Goal: Transaction & Acquisition: Purchase product/service

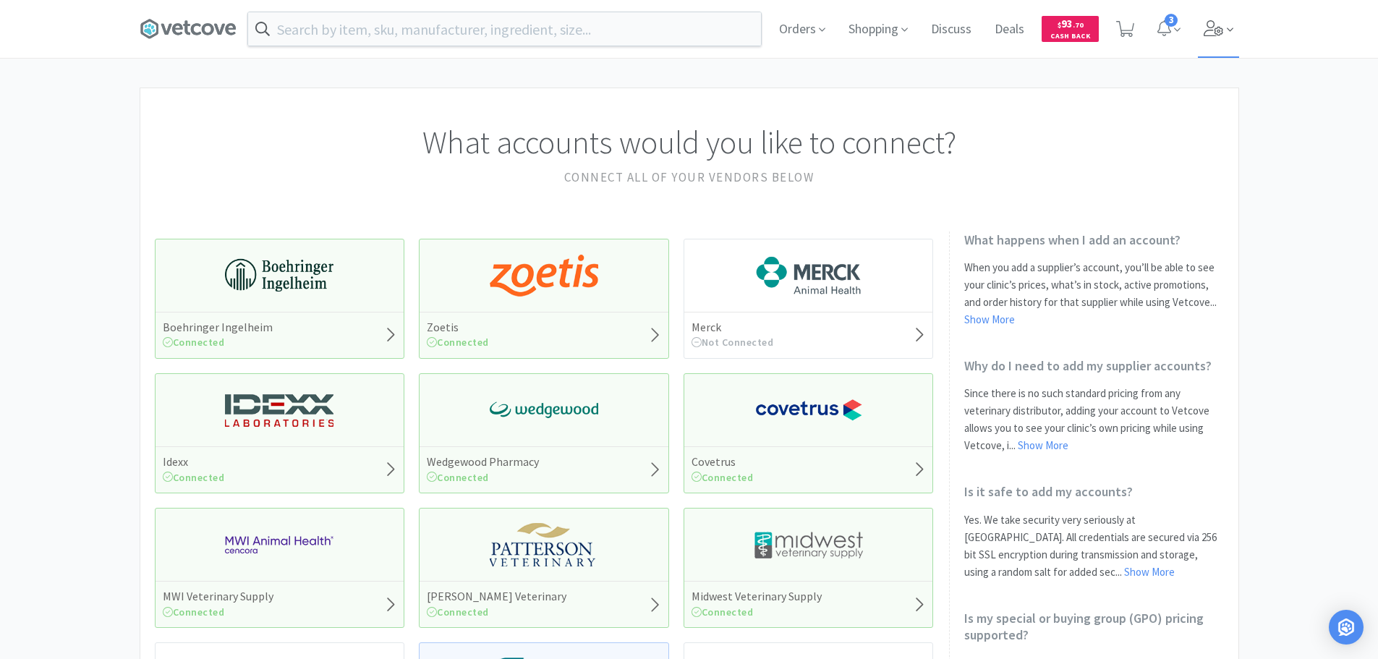
click at [1201, 31] on span at bounding box center [1218, 29] width 41 height 58
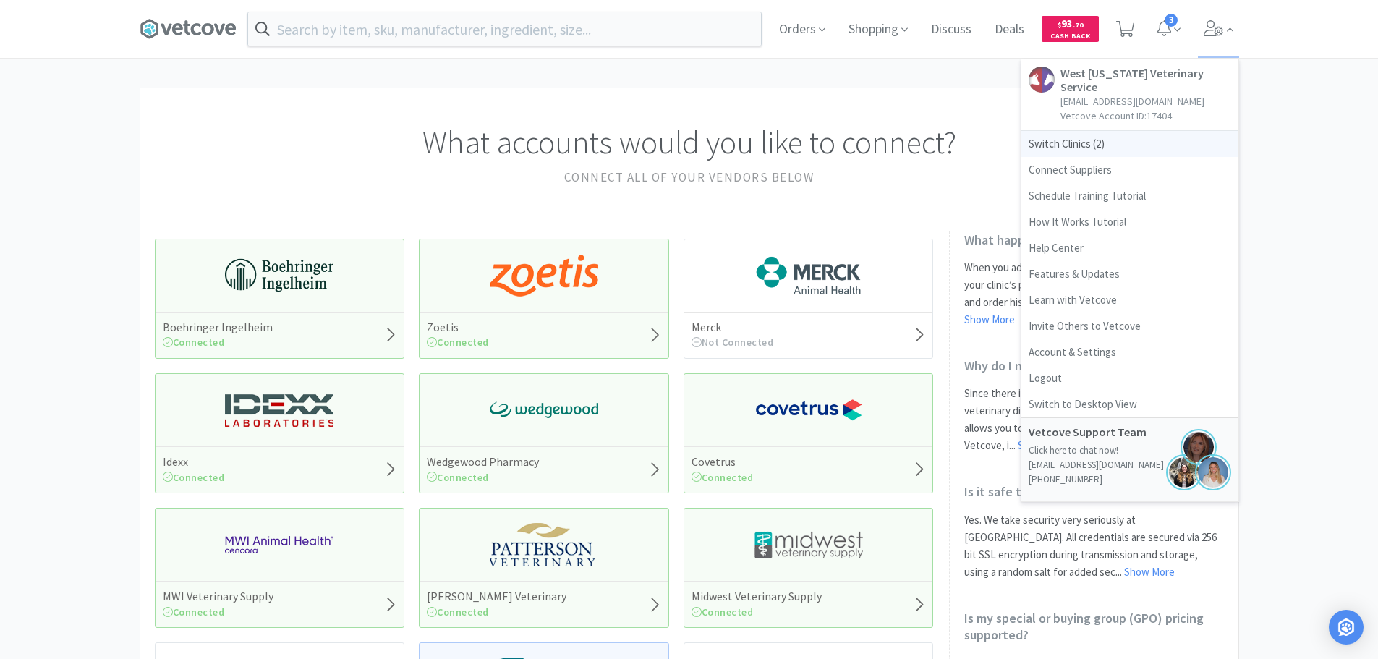
click at [1087, 136] on span "Switch Clinics ( 2 )" at bounding box center [1129, 144] width 217 height 26
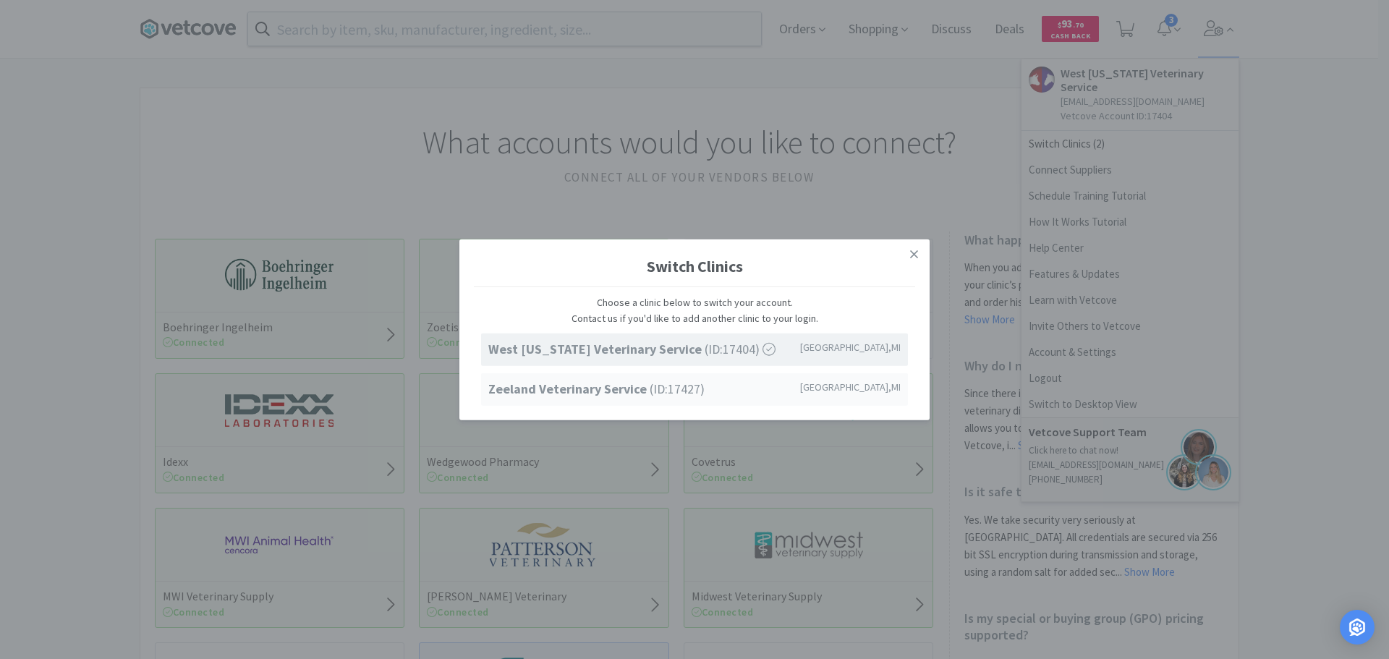
click at [623, 389] on strong "Zeeland Veterinary Service" at bounding box center [568, 388] width 161 height 17
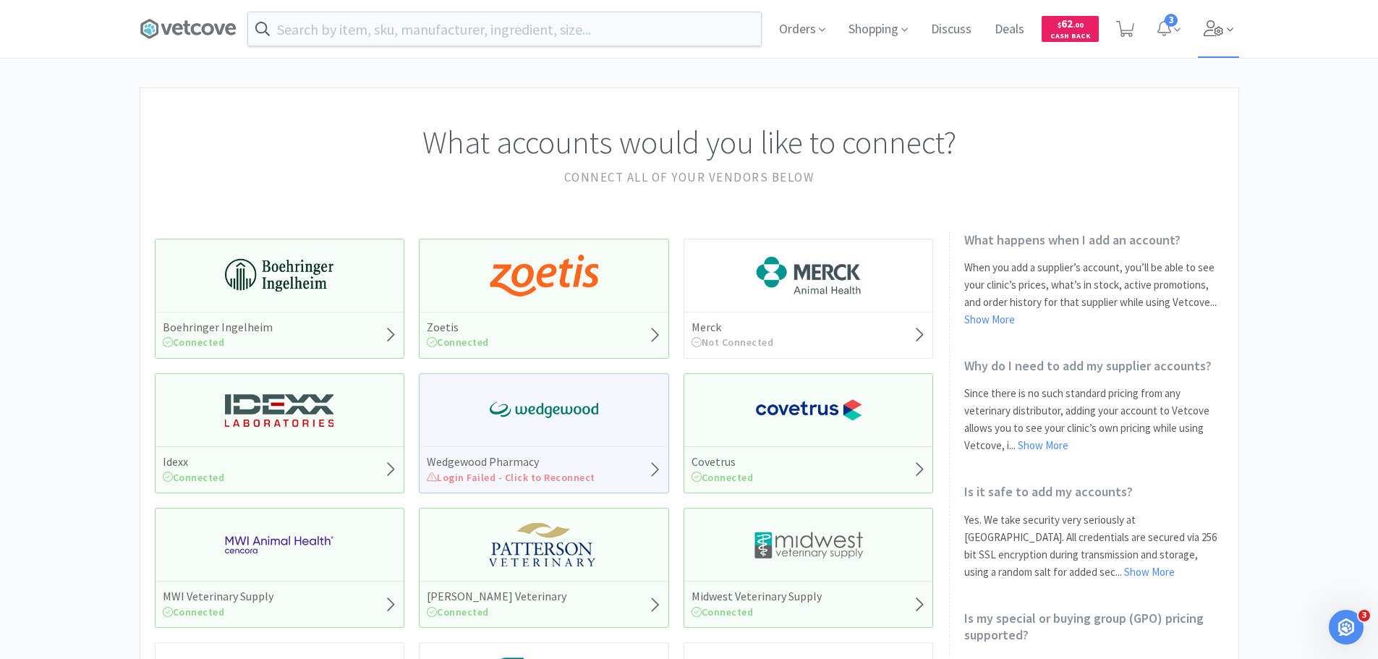
click at [1209, 36] on span at bounding box center [1218, 29] width 41 height 58
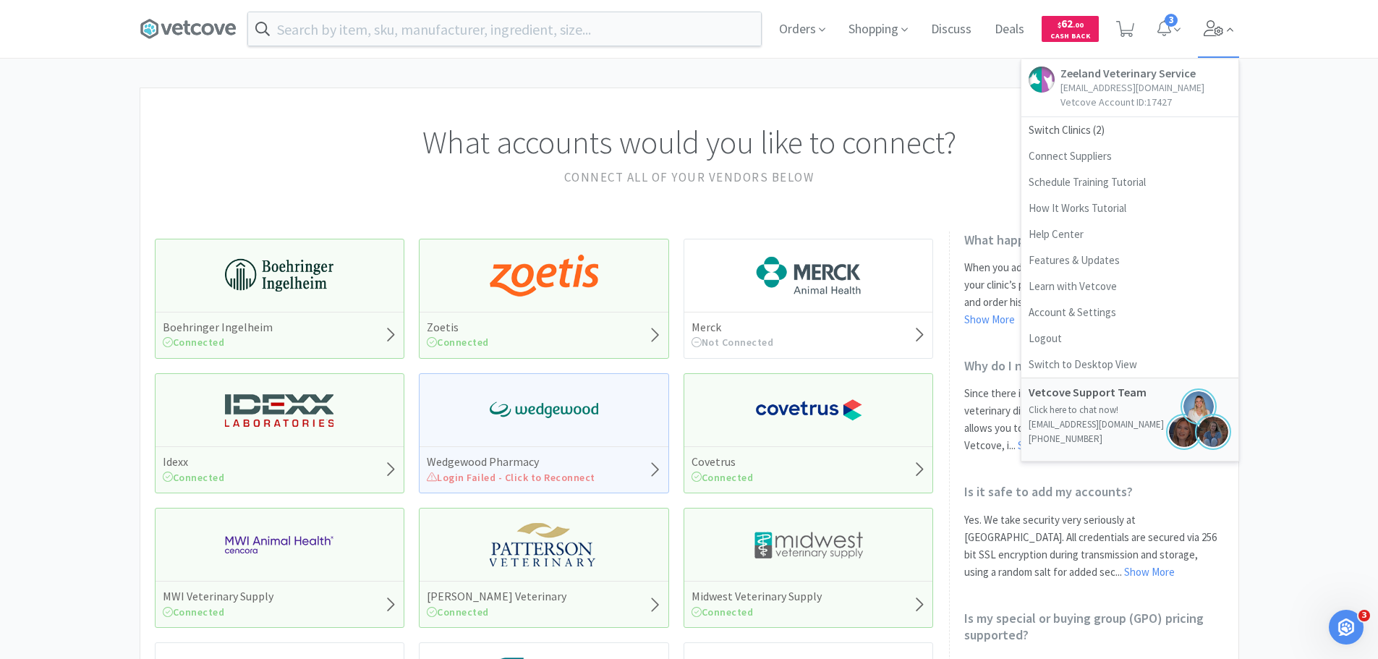
click at [1209, 36] on span at bounding box center [1218, 29] width 41 height 58
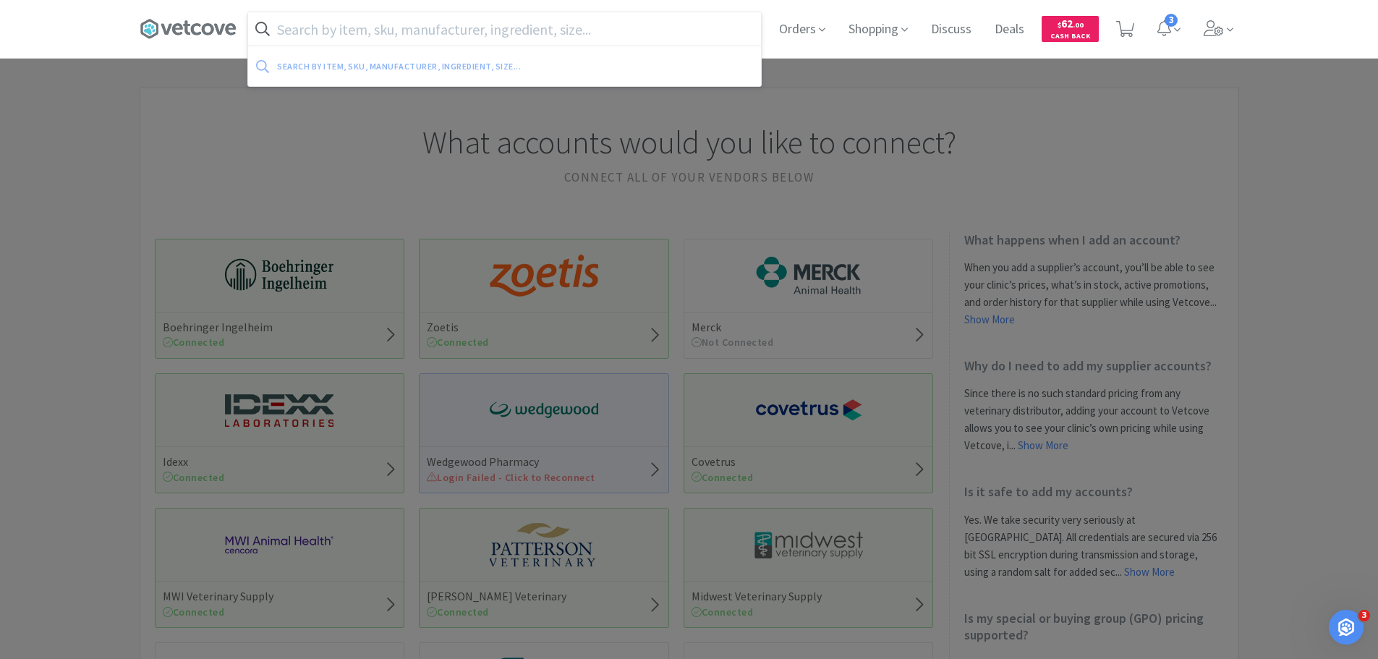
click at [390, 15] on input "text" at bounding box center [504, 28] width 513 height 33
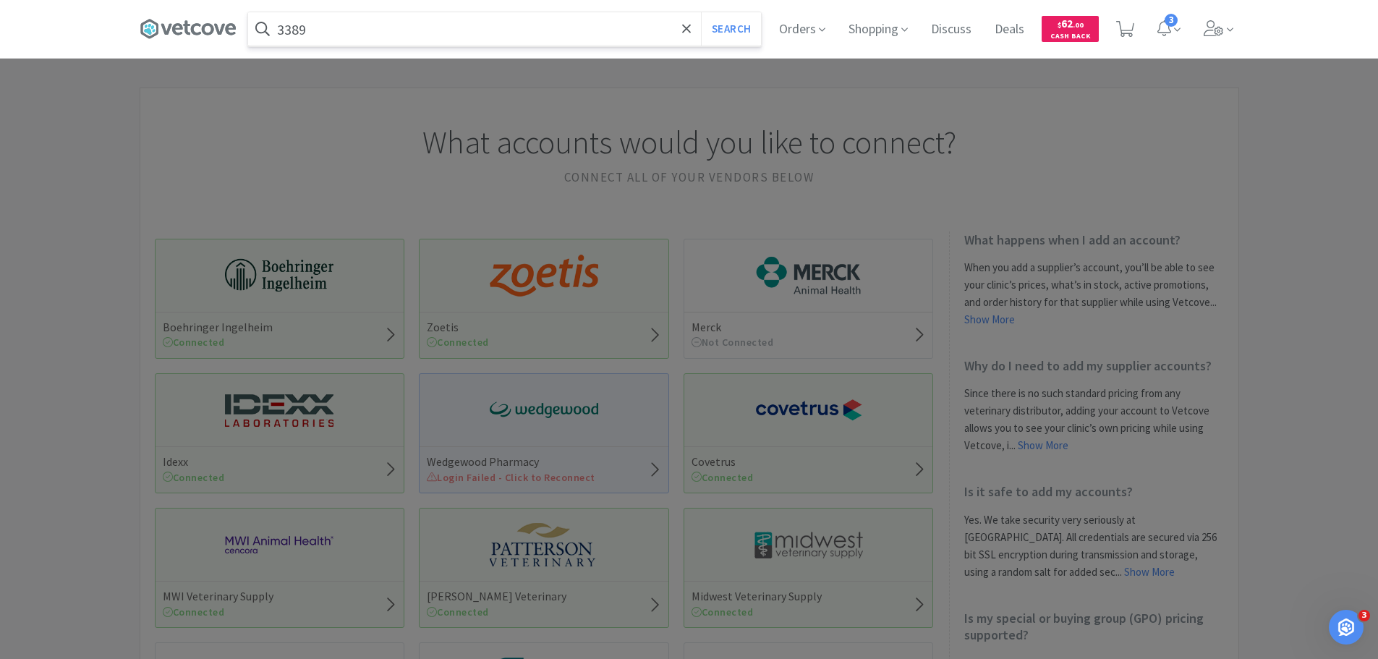
type input "3389"
click at [701, 12] on button "Search" at bounding box center [731, 28] width 60 height 33
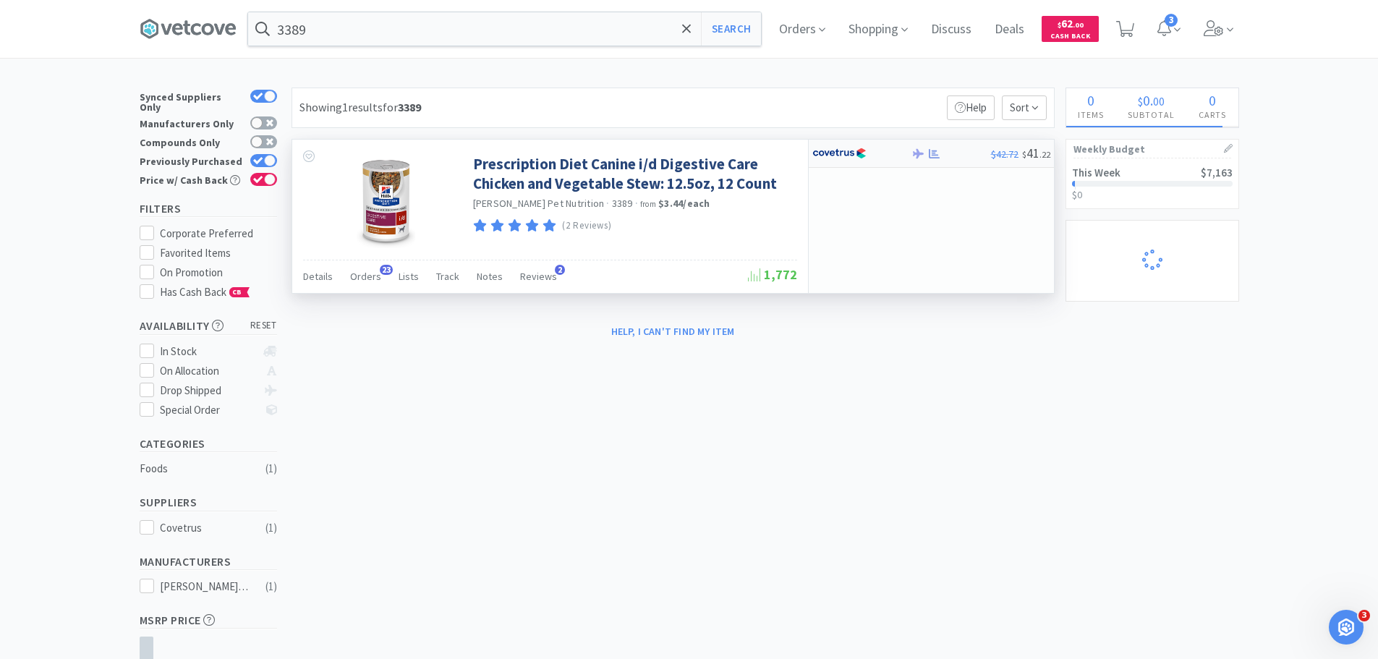
click at [862, 166] on div "$42.72 $ 41 . 22" at bounding box center [931, 154] width 245 height 28
select select "1"
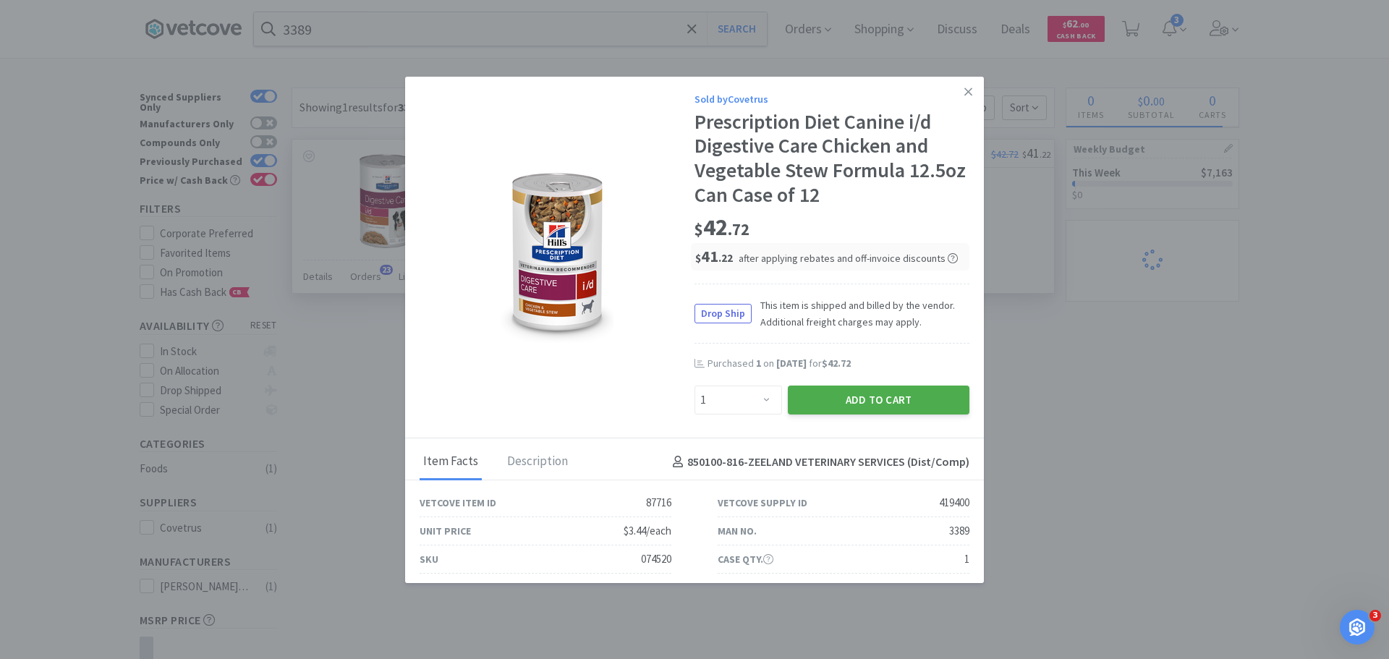
click at [924, 402] on button "Add to Cart" at bounding box center [879, 400] width 182 height 29
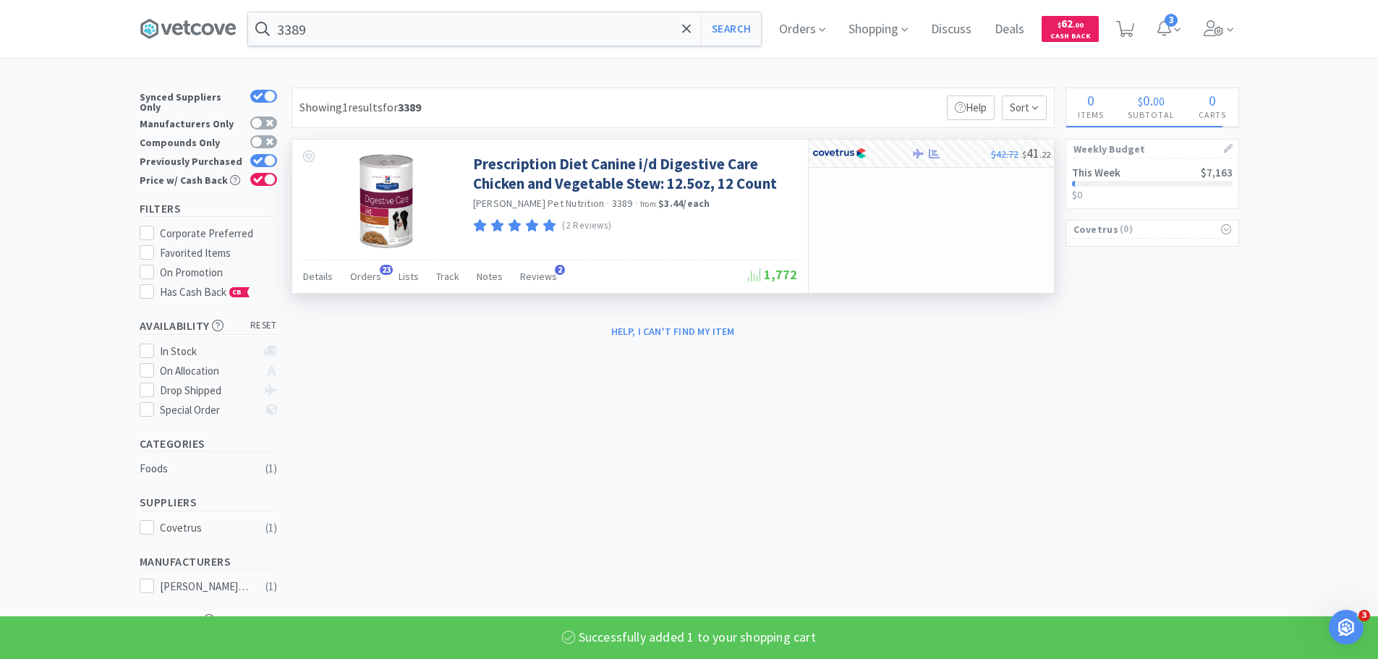
select select "1"
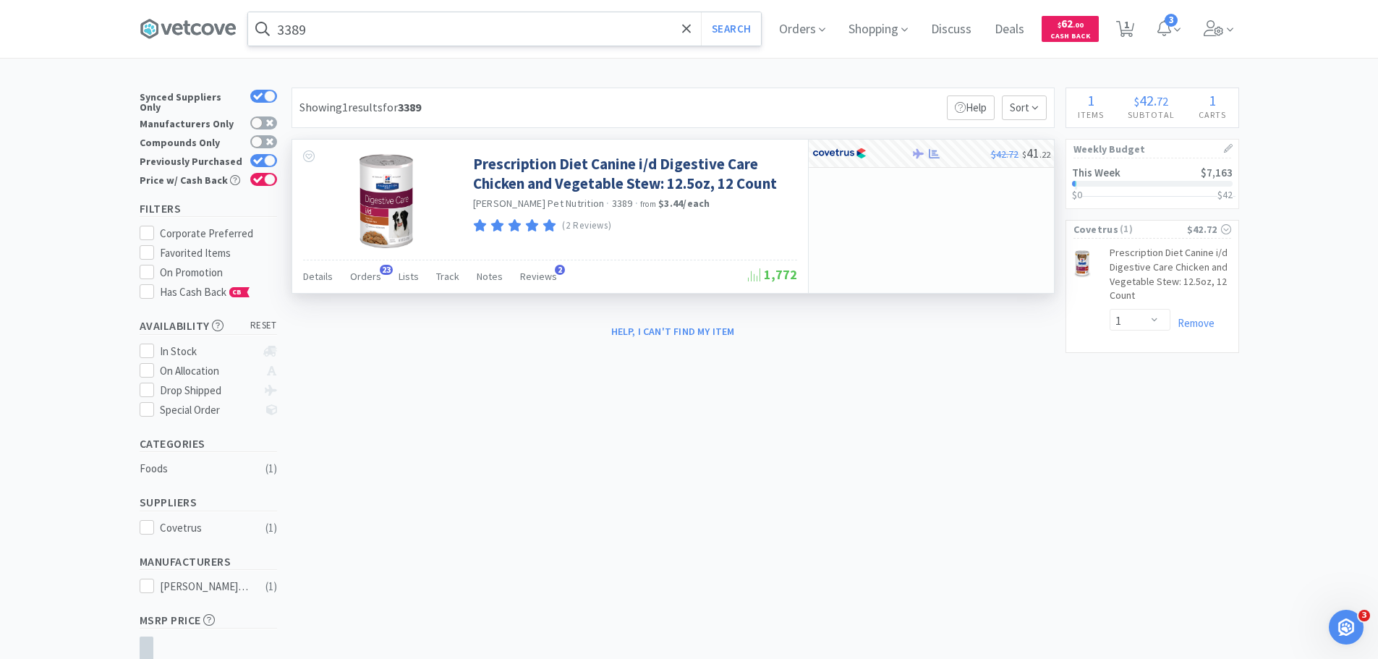
click at [485, 31] on input "3389" at bounding box center [504, 28] width 513 height 33
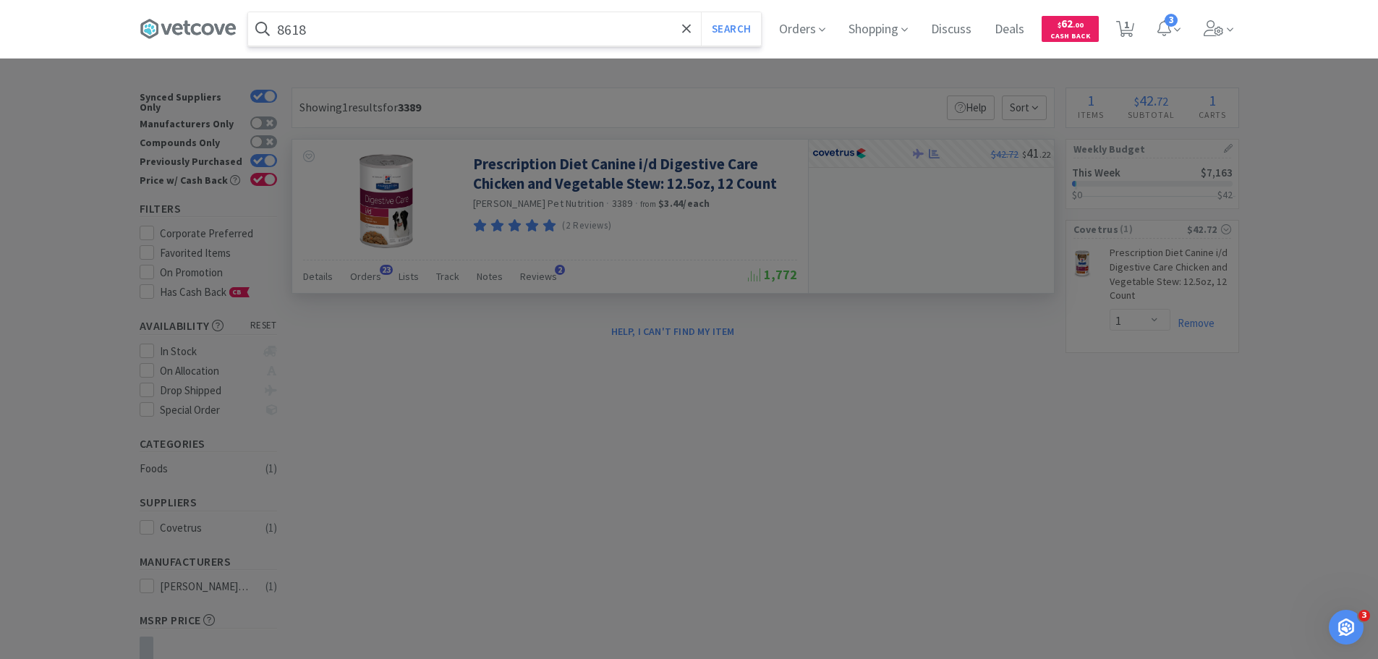
type input "8618"
click at [701, 12] on button "Search" at bounding box center [731, 28] width 60 height 33
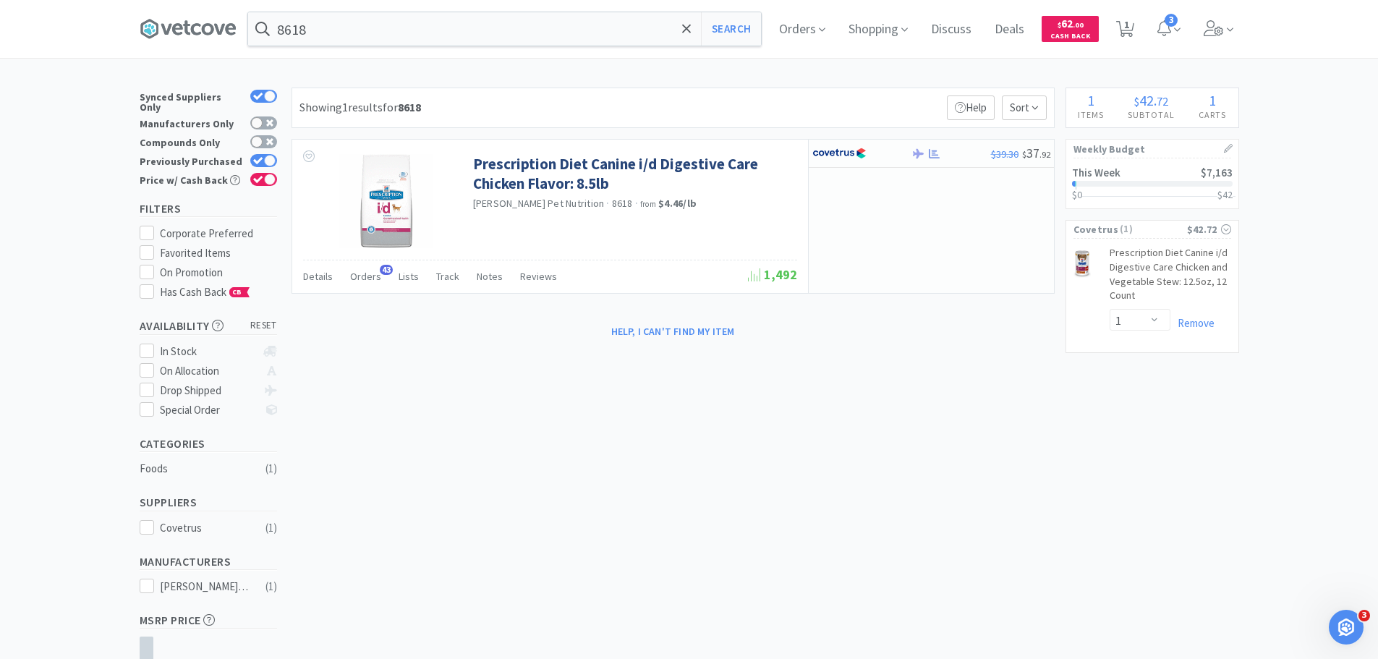
click at [864, 137] on div "Showing 1 results for 8618 Filters Help Sort Prescription Diet Canine i/d Diges…" at bounding box center [669, 216] width 770 height 256
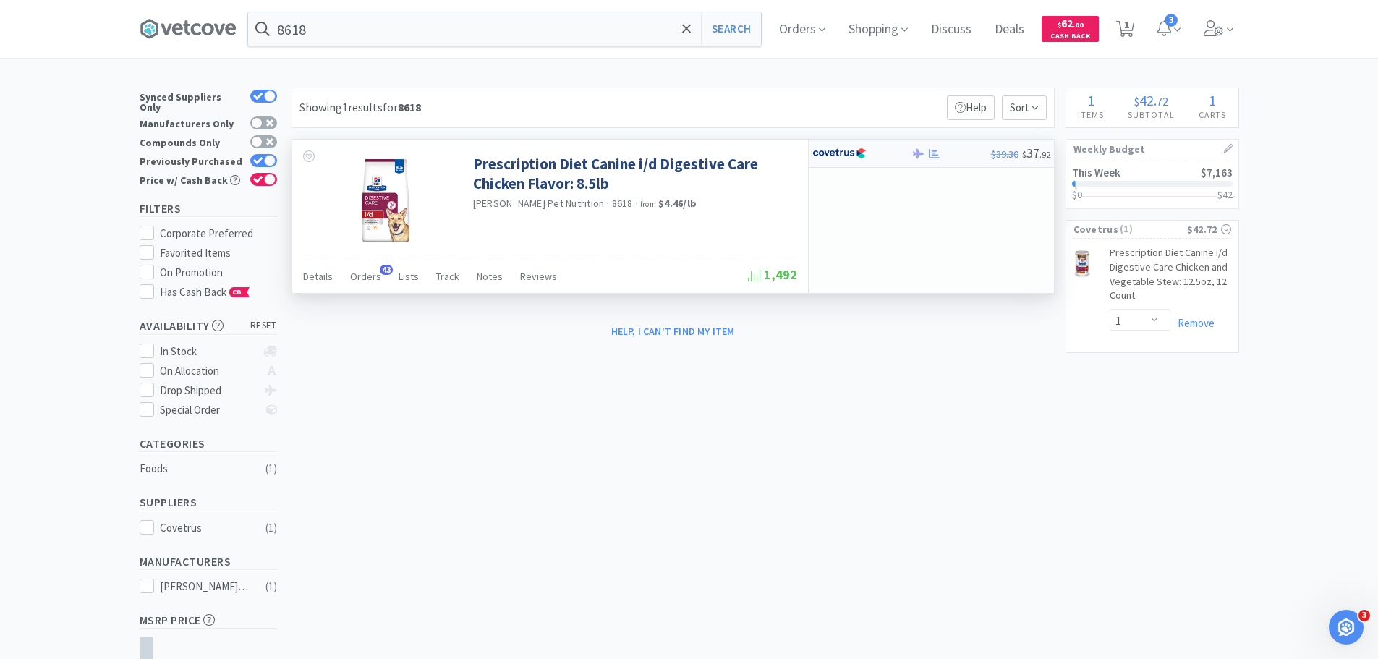
click at [868, 147] on div at bounding box center [852, 153] width 80 height 25
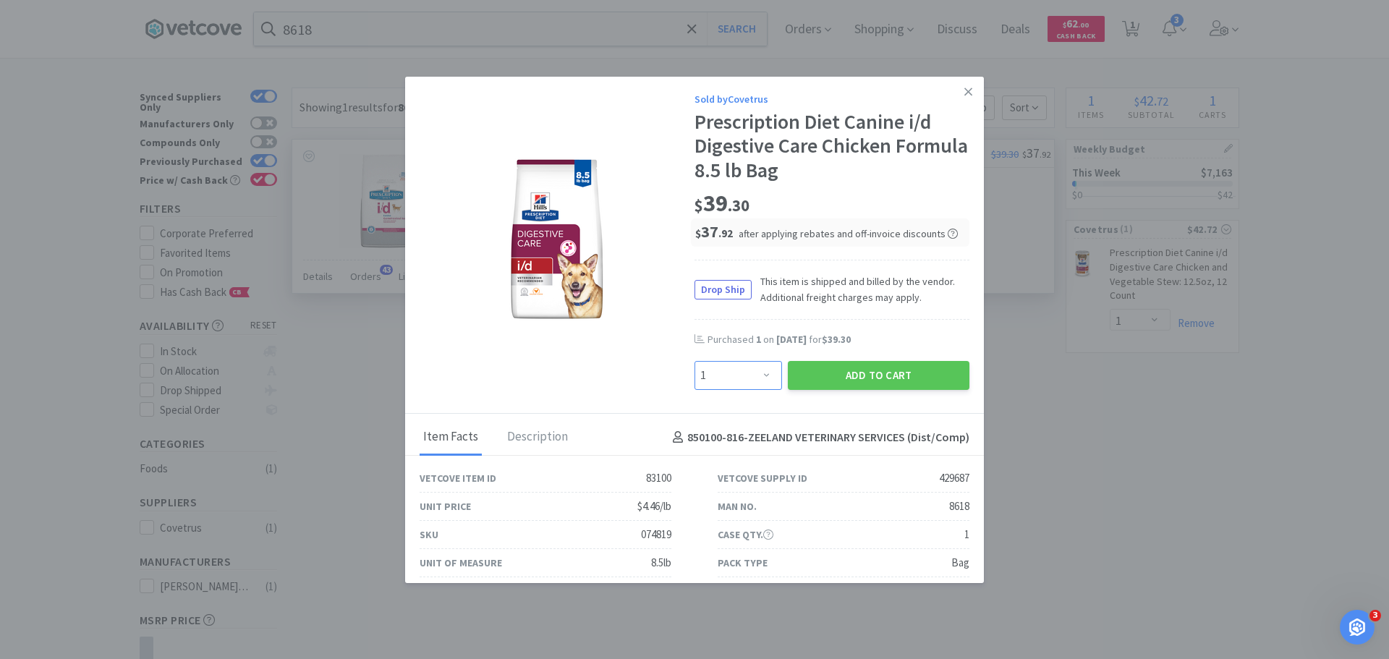
click at [760, 379] on select "Enter Quantity 1 2 3 4 5 6 7 8 9 10 11 12 13 14 15 16 17 18 19 20 Enter Quantity" at bounding box center [738, 375] width 88 height 29
select select "2"
click at [694, 361] on select "Enter Quantity 1 2 3 4 5 6 7 8 9 10 11 12 13 14 15 16 17 18 19 20 Enter Quantity" at bounding box center [738, 375] width 88 height 29
click at [826, 372] on button "Add to Cart" at bounding box center [879, 375] width 182 height 29
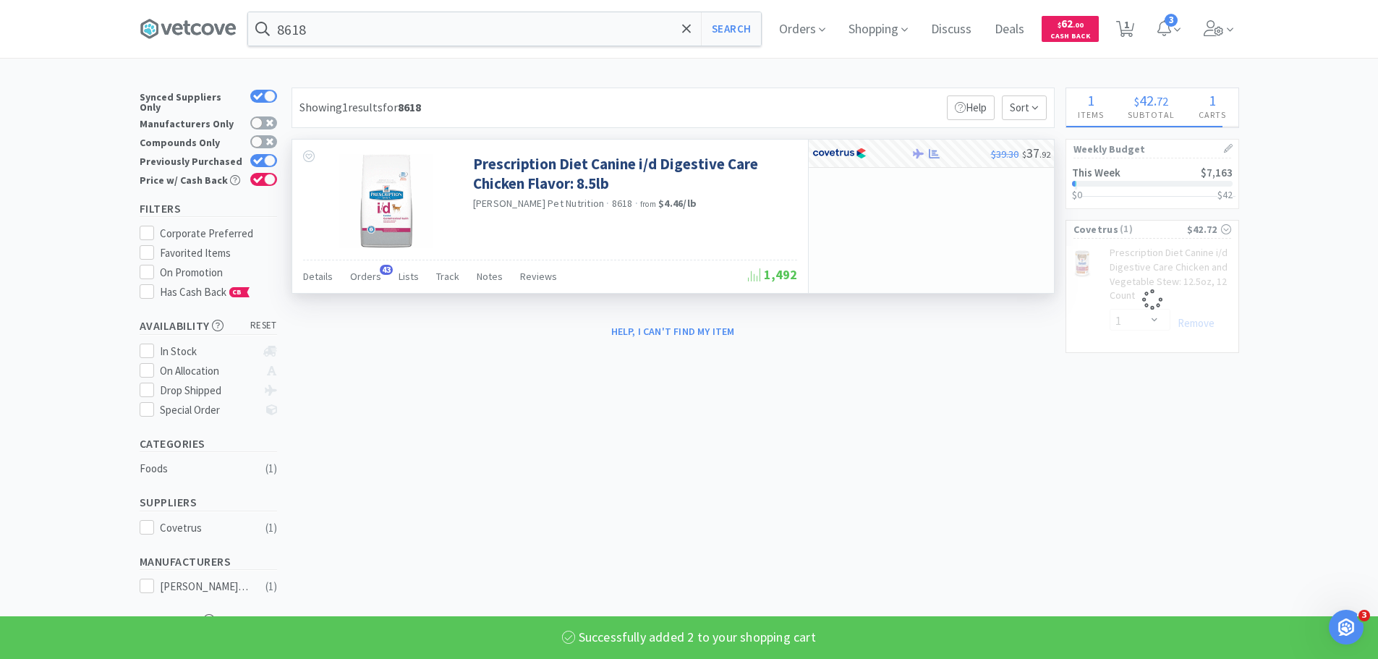
select select "2"
select select "1"
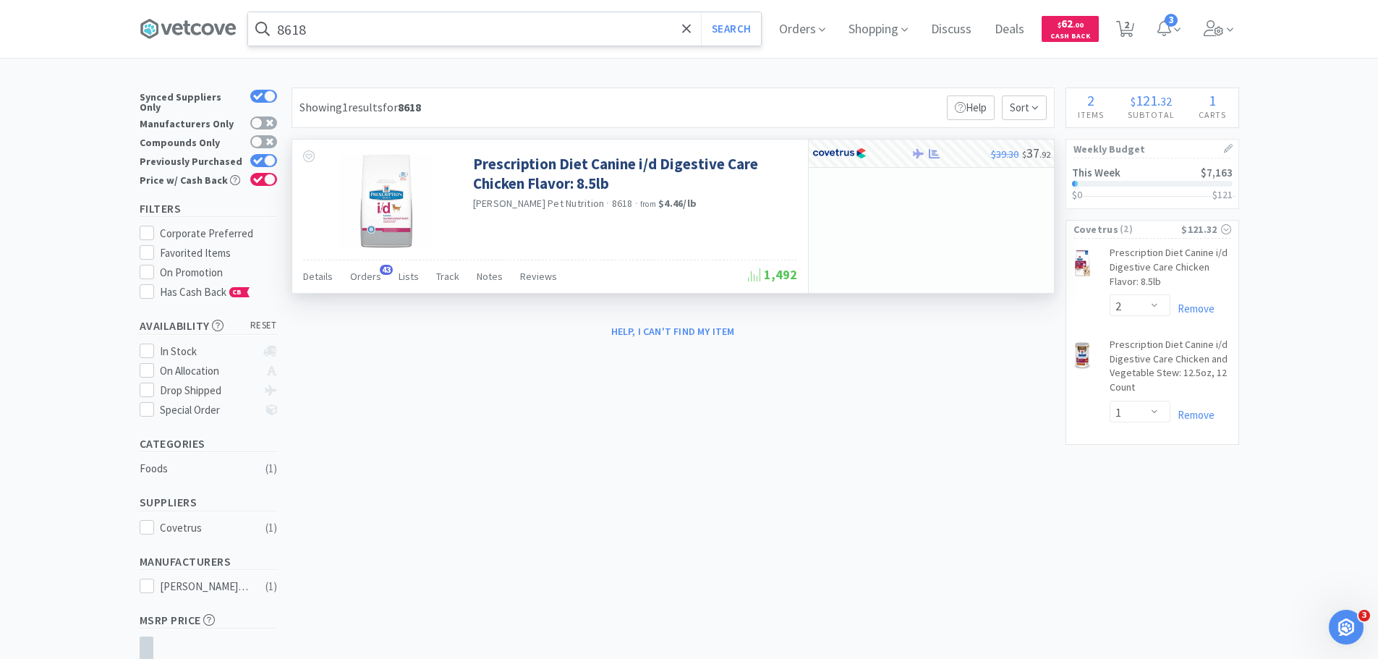
click at [527, 33] on input "8618" at bounding box center [504, 28] width 513 height 33
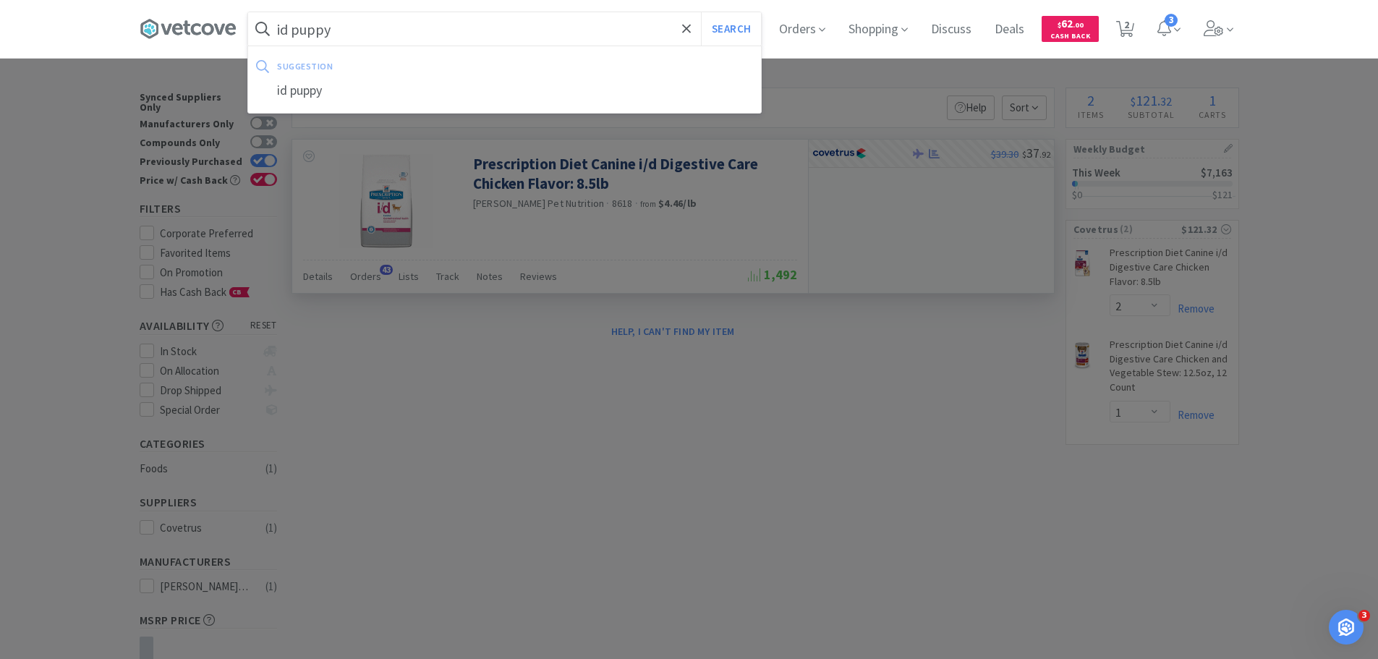
type input "id puppy"
click at [701, 12] on button "Search" at bounding box center [731, 28] width 60 height 33
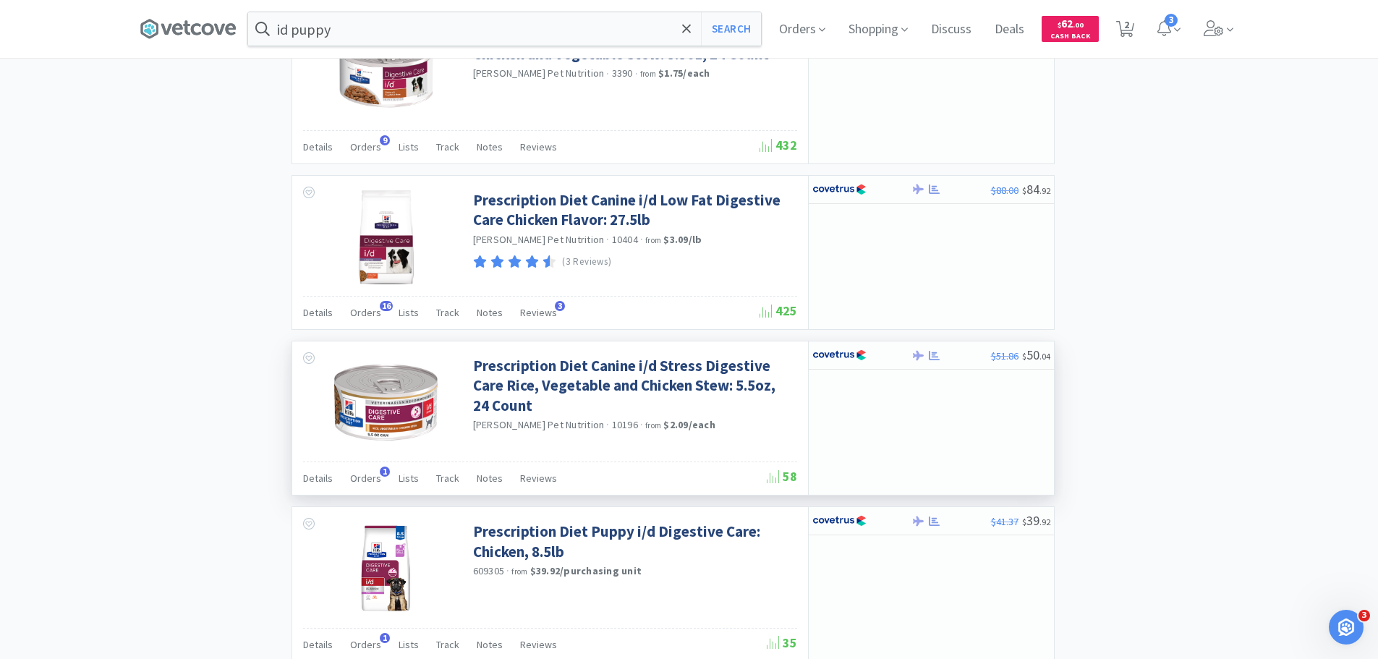
scroll to position [1736, 0]
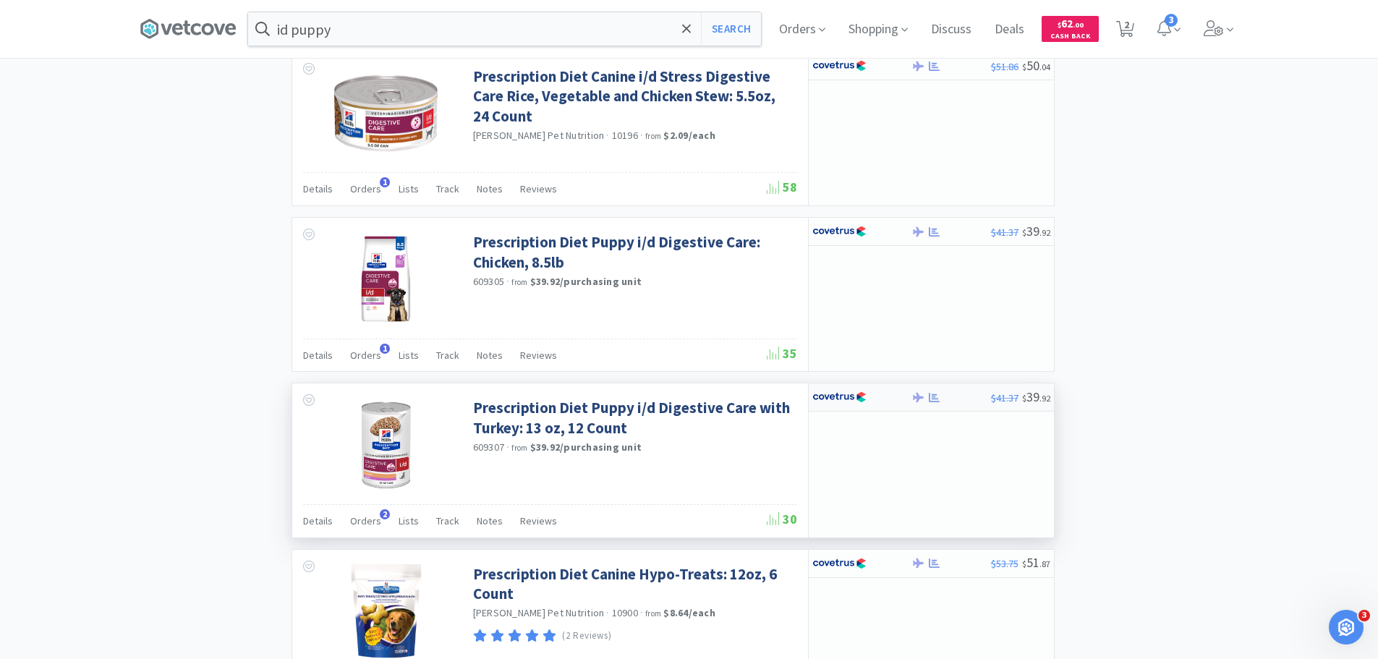
click at [978, 401] on div at bounding box center [951, 397] width 80 height 11
select select "1"
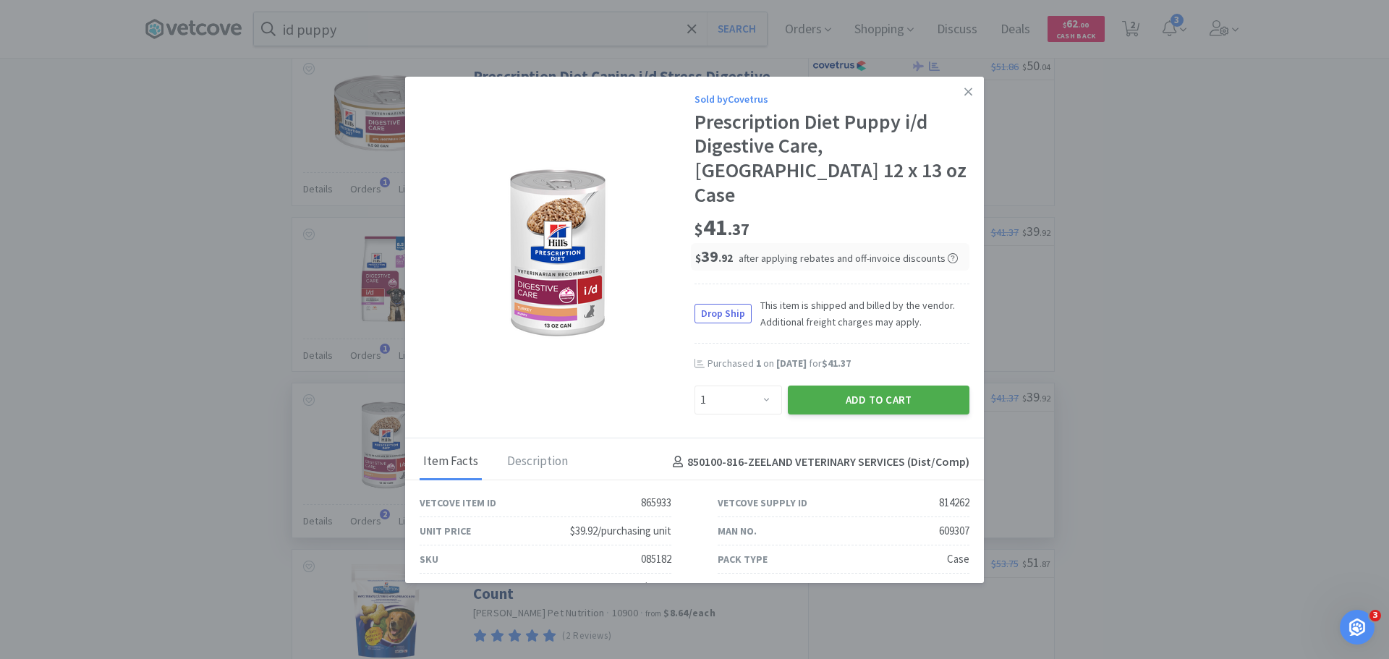
click at [905, 386] on button "Add to Cart" at bounding box center [879, 400] width 182 height 29
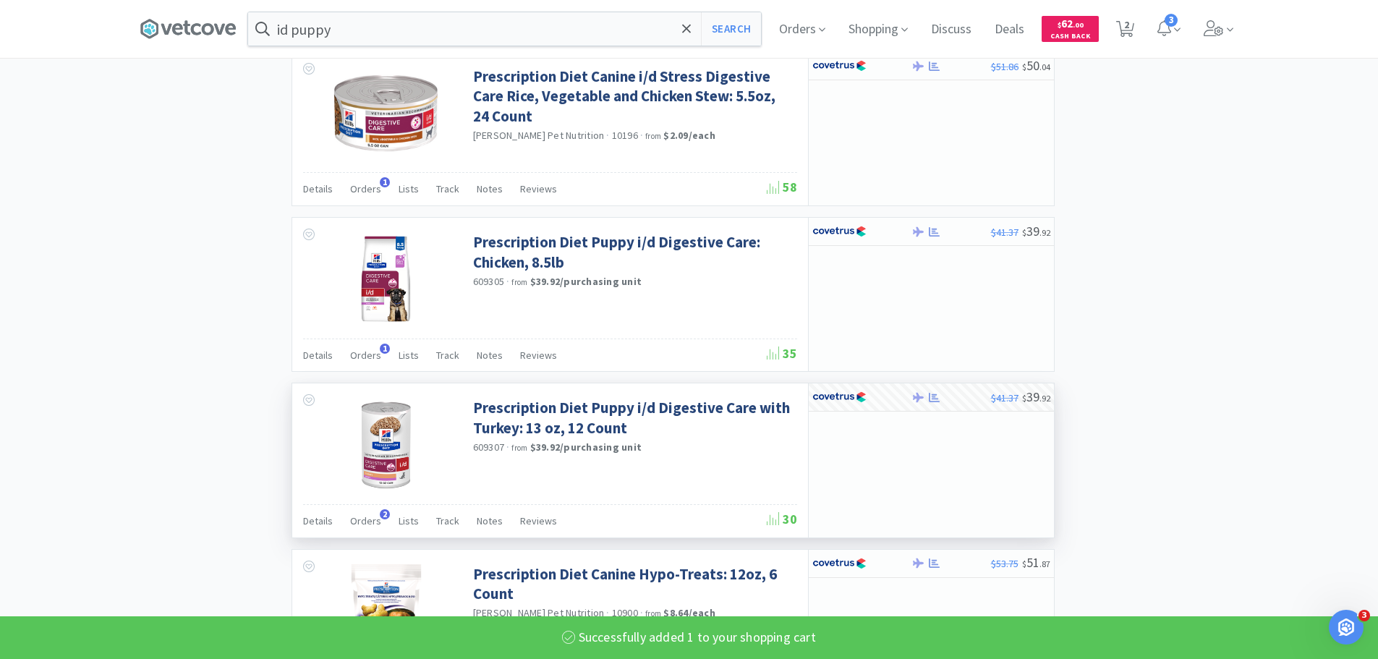
select select "1"
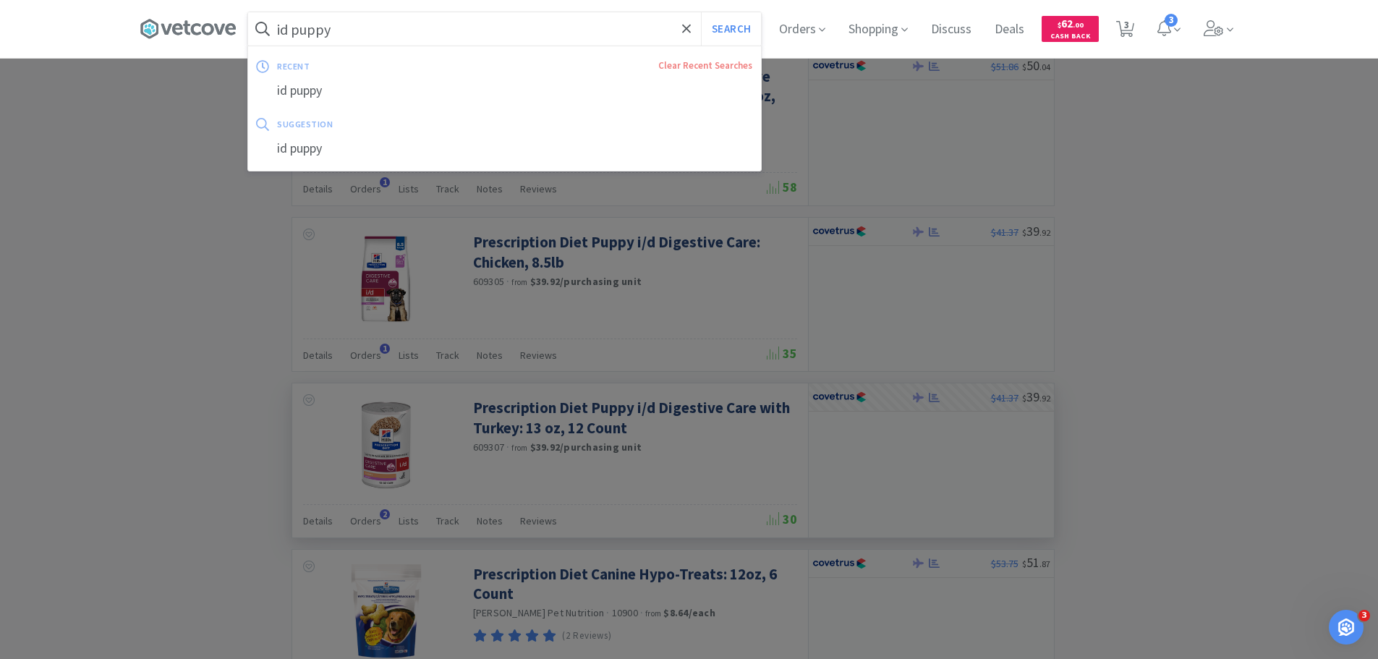
click at [556, 25] on input "id puppy" at bounding box center [504, 28] width 513 height 33
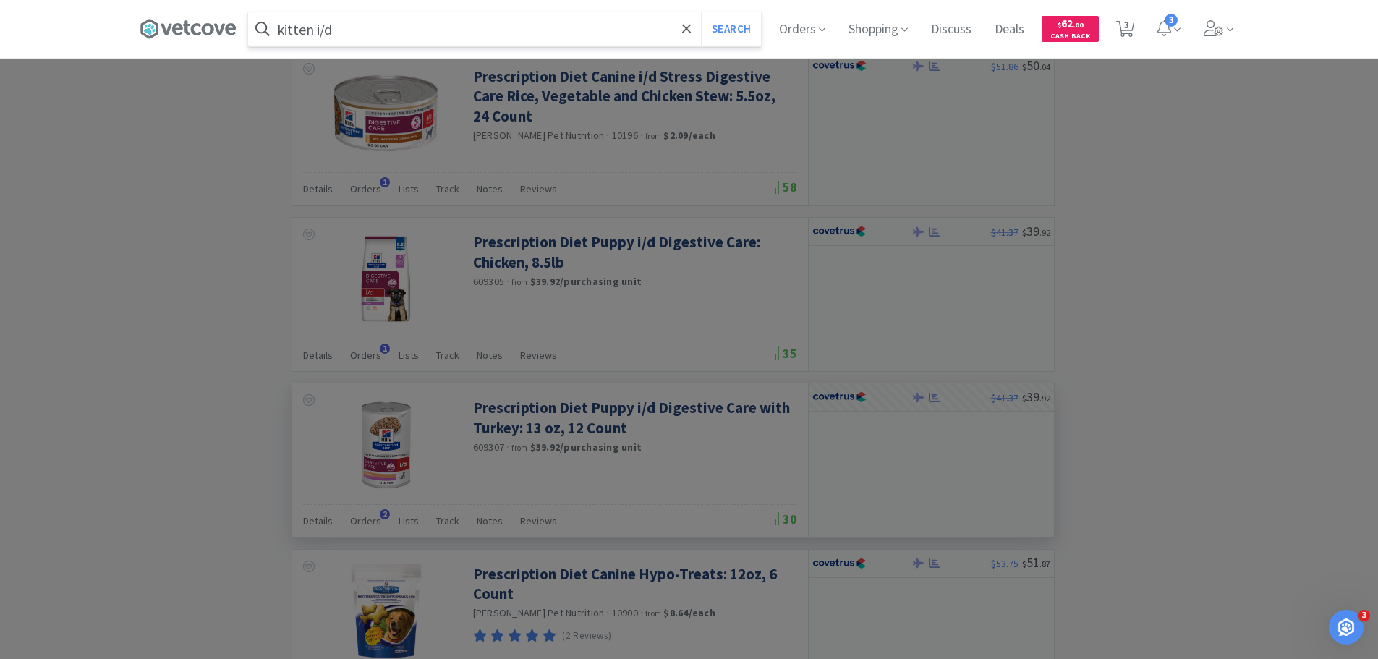
type input "kitten i/d"
click at [701, 12] on button "Search" at bounding box center [731, 28] width 60 height 33
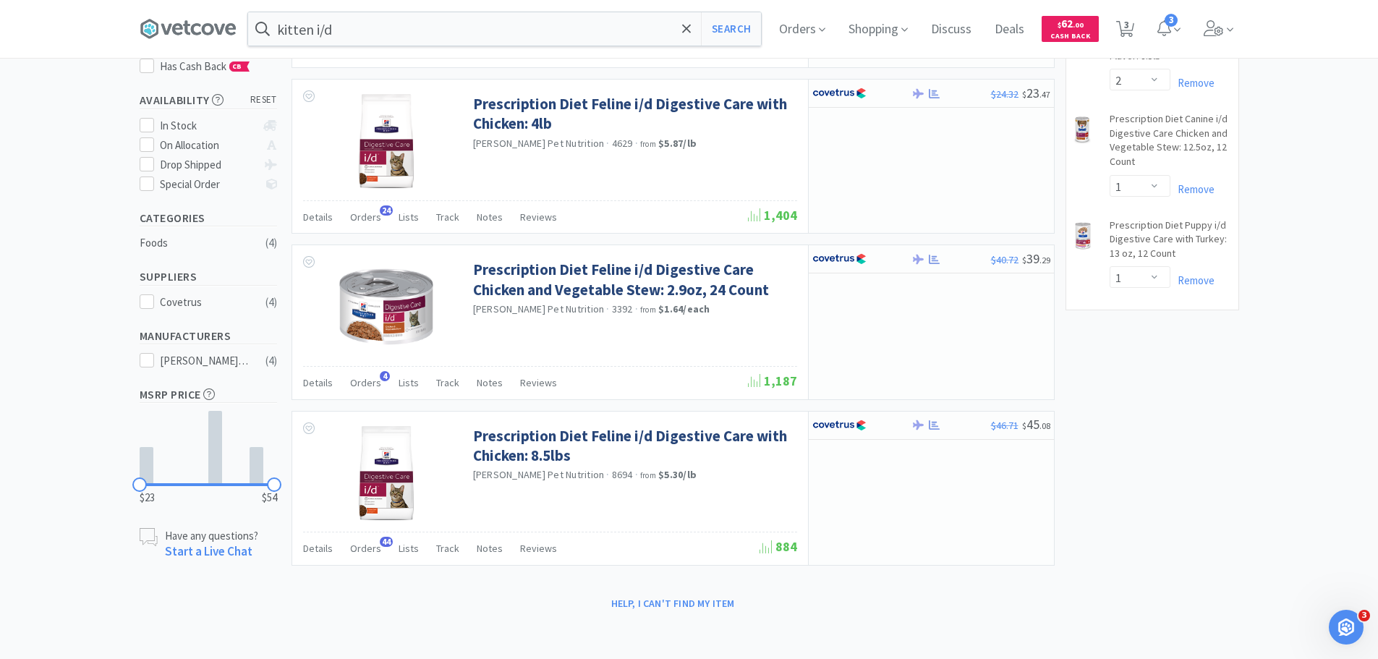
scroll to position [81, 0]
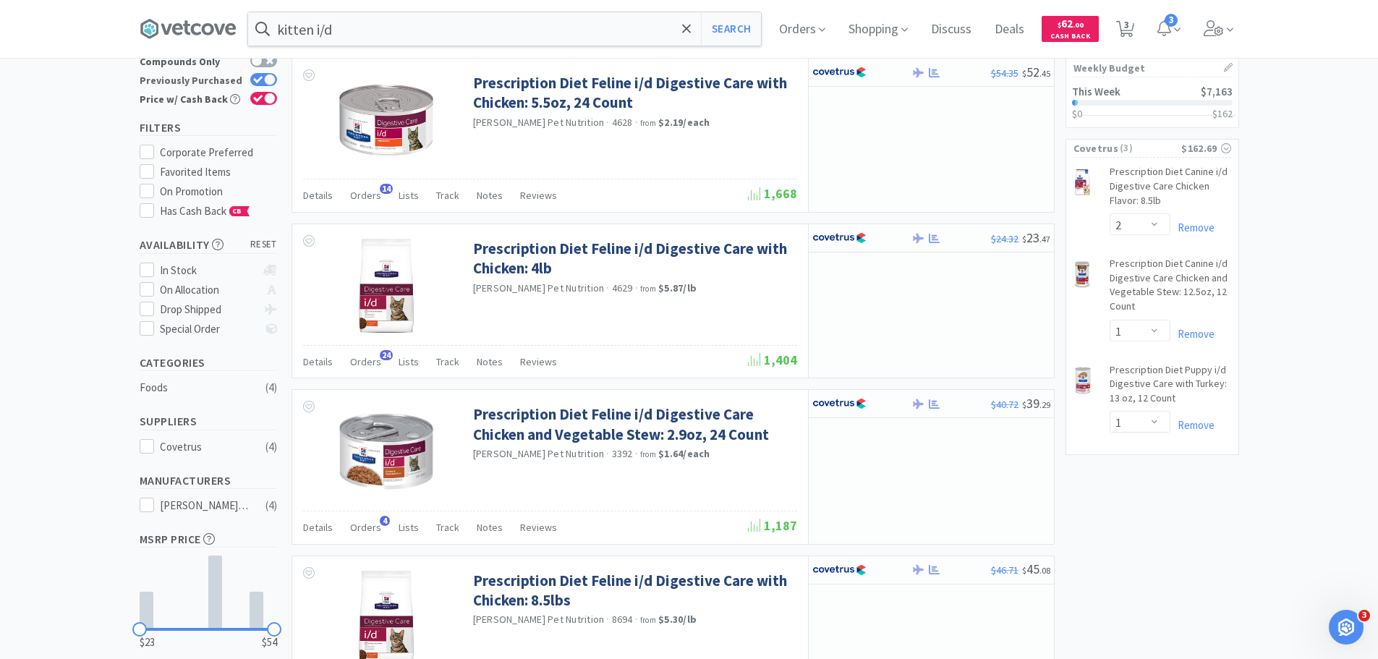
click at [263, 76] on icon at bounding box center [258, 80] width 10 height 8
checkbox input "false"
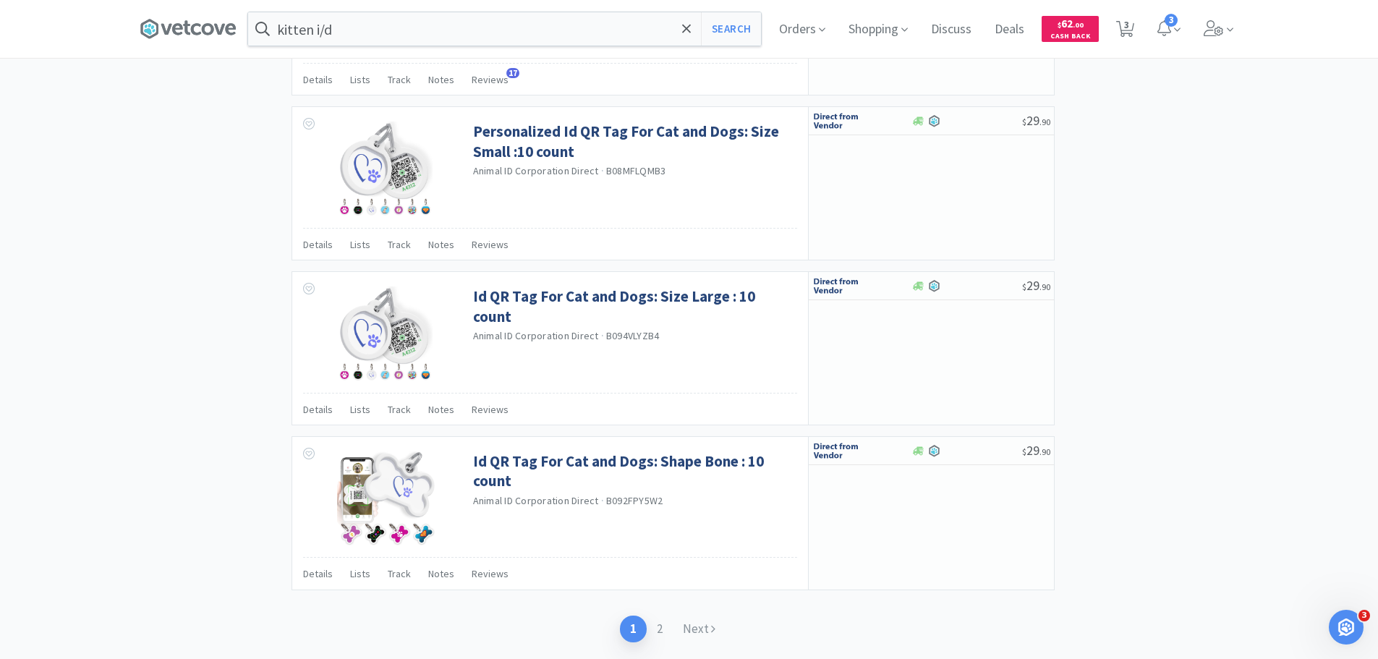
scroll to position [2091, 0]
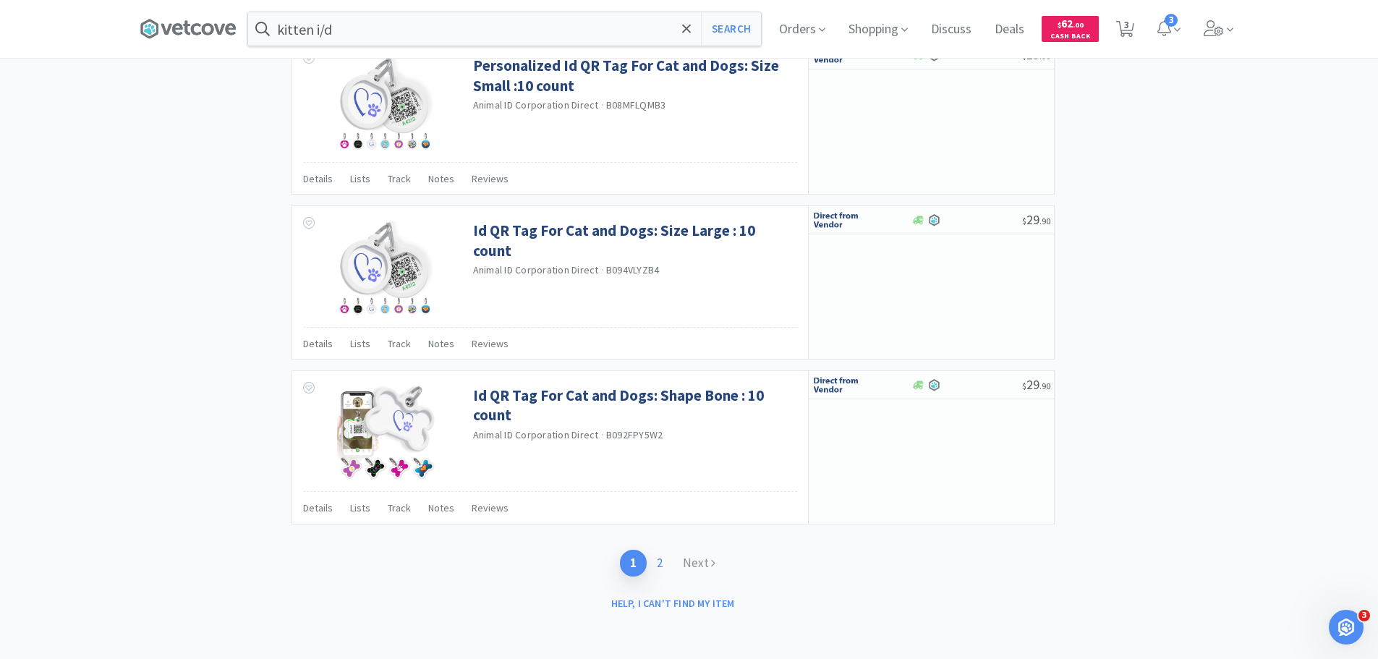
click at [655, 564] on link "2" at bounding box center [660, 563] width 26 height 27
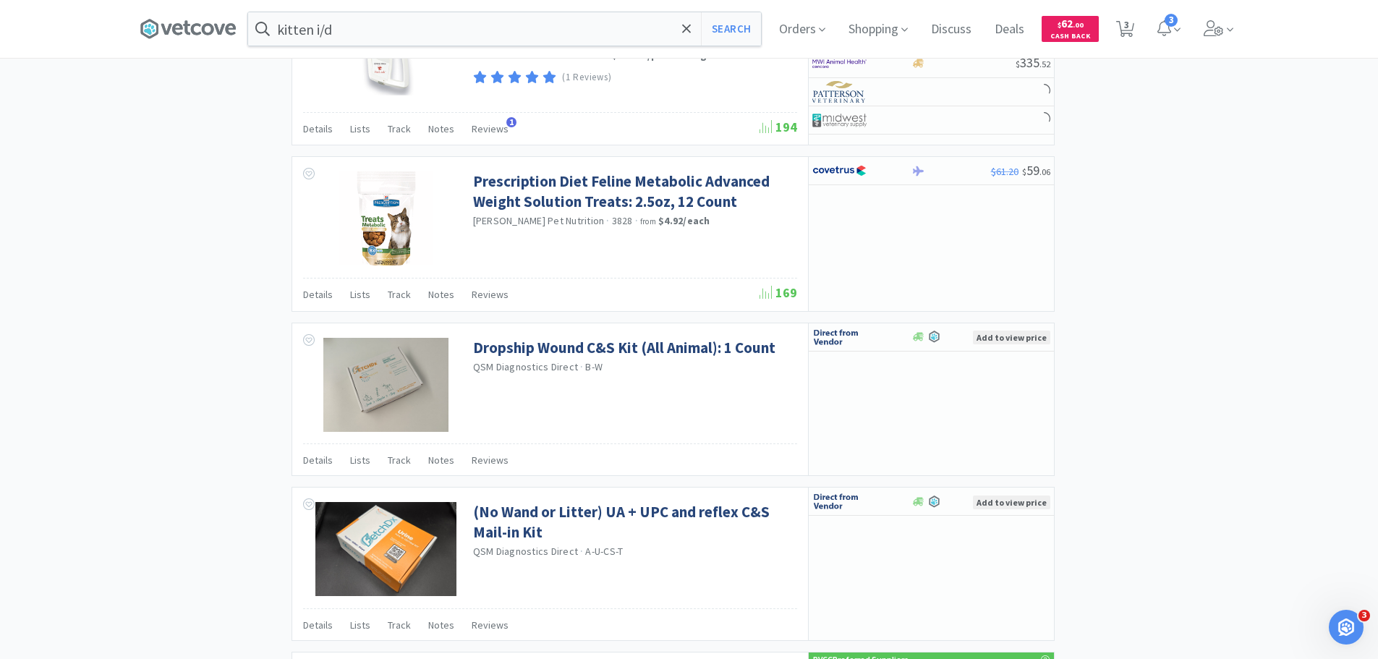
scroll to position [1945, 0]
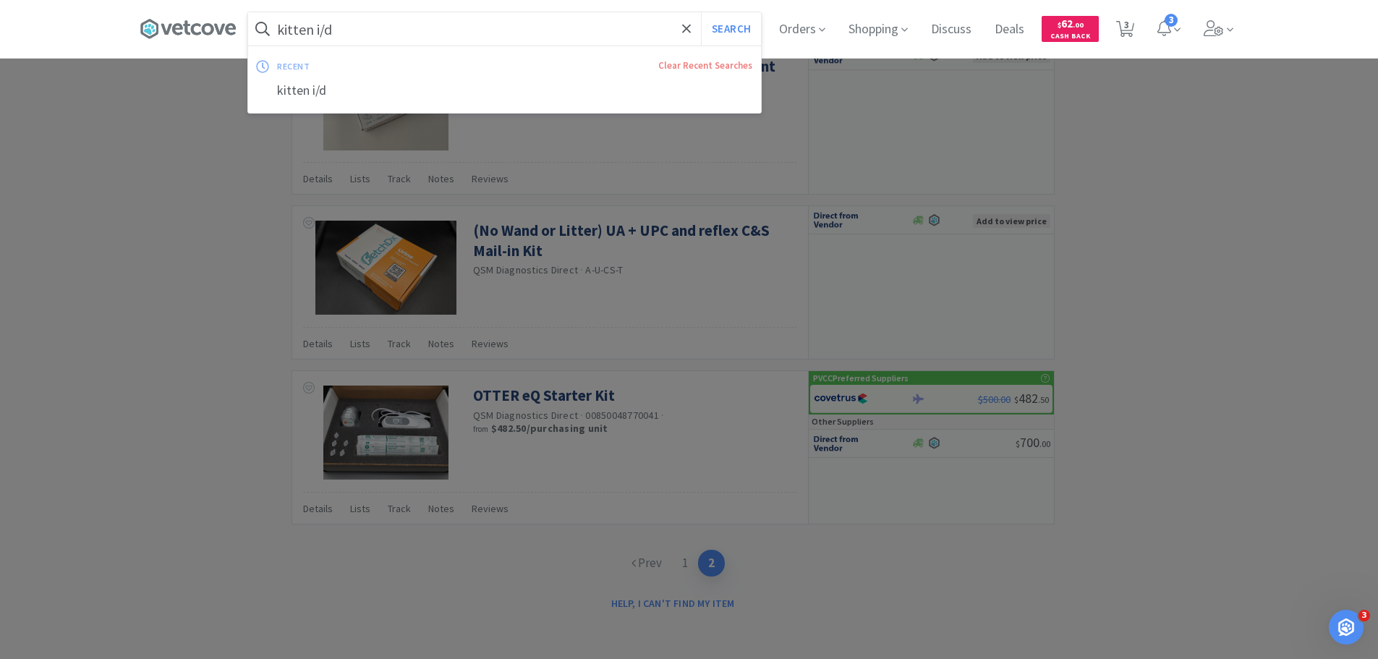
click at [444, 33] on input "kitten i/d" at bounding box center [504, 28] width 513 height 33
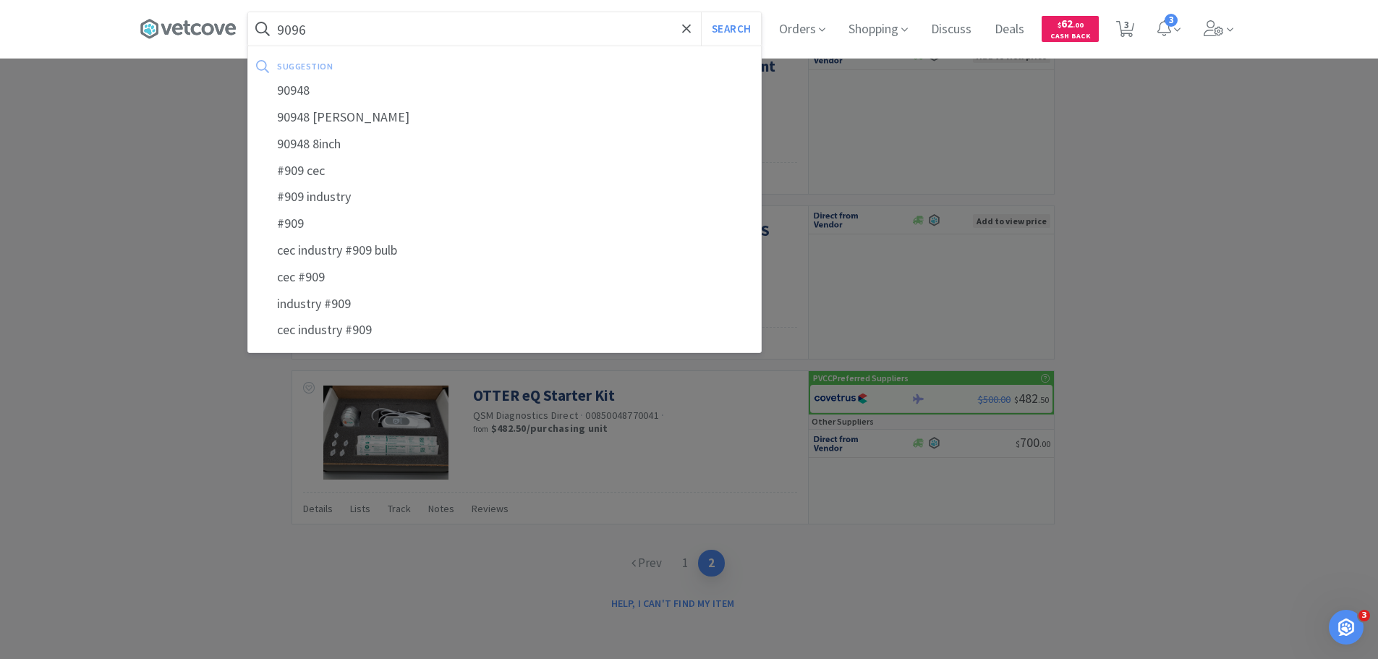
type input "9096"
click at [701, 12] on button "Search" at bounding box center [731, 28] width 60 height 33
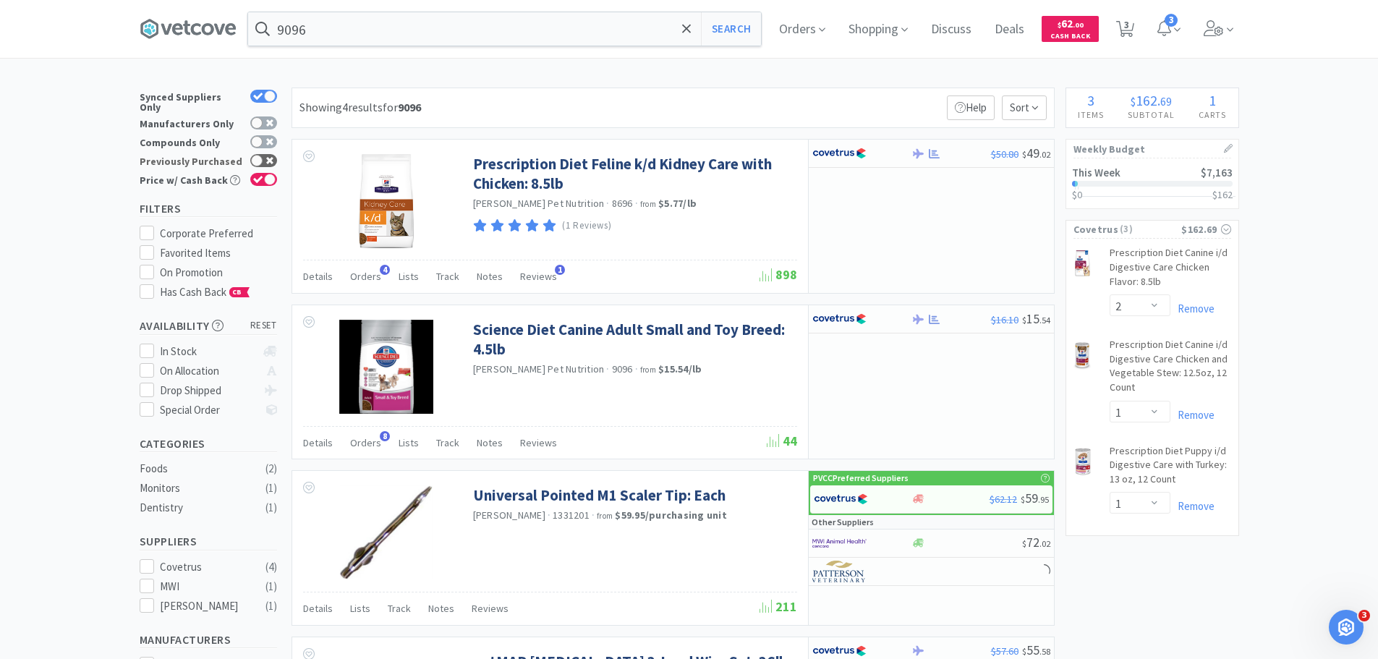
click at [275, 154] on div at bounding box center [263, 160] width 27 height 13
checkbox input "true"
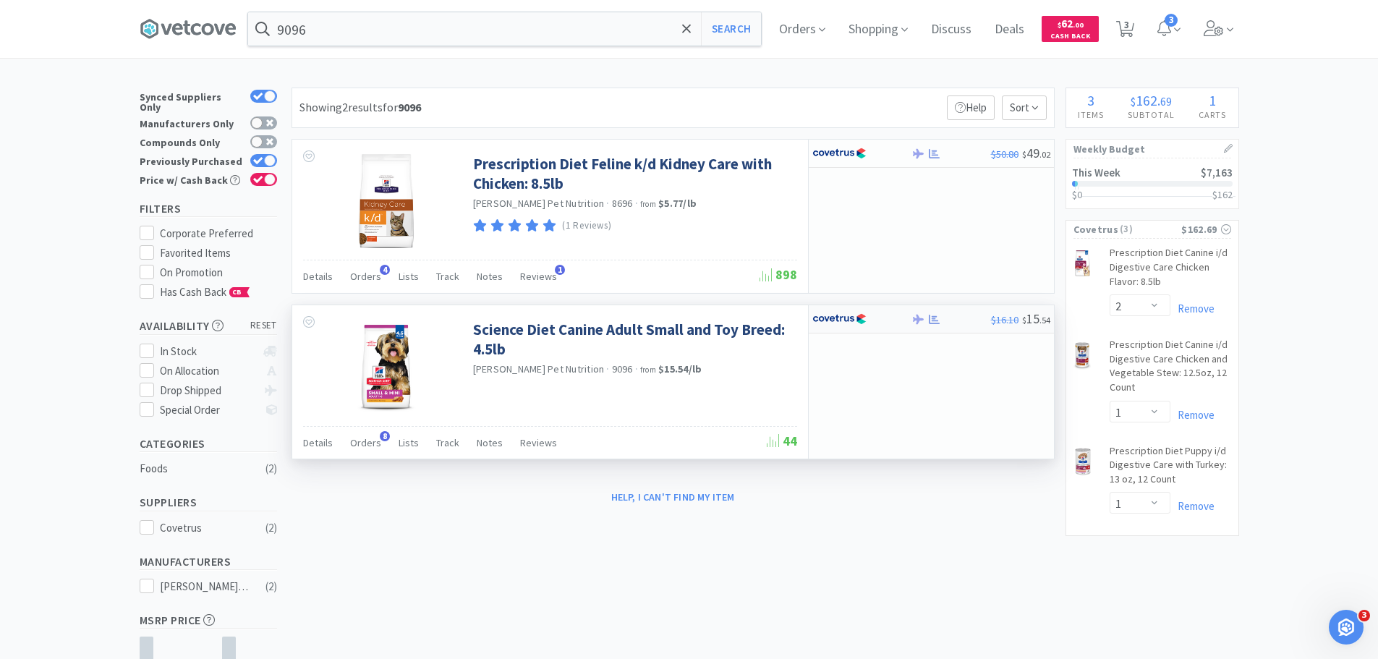
click at [830, 317] on img at bounding box center [839, 319] width 54 height 22
select select "1"
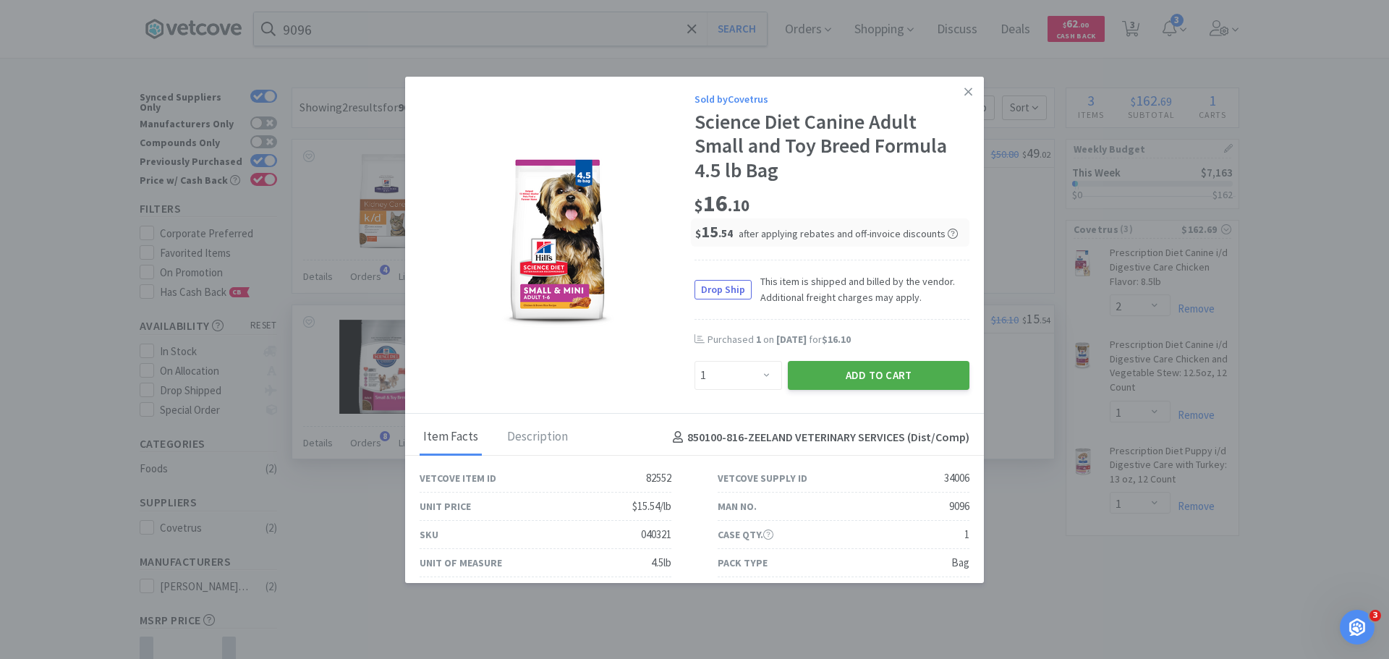
click at [865, 377] on button "Add to Cart" at bounding box center [879, 375] width 182 height 29
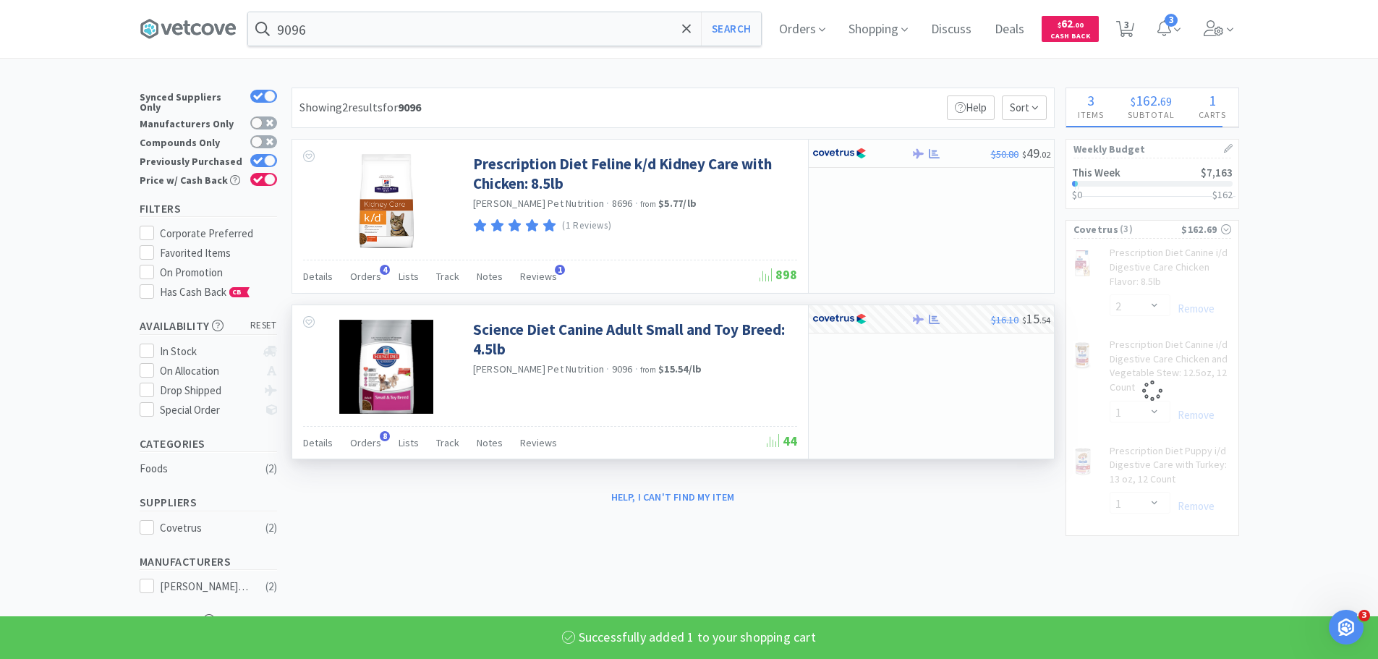
select select "1"
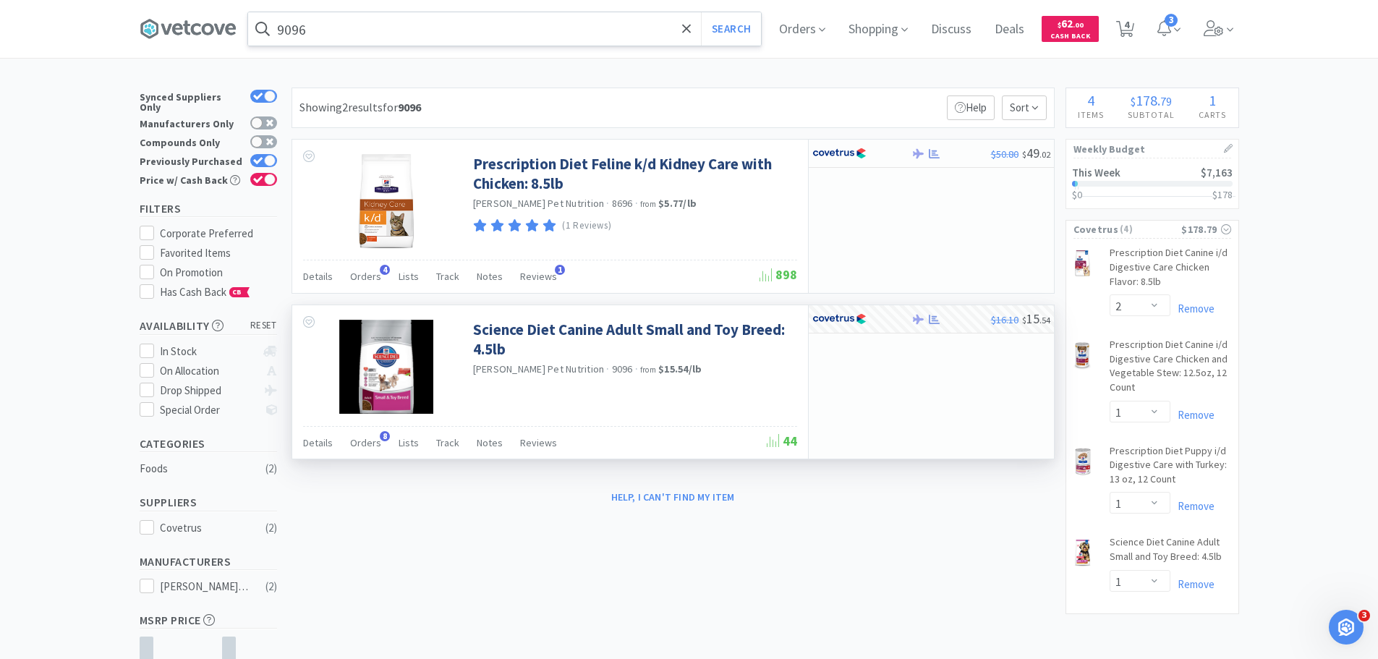
click at [621, 20] on input "9096" at bounding box center [504, 28] width 513 height 33
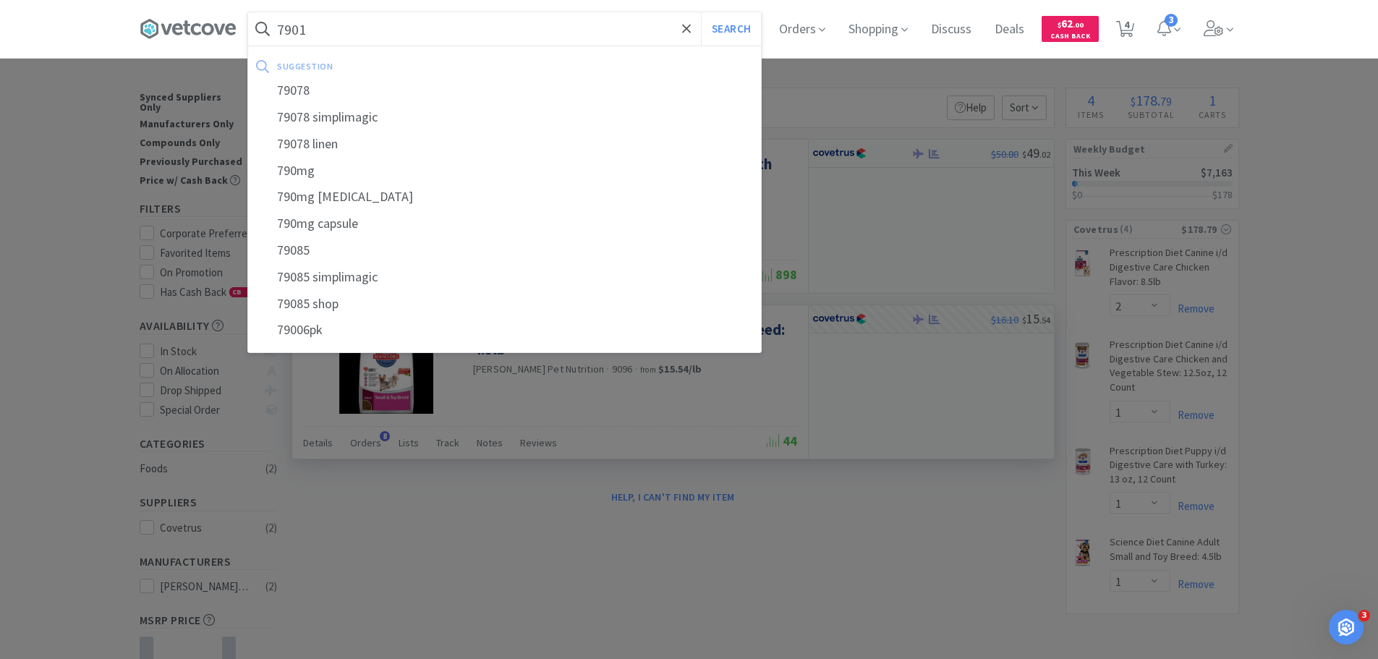
type input "7901"
click at [701, 12] on button "Search" at bounding box center [731, 28] width 60 height 33
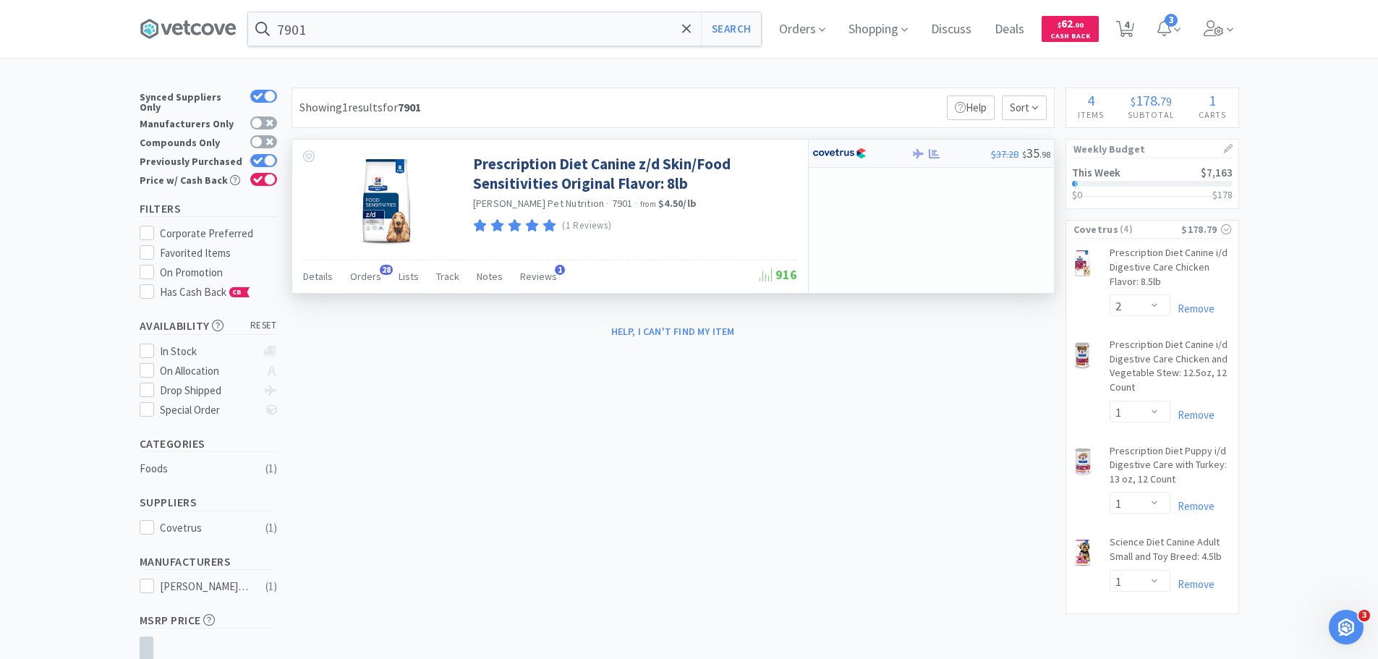
click at [860, 156] on img at bounding box center [839, 154] width 54 height 22
select select "1"
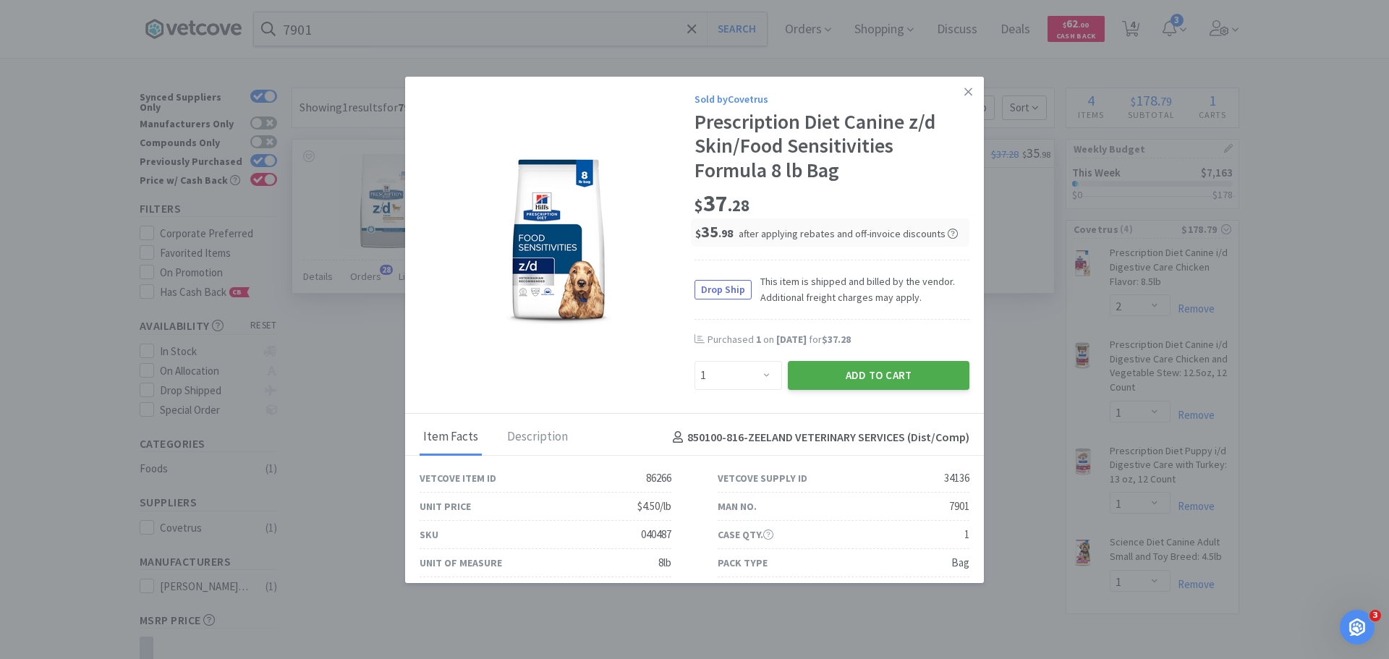
click at [921, 375] on button "Add to Cart" at bounding box center [879, 375] width 182 height 29
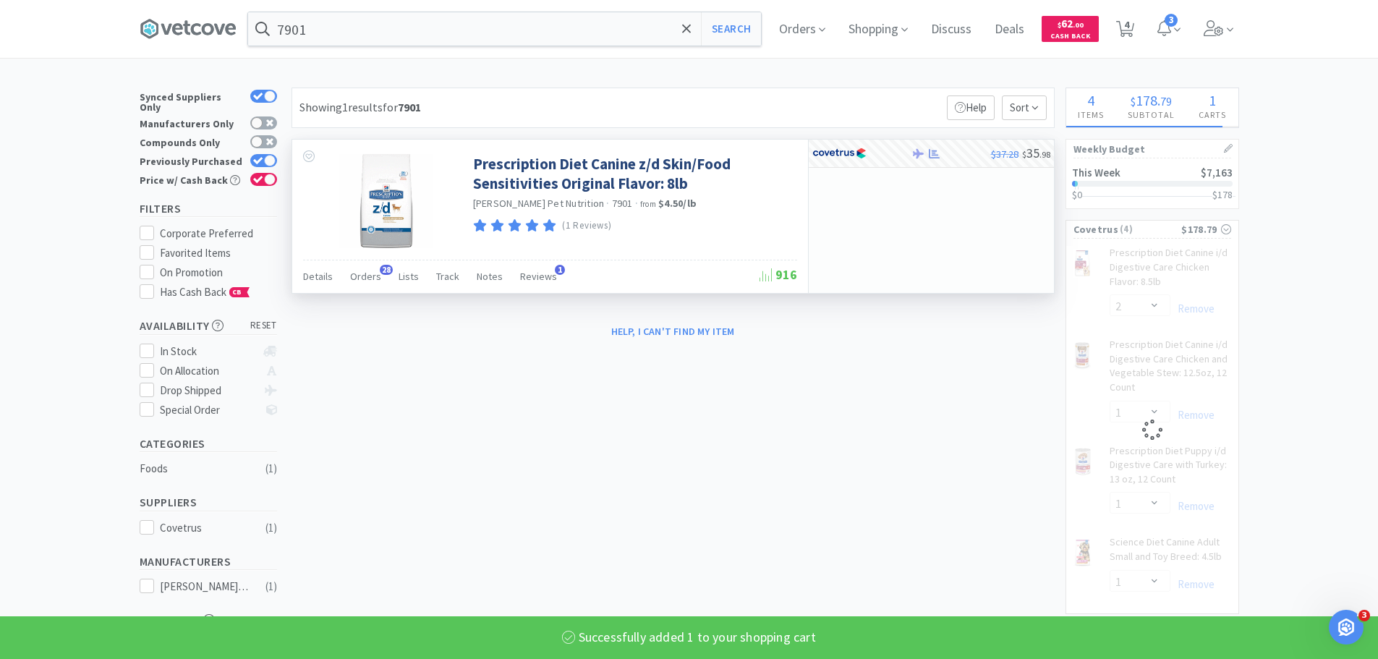
select select "1"
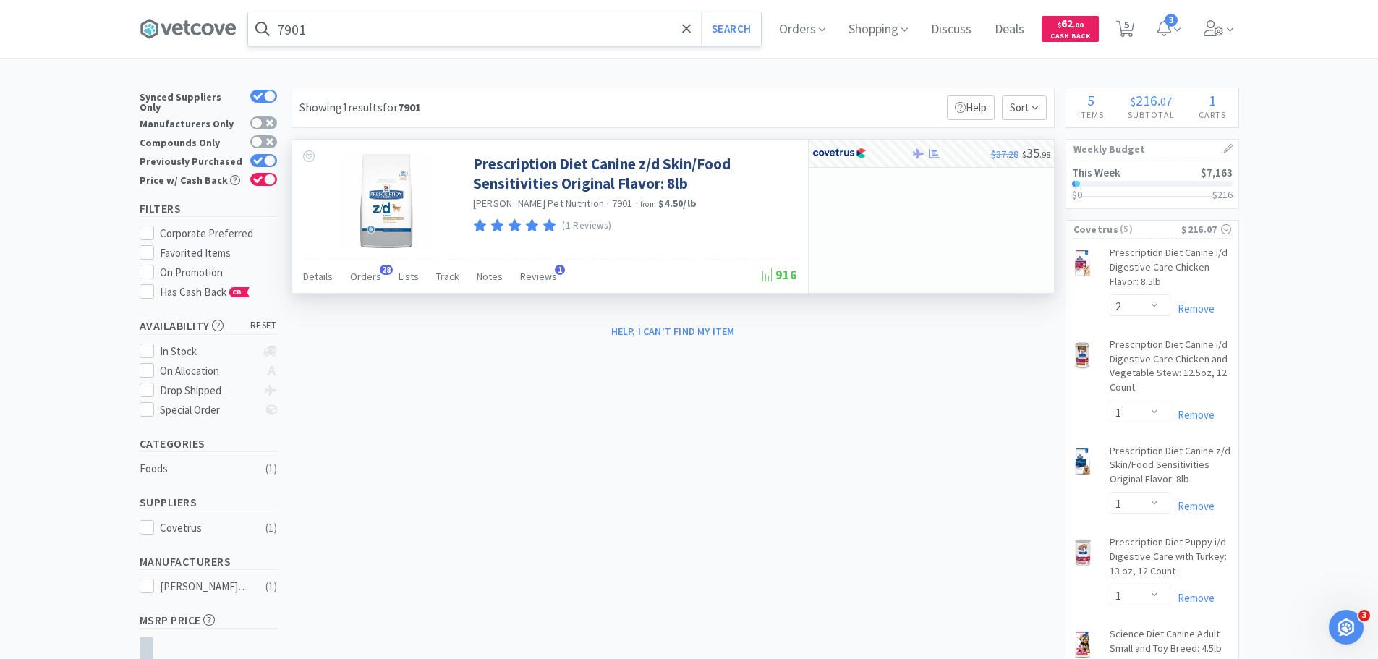
click at [614, 22] on input "7901" at bounding box center [504, 28] width 513 height 33
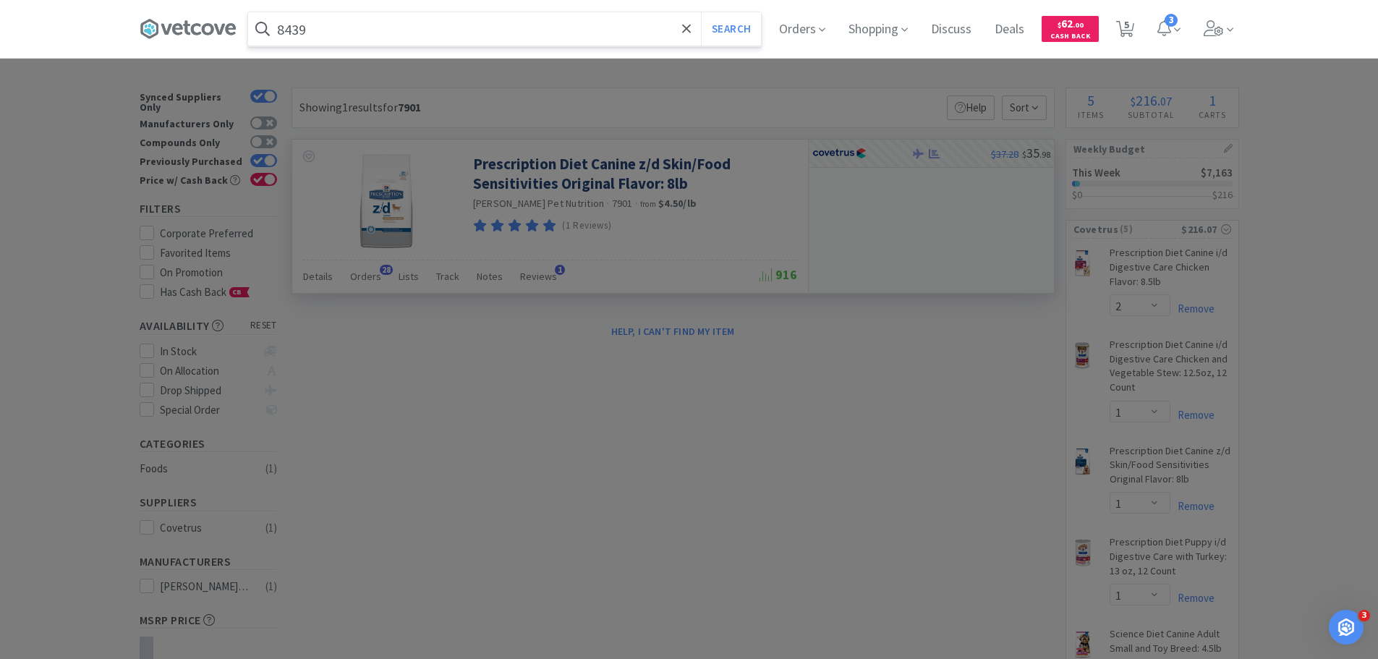
type input "8439"
click at [701, 12] on button "Search" at bounding box center [731, 28] width 60 height 33
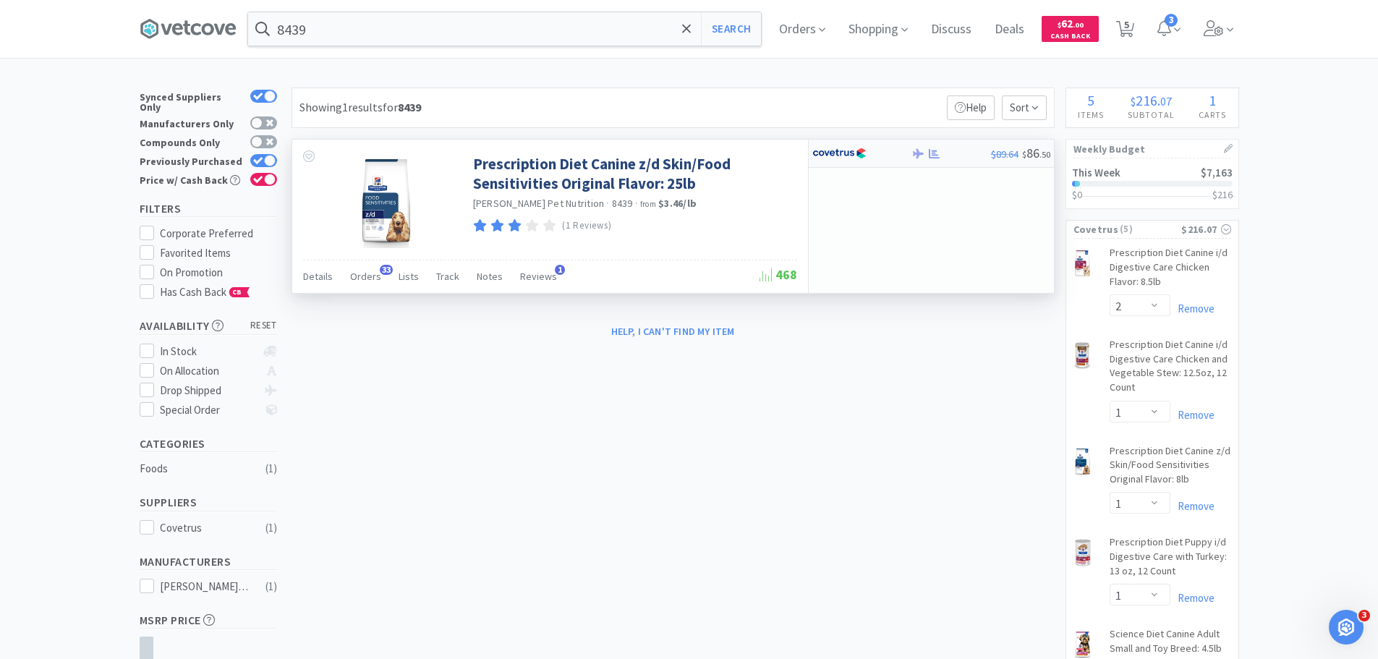
click at [948, 154] on div at bounding box center [951, 153] width 80 height 11
select select "1"
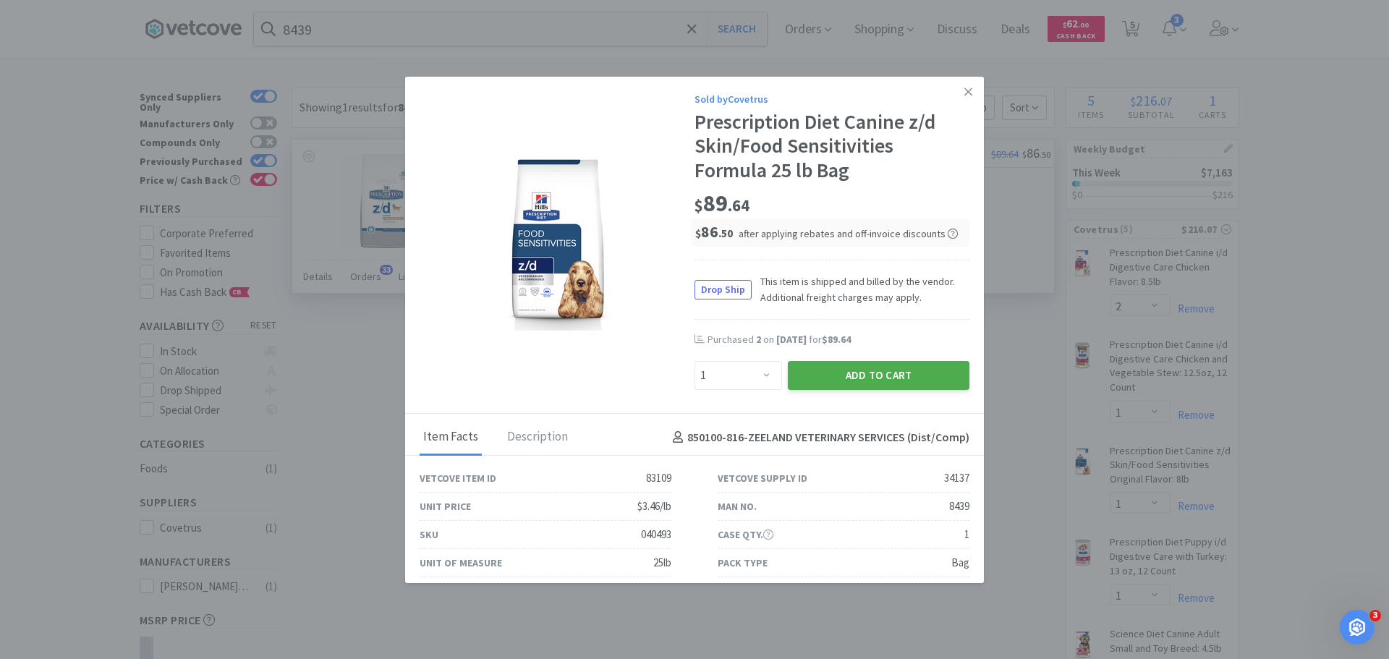
click at [921, 383] on button "Add to Cart" at bounding box center [879, 375] width 182 height 29
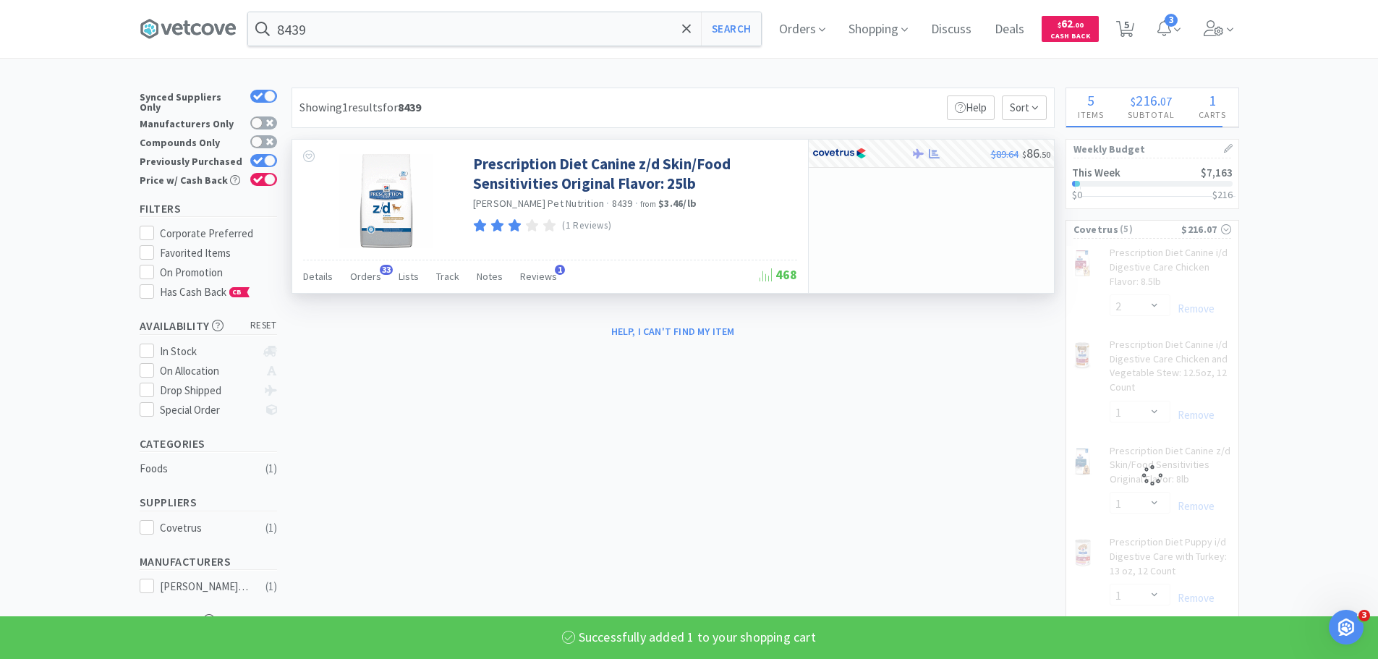
select select "1"
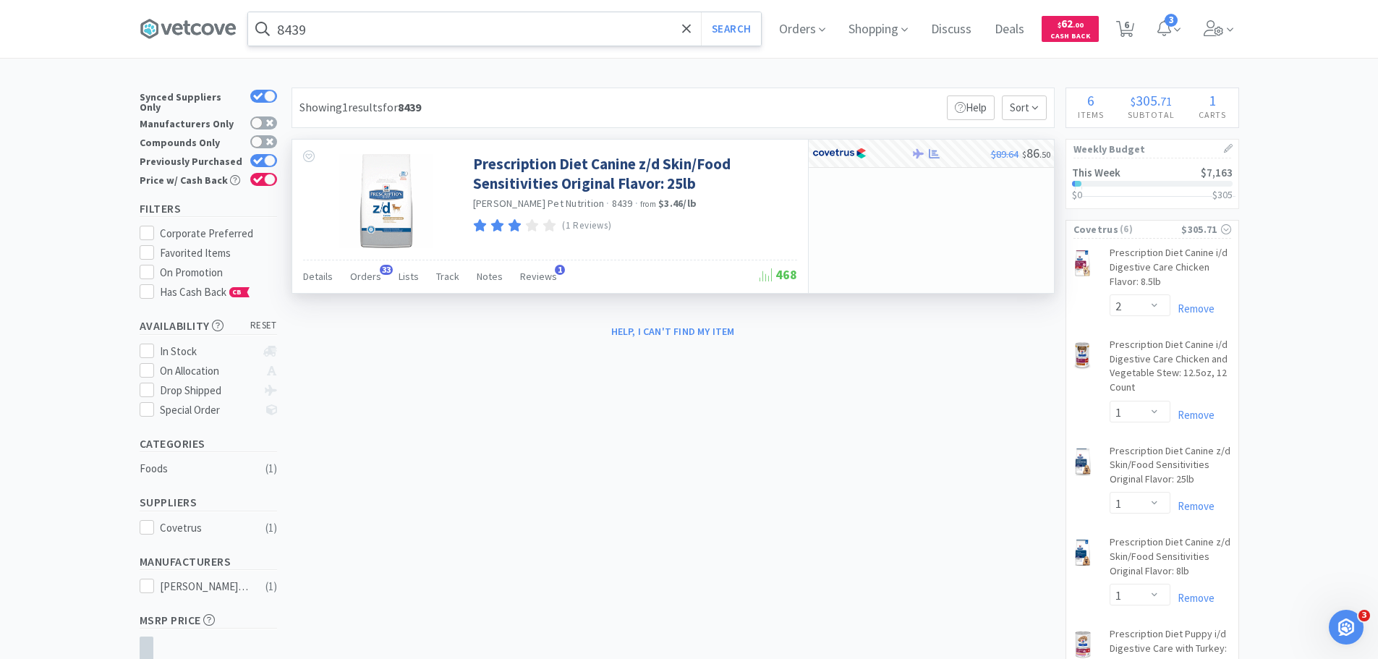
click at [462, 21] on input "8439" at bounding box center [504, 28] width 513 height 33
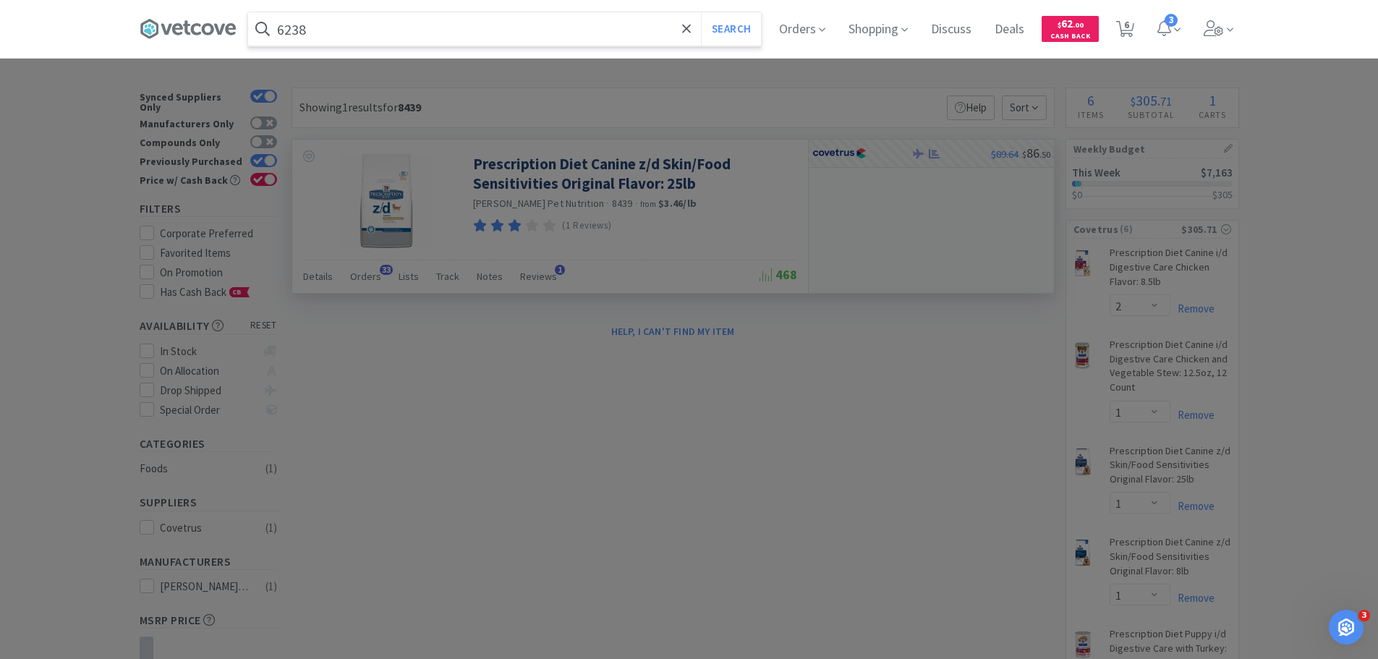
type input "6238"
click at [701, 12] on button "Search" at bounding box center [731, 28] width 60 height 33
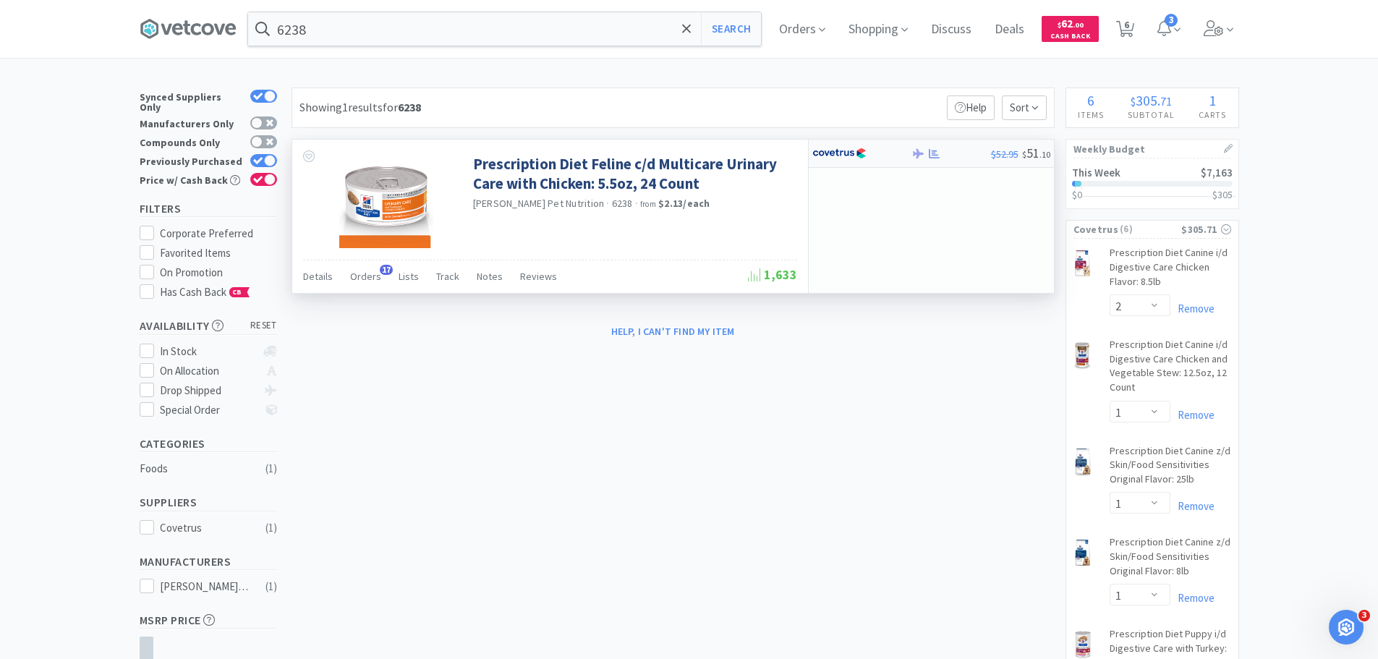
click at [898, 161] on div at bounding box center [861, 153] width 99 height 25
select select "1"
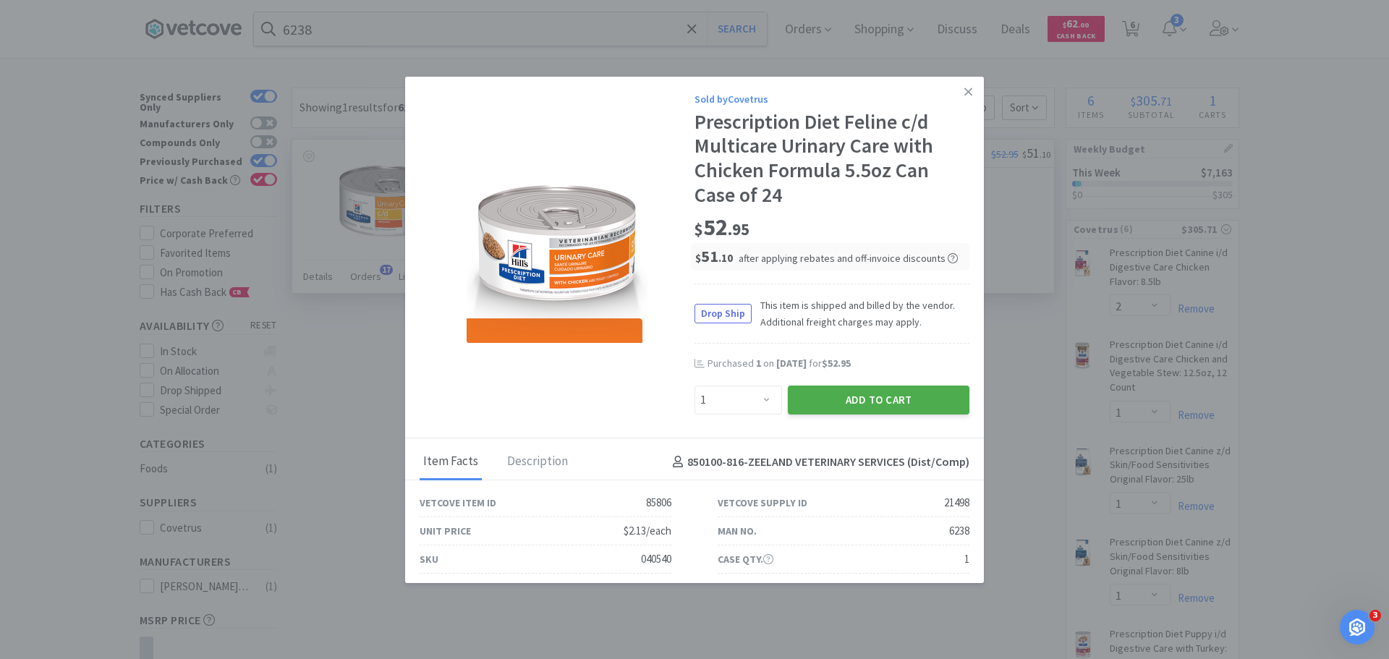
click at [837, 407] on button "Add to Cart" at bounding box center [879, 400] width 182 height 29
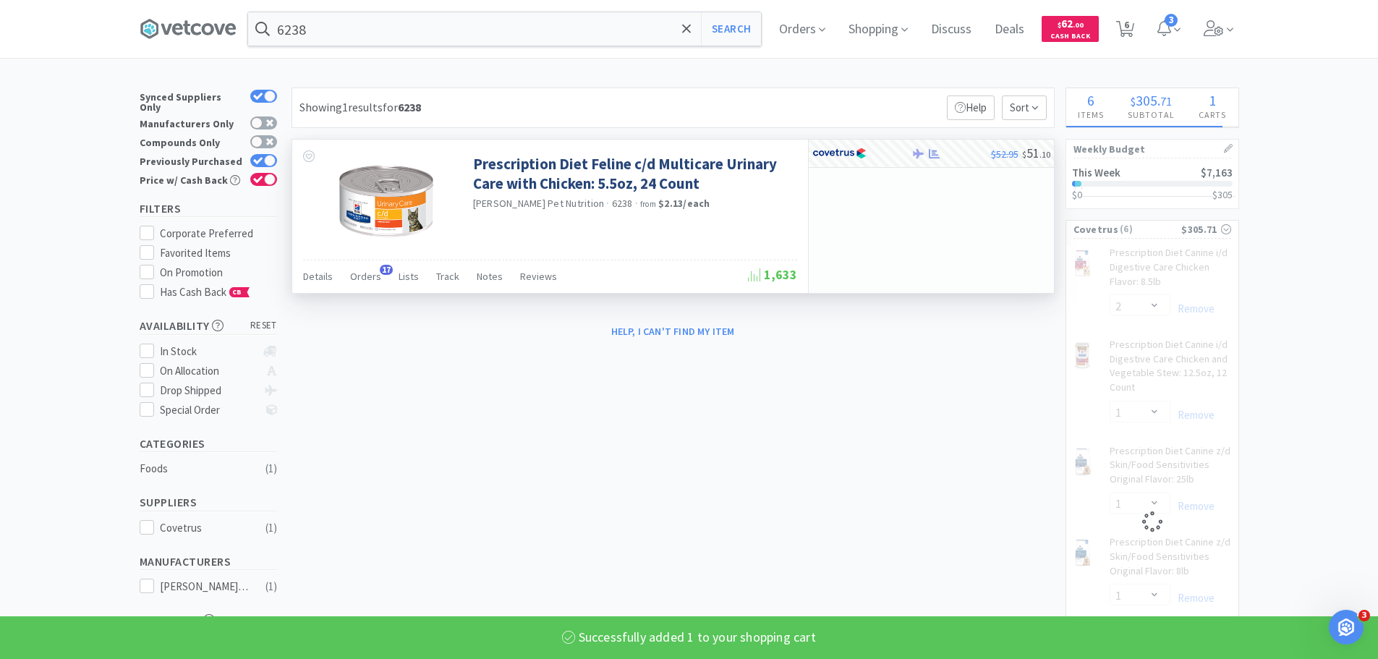
select select "1"
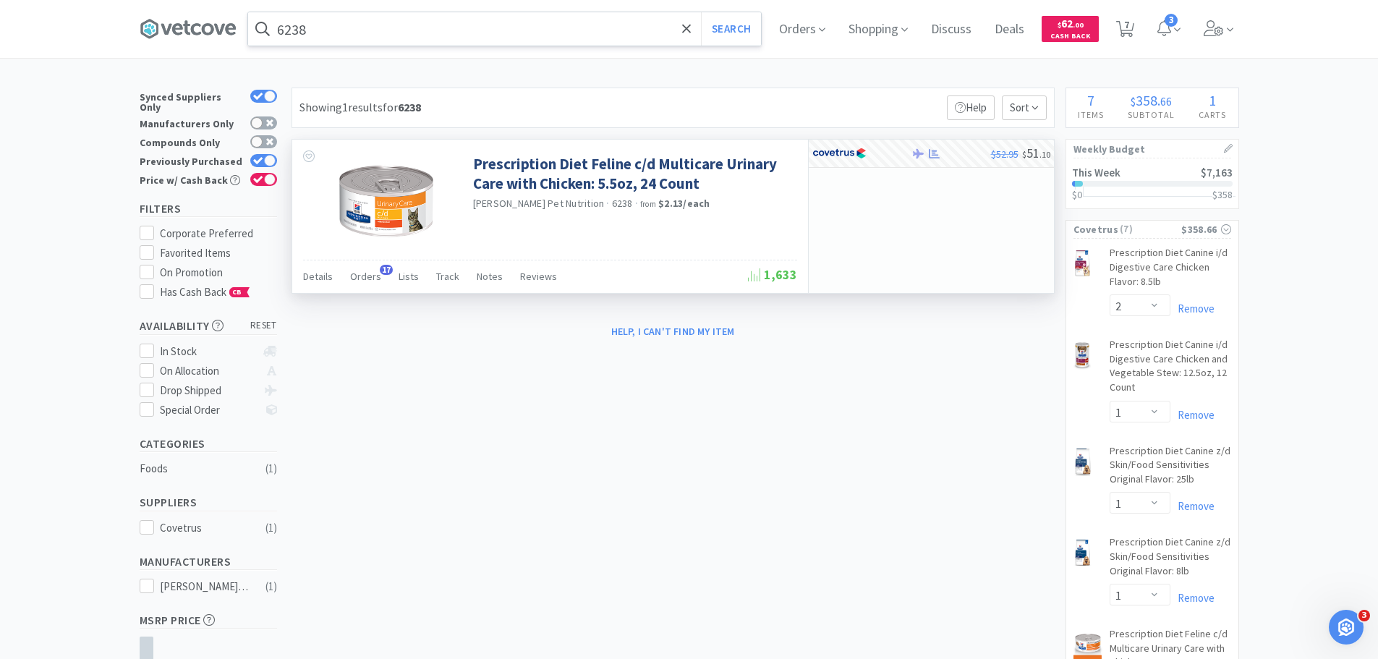
click at [596, 31] on input "6238" at bounding box center [504, 28] width 513 height 33
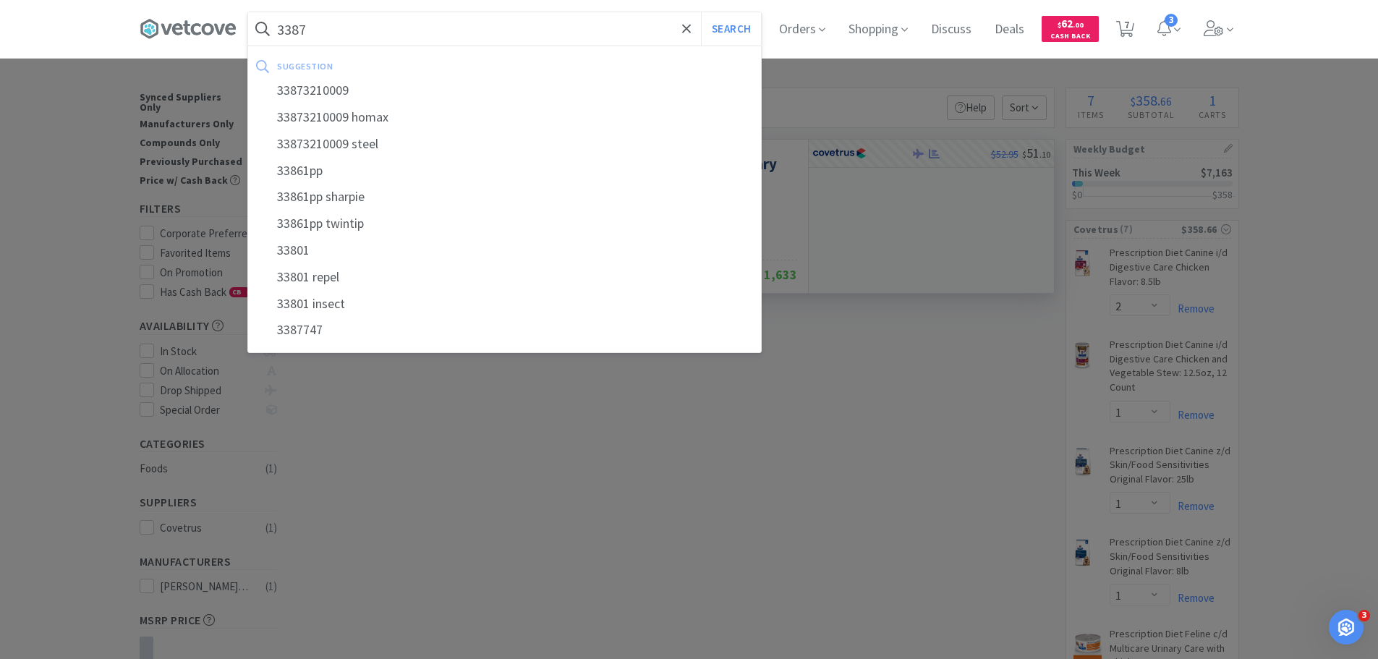
type input "3387"
click at [701, 12] on button "Search" at bounding box center [731, 28] width 60 height 33
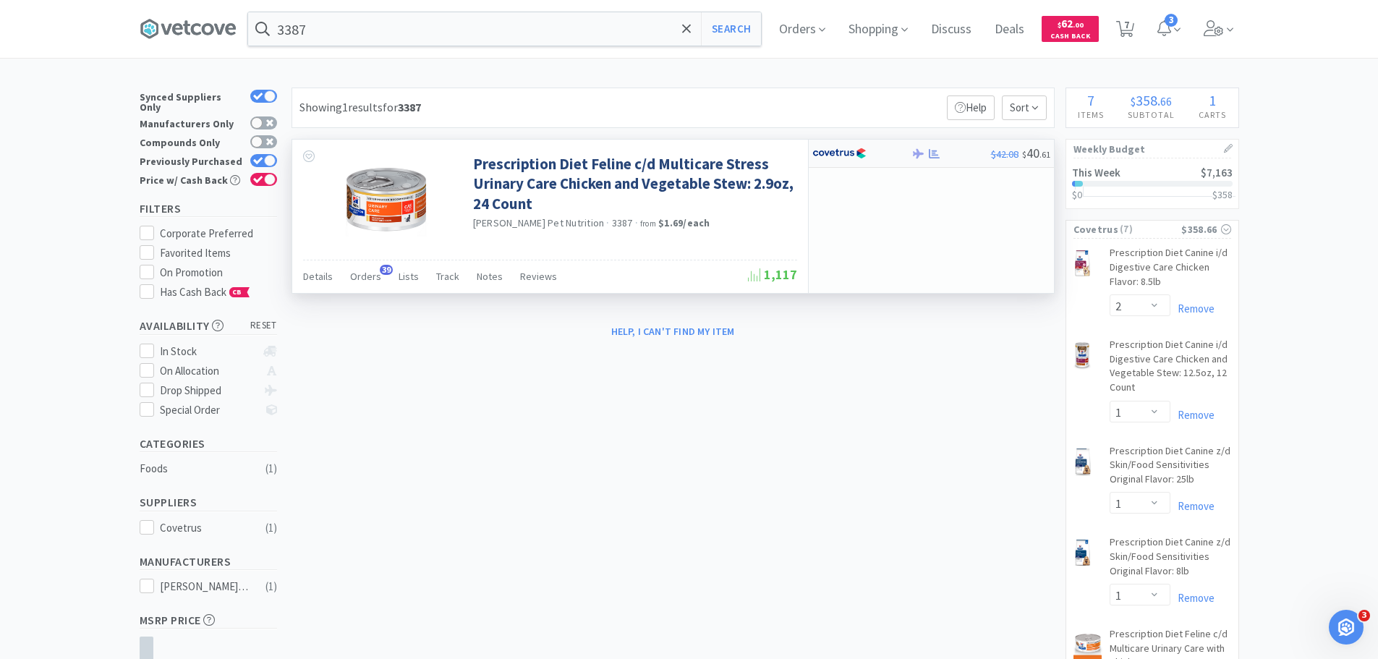
click at [870, 153] on div at bounding box center [852, 153] width 80 height 25
select select "1"
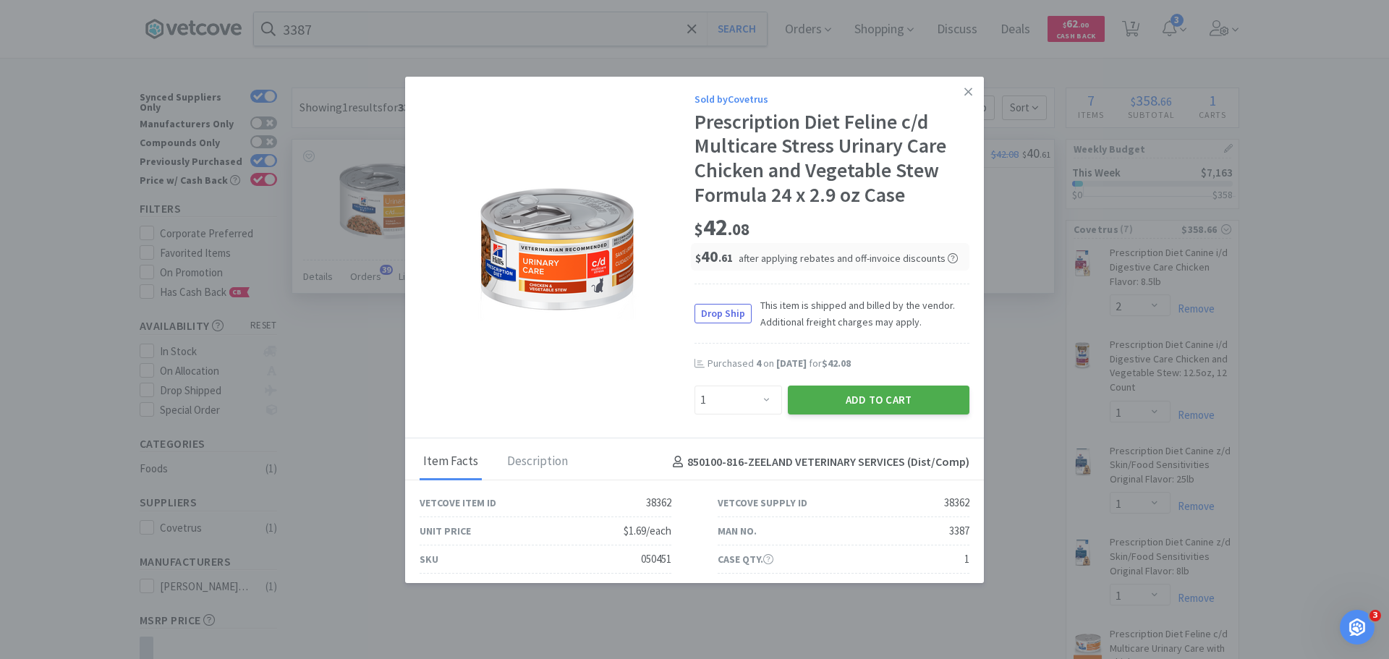
click at [884, 404] on button "Add to Cart" at bounding box center [879, 400] width 182 height 29
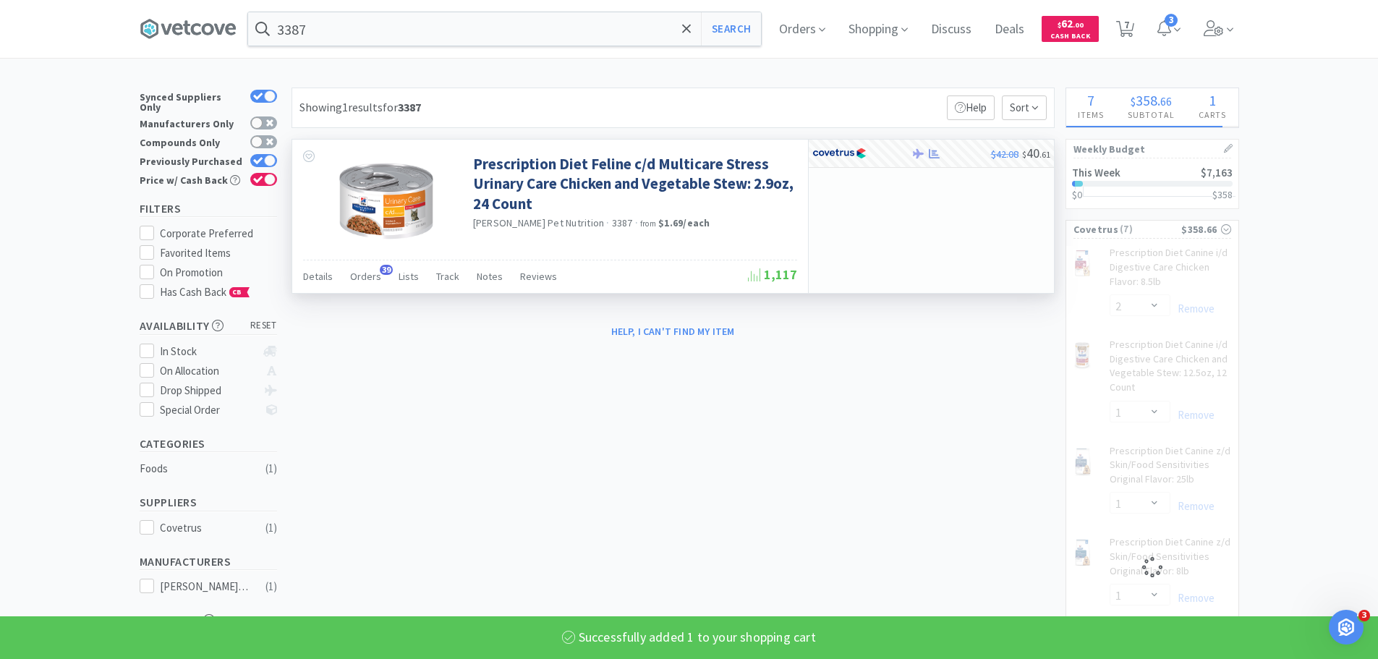
select select "1"
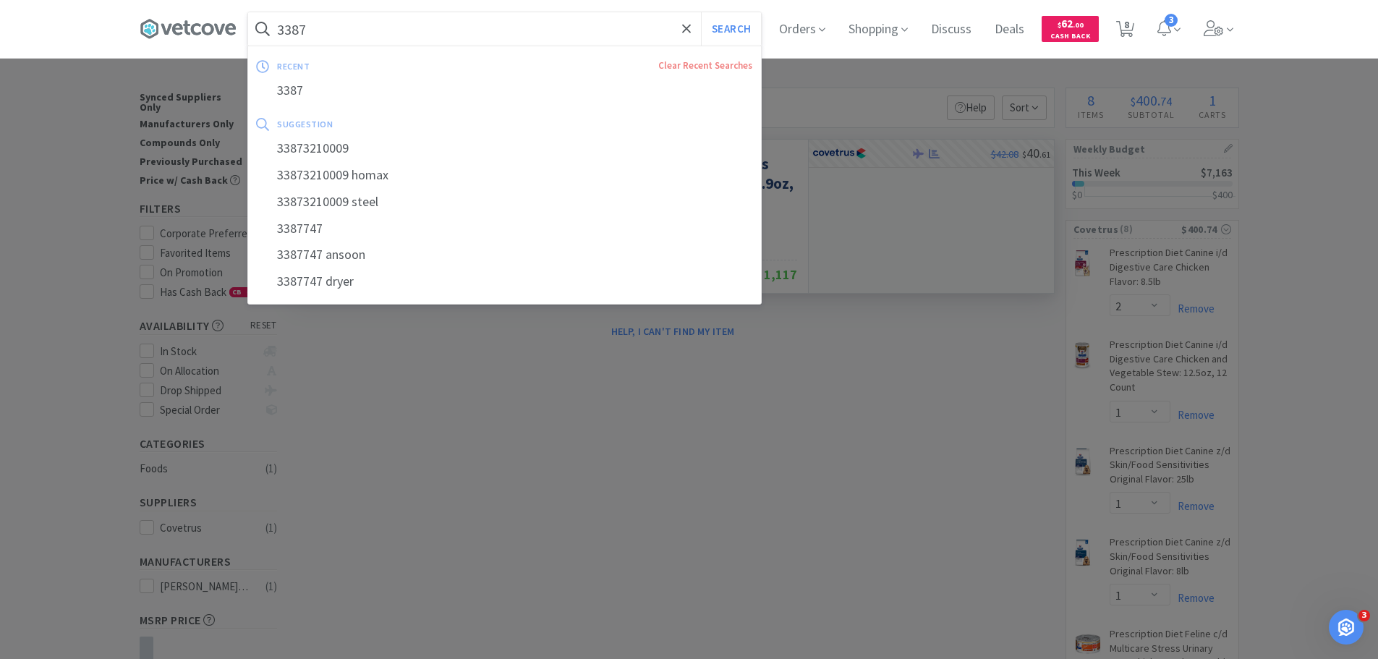
click at [545, 22] on input "3387" at bounding box center [504, 28] width 513 height 33
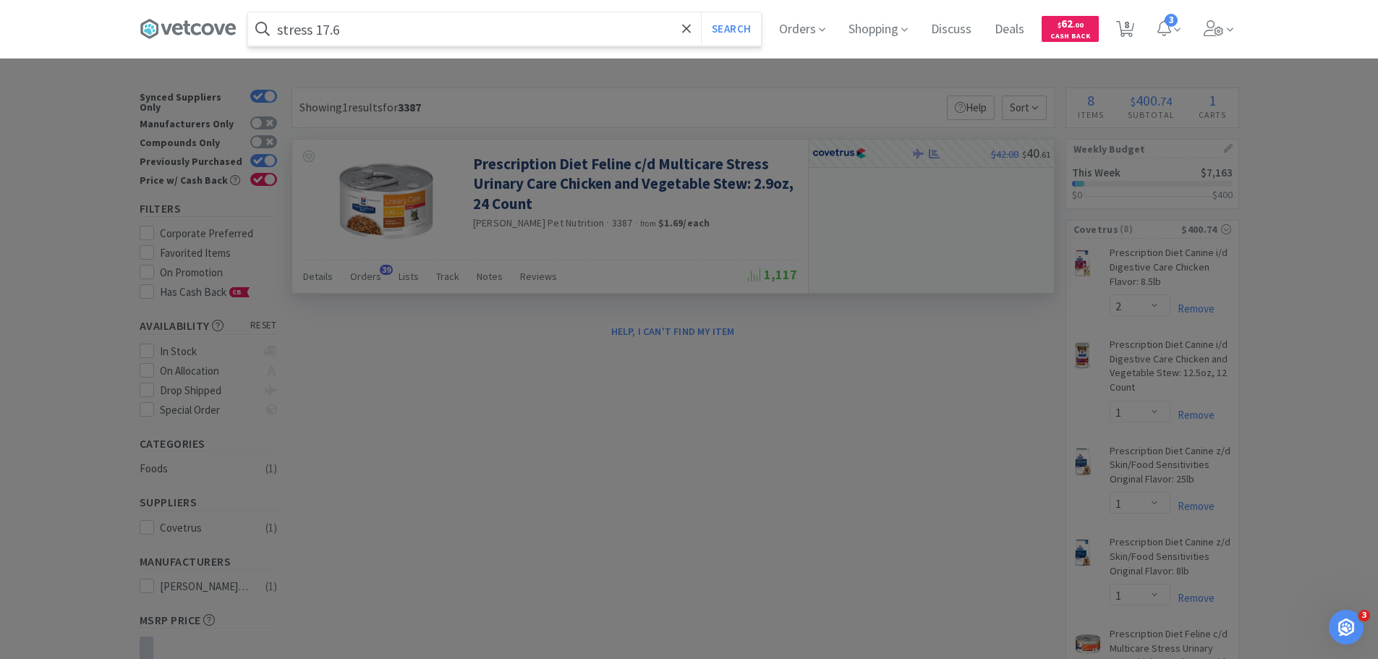
type input "stress 17.6"
click at [701, 12] on button "Search" at bounding box center [731, 28] width 60 height 33
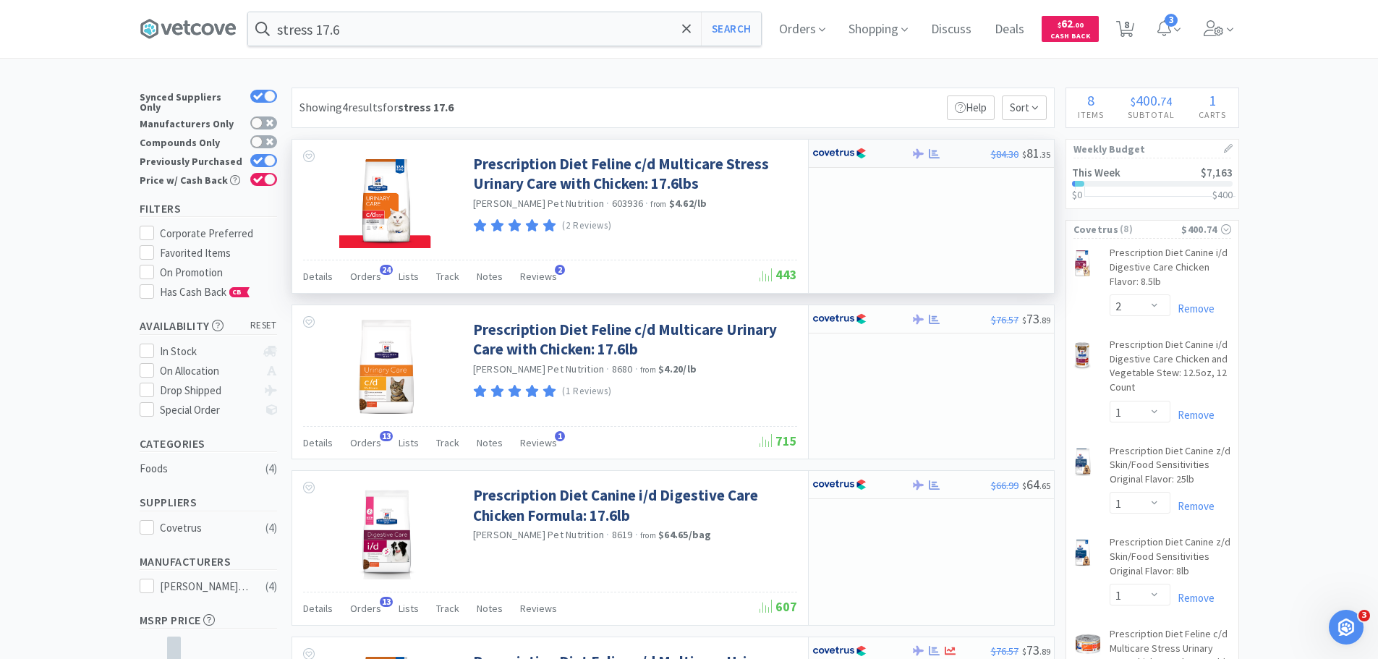
click at [863, 160] on img at bounding box center [839, 154] width 54 height 22
select select "1"
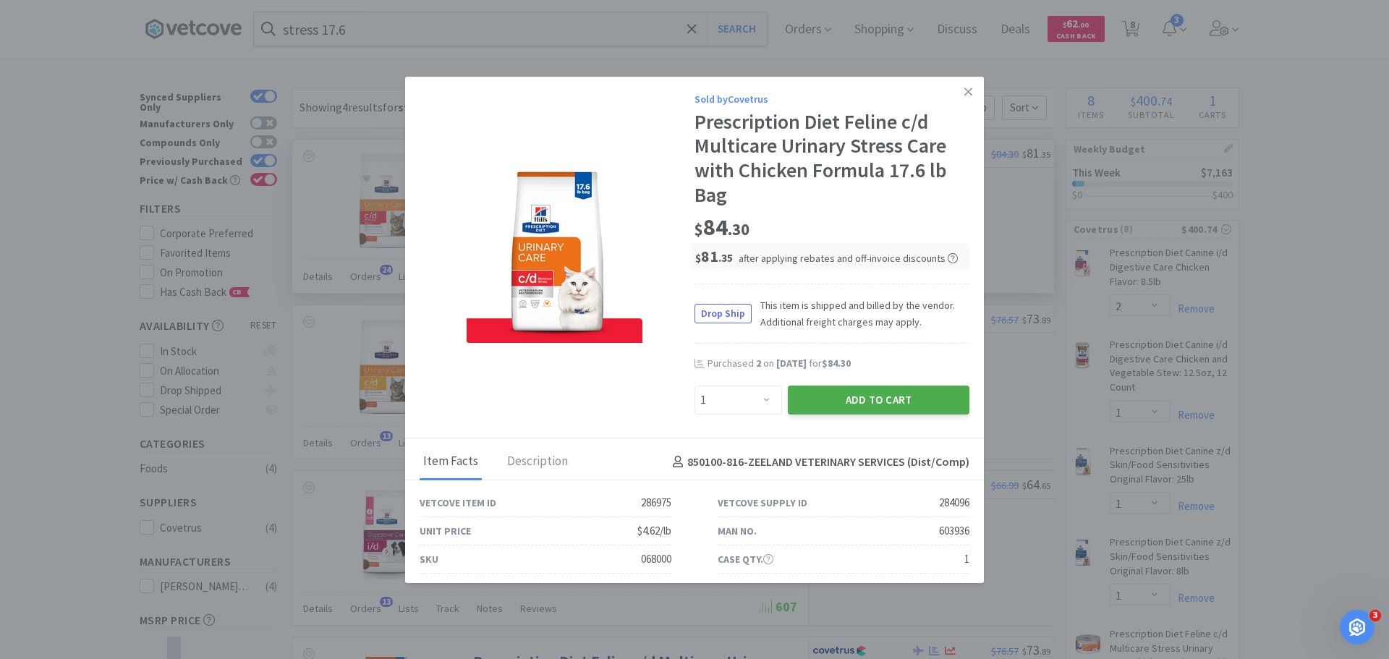
click at [919, 404] on button "Add to Cart" at bounding box center [879, 400] width 182 height 29
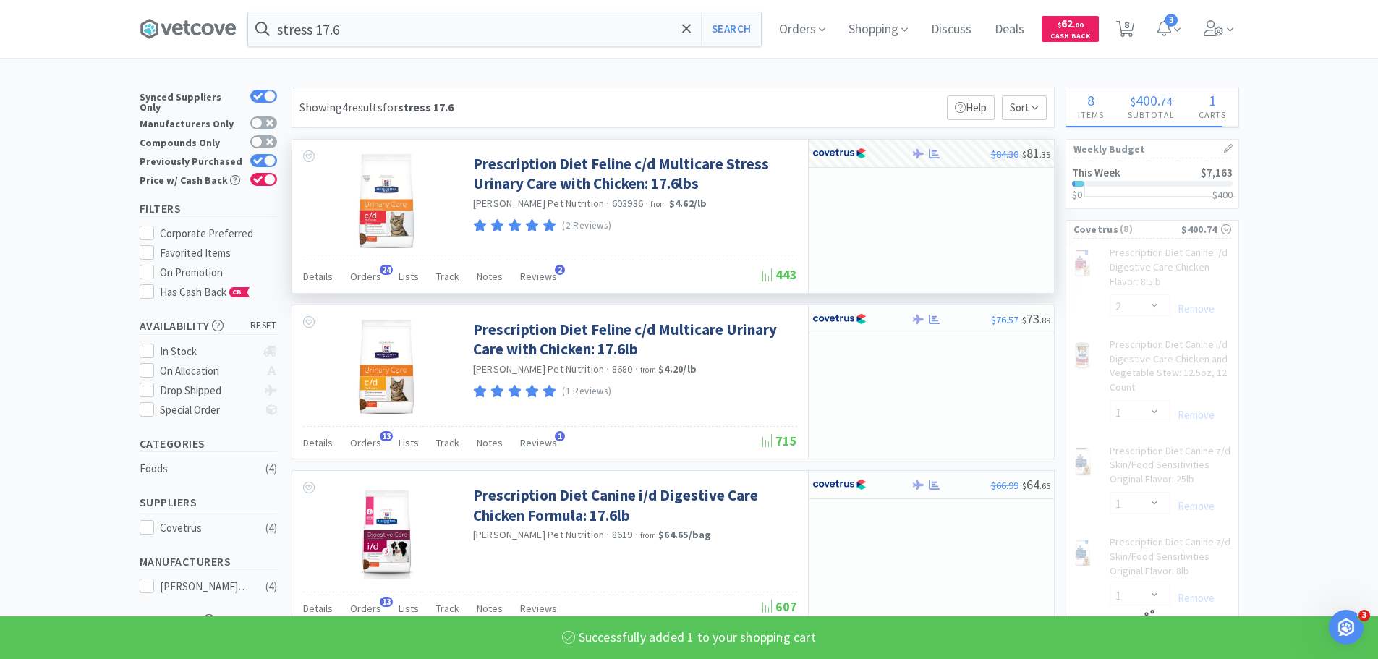
select select "1"
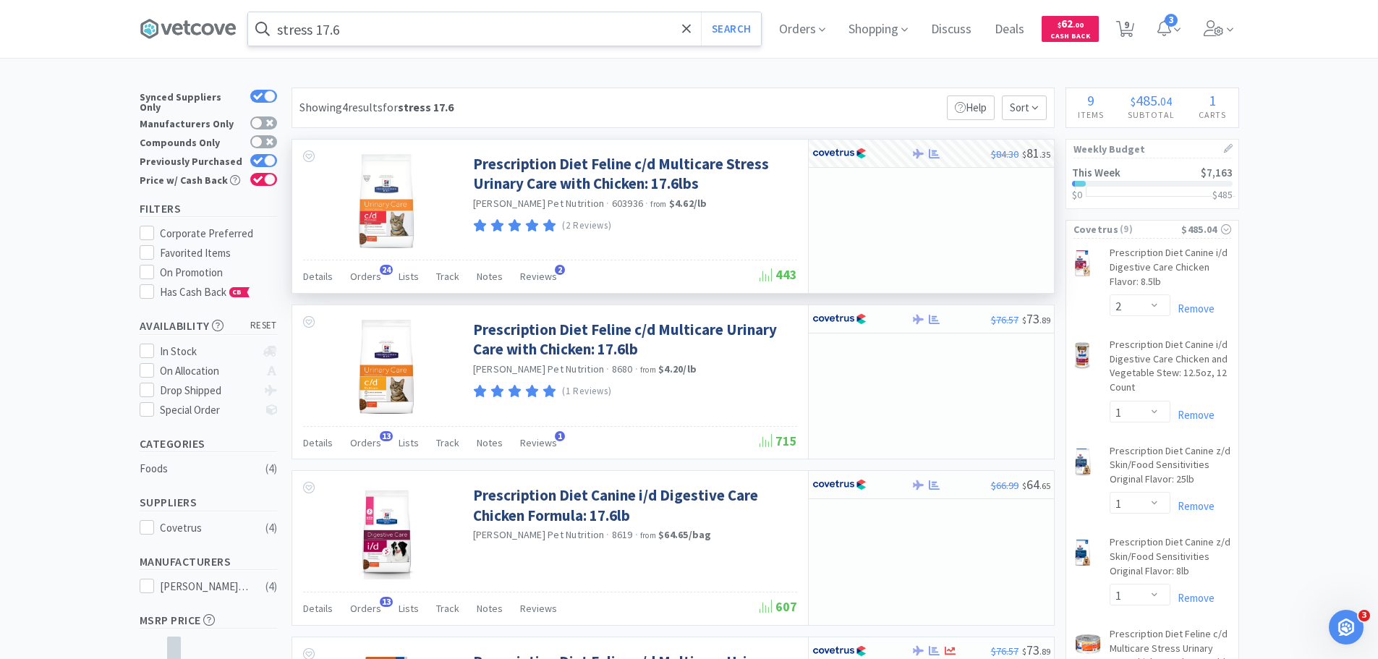
click at [658, 23] on input "stress 17.6" at bounding box center [504, 28] width 513 height 33
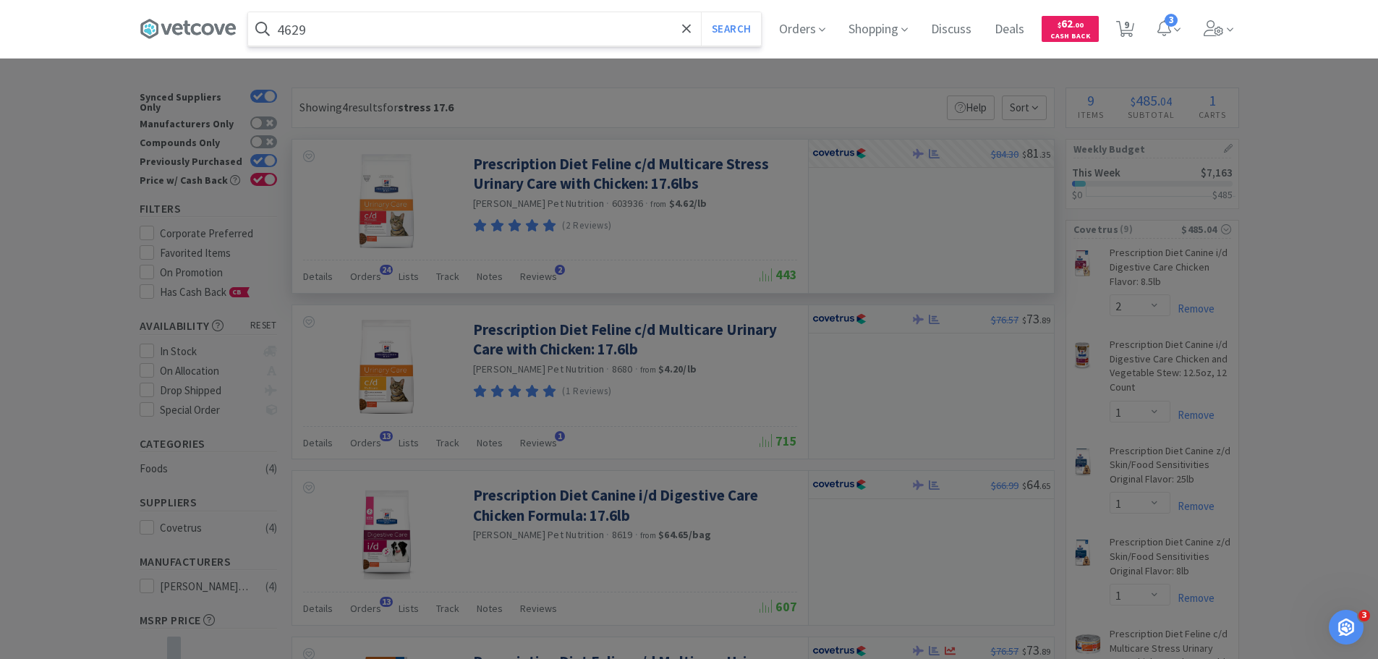
type input "4629"
click at [701, 12] on button "Search" at bounding box center [731, 28] width 60 height 33
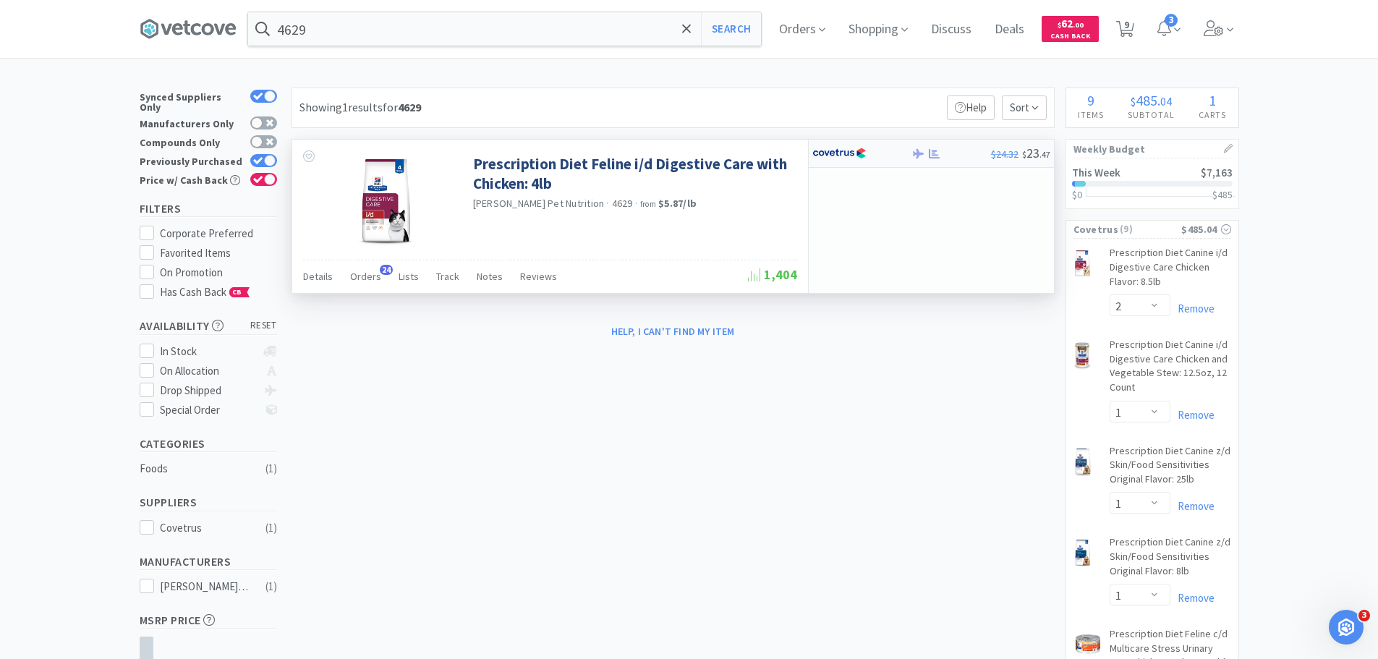
click at [890, 152] on div at bounding box center [852, 153] width 80 height 25
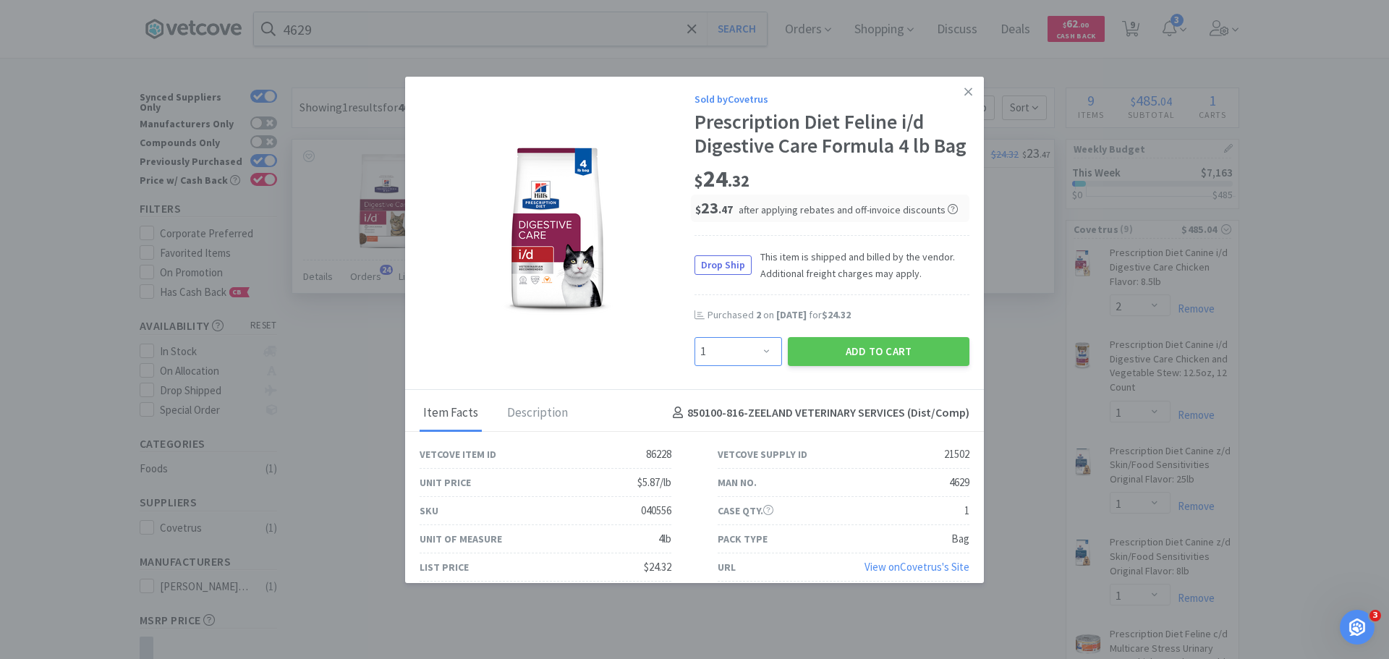
click at [737, 366] on select "Enter Quantity 1 2 3 4 5 6 7 8 9 10 11 12 13 14 15 16 17 18 19 20 Enter Quantity" at bounding box center [738, 351] width 88 height 29
select select "3"
click at [694, 361] on select "Enter Quantity 1 2 3 4 5 6 7 8 9 10 11 12 13 14 15 16 17 18 19 20 Enter Quantity" at bounding box center [738, 351] width 88 height 29
click at [830, 366] on button "Add to Cart" at bounding box center [879, 351] width 182 height 29
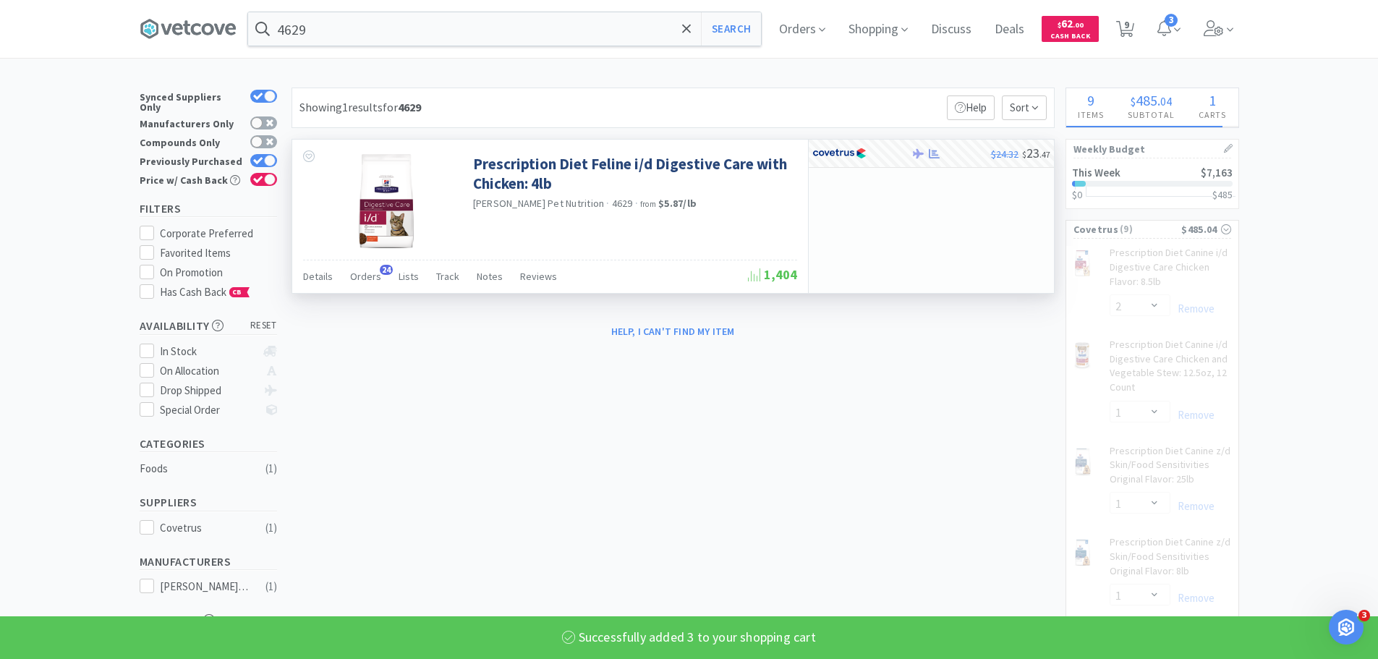
select select "3"
select select "1"
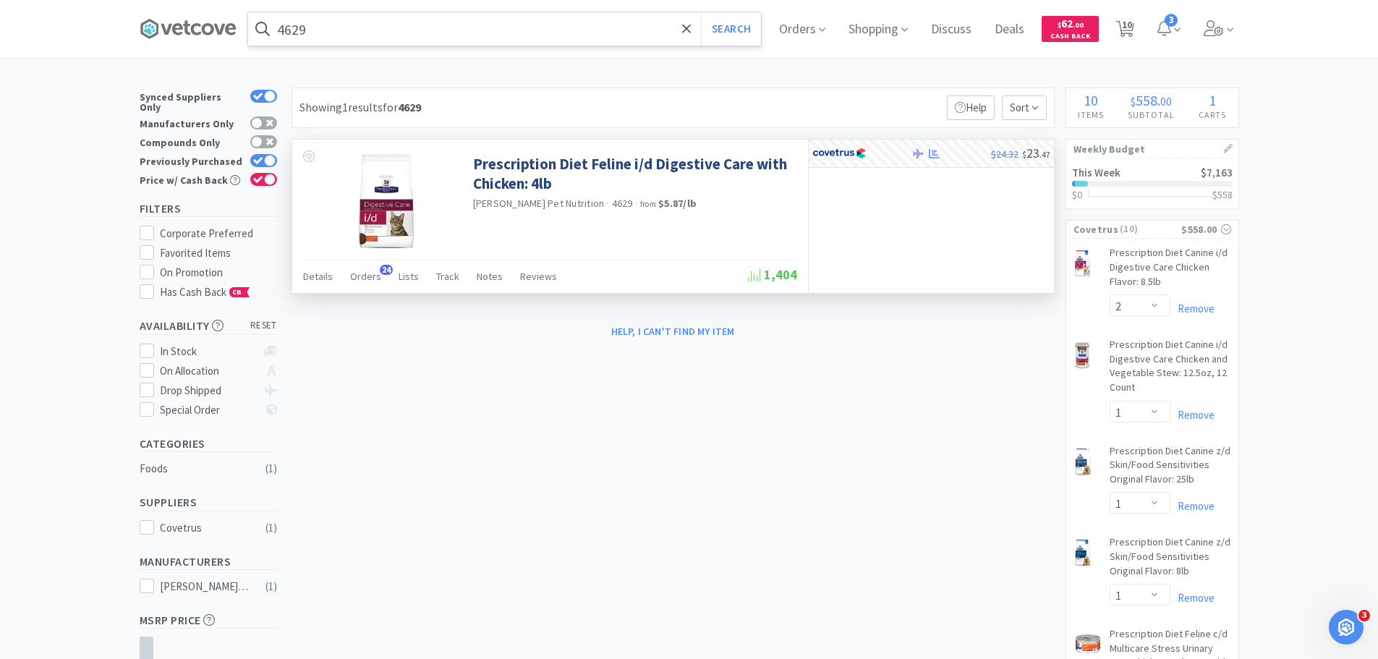
click at [350, 37] on input "4629" at bounding box center [504, 28] width 513 height 33
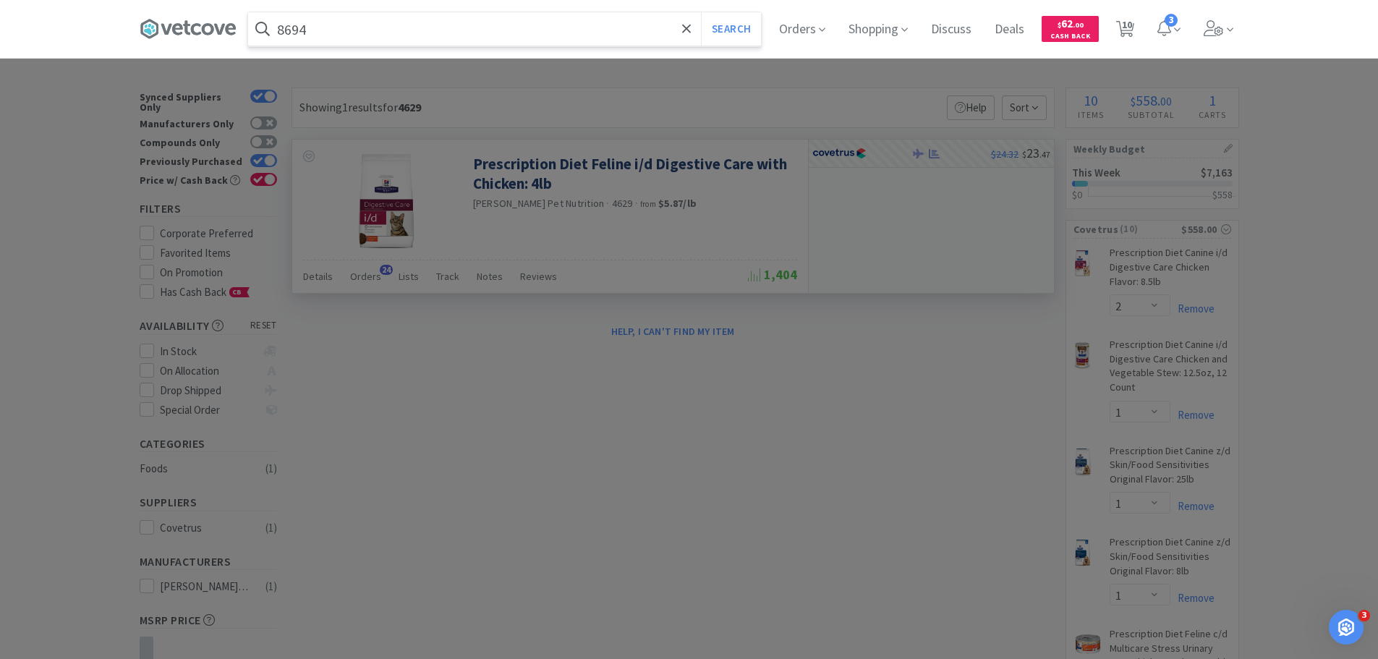
type input "8694"
click at [701, 12] on button "Search" at bounding box center [731, 28] width 60 height 33
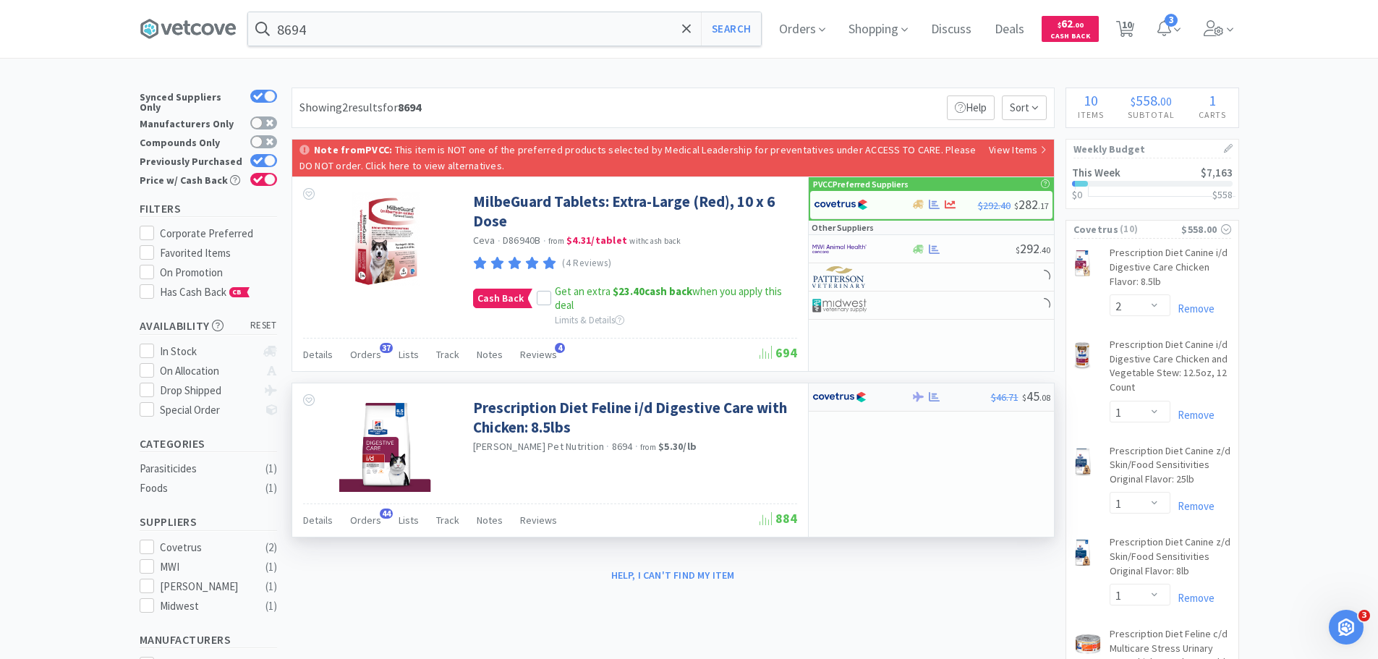
click at [836, 399] on img at bounding box center [839, 397] width 54 height 22
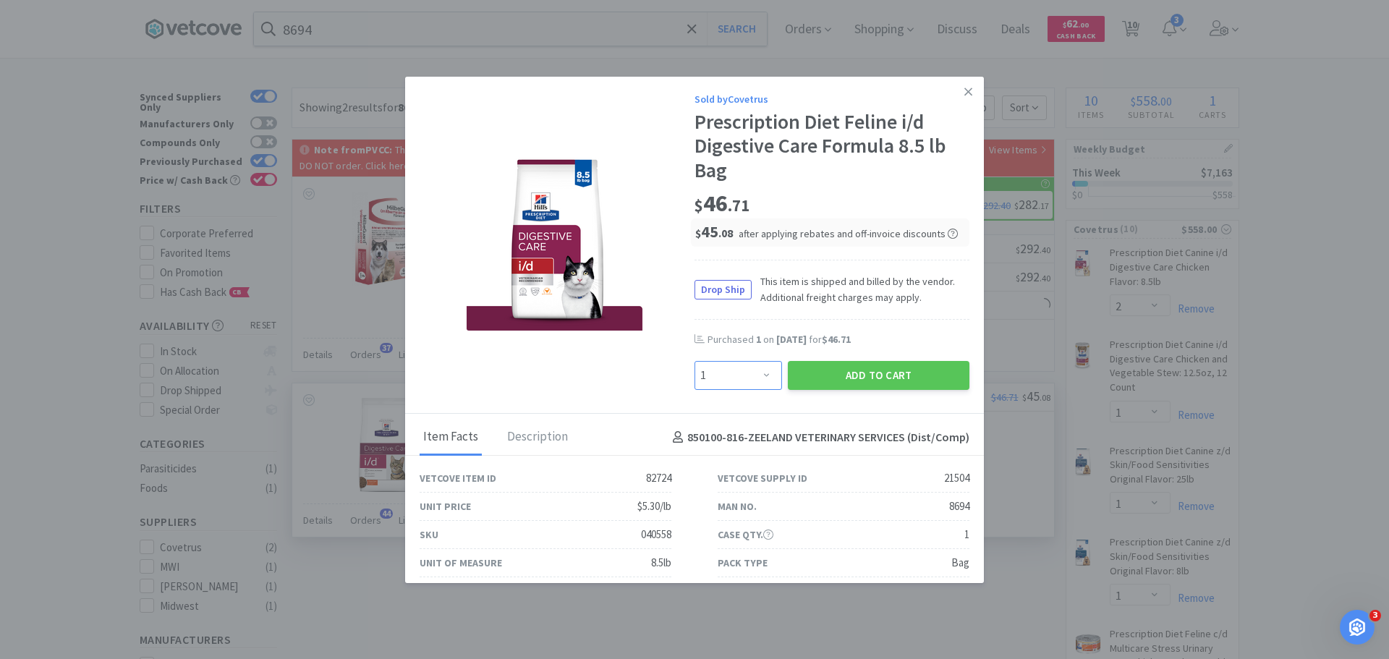
click at [754, 381] on select "Enter Quantity 1 2 3 4 5 6 7 8 9 10 11 12 13 14 15 16 17 18 19 20 Enter Quantity" at bounding box center [738, 375] width 88 height 29
select select "3"
click at [694, 361] on select "Enter Quantity 1 2 3 4 5 6 7 8 9 10 11 12 13 14 15 16 17 18 19 20 Enter Quantity" at bounding box center [738, 375] width 88 height 29
click at [874, 375] on button "Add to Cart" at bounding box center [879, 375] width 182 height 29
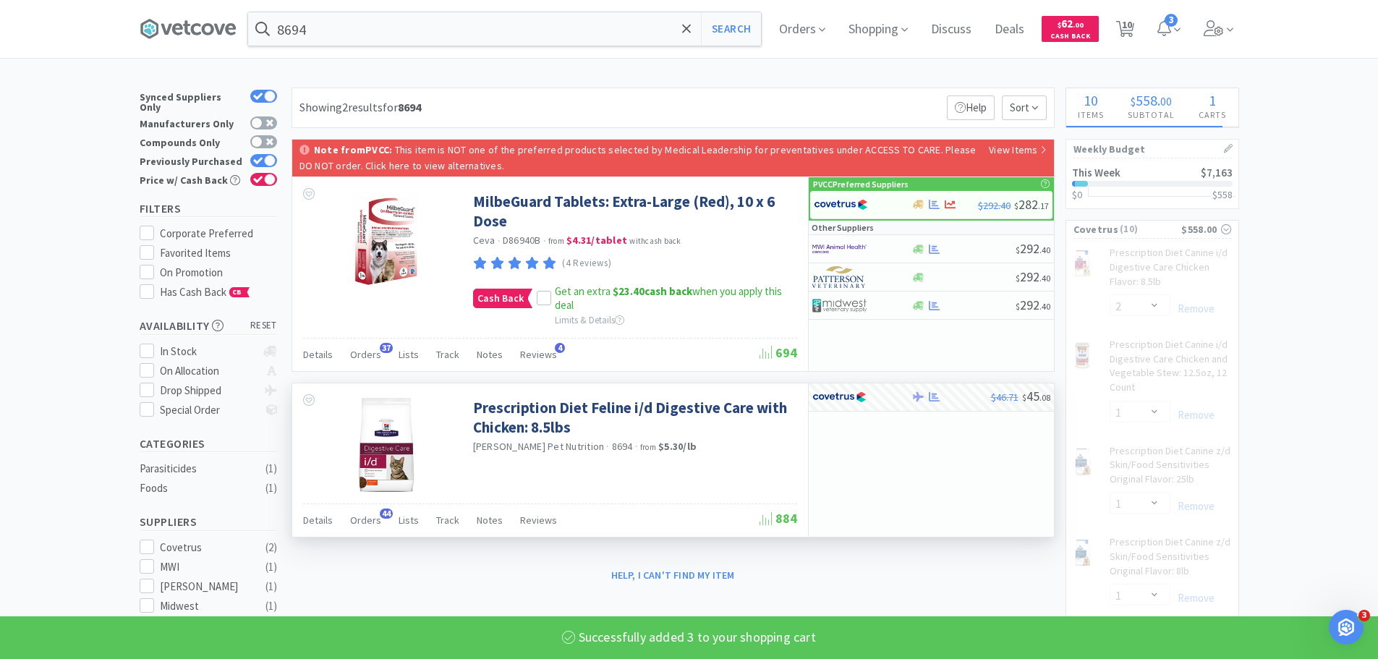
select select "3"
select select "1"
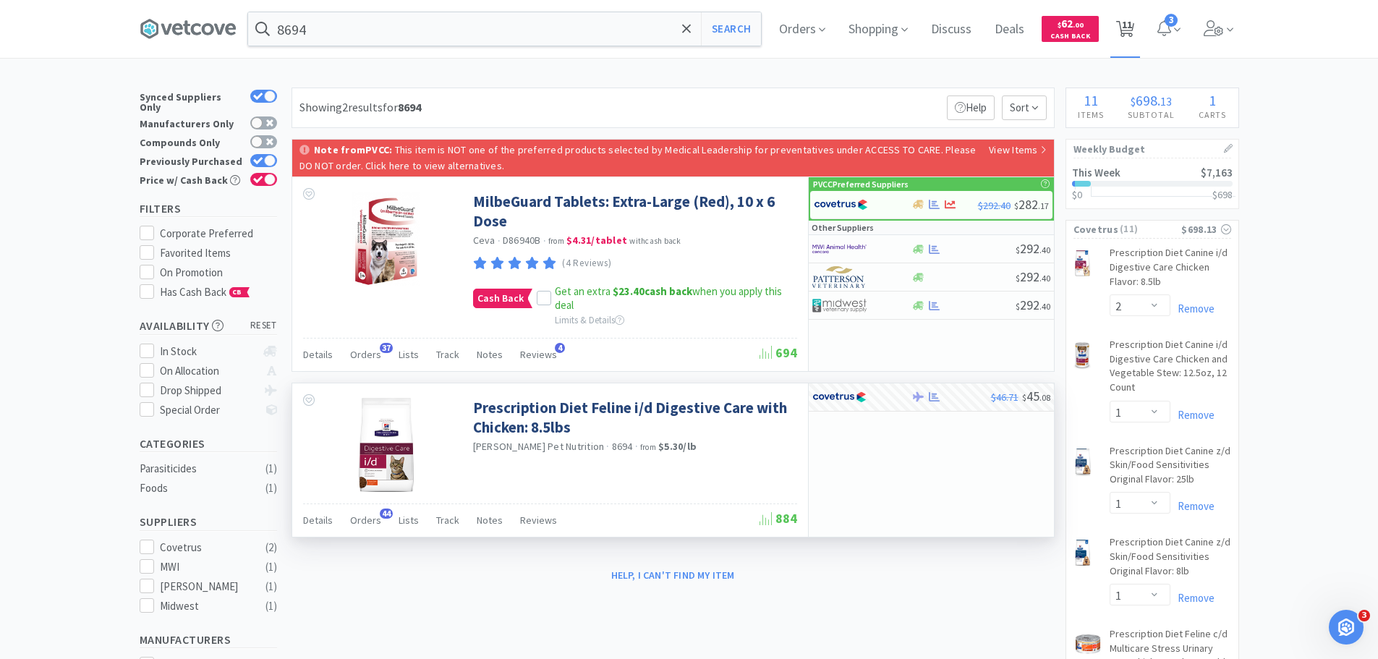
click at [1140, 32] on span "11" at bounding box center [1125, 29] width 30 height 58
select select "2"
select select "1"
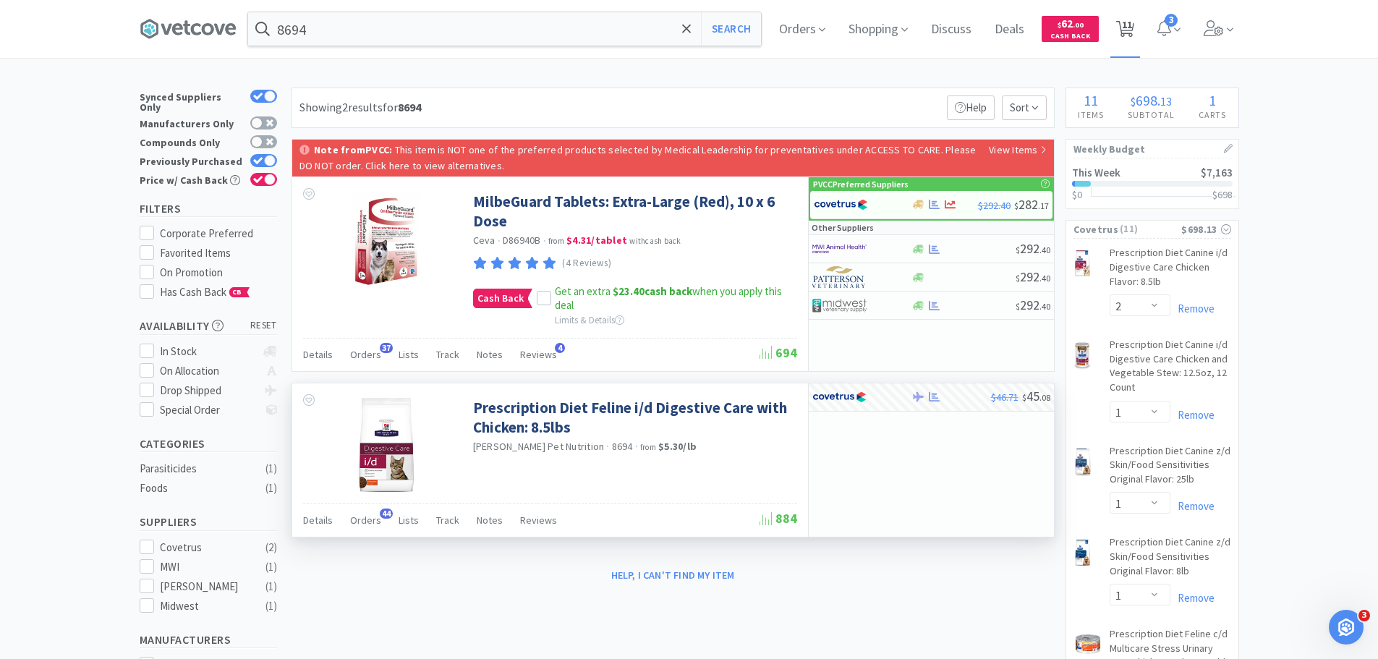
select select "1"
select select "3"
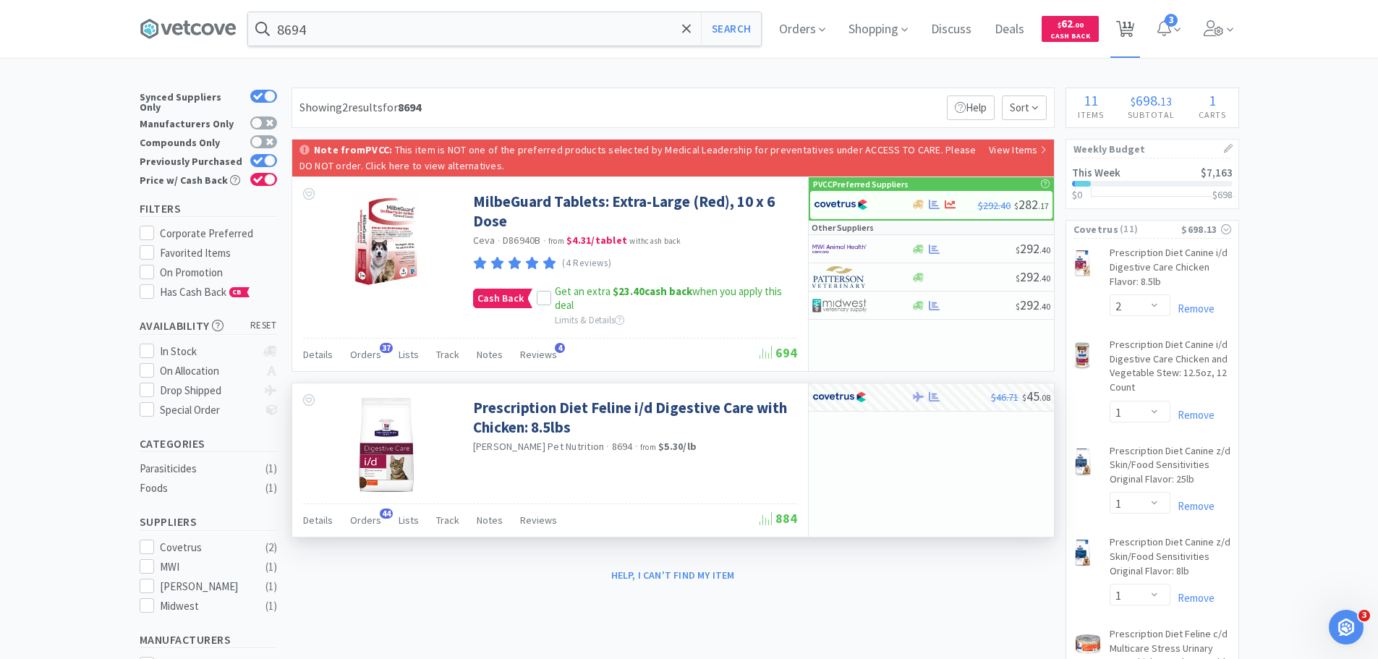
select select "1"
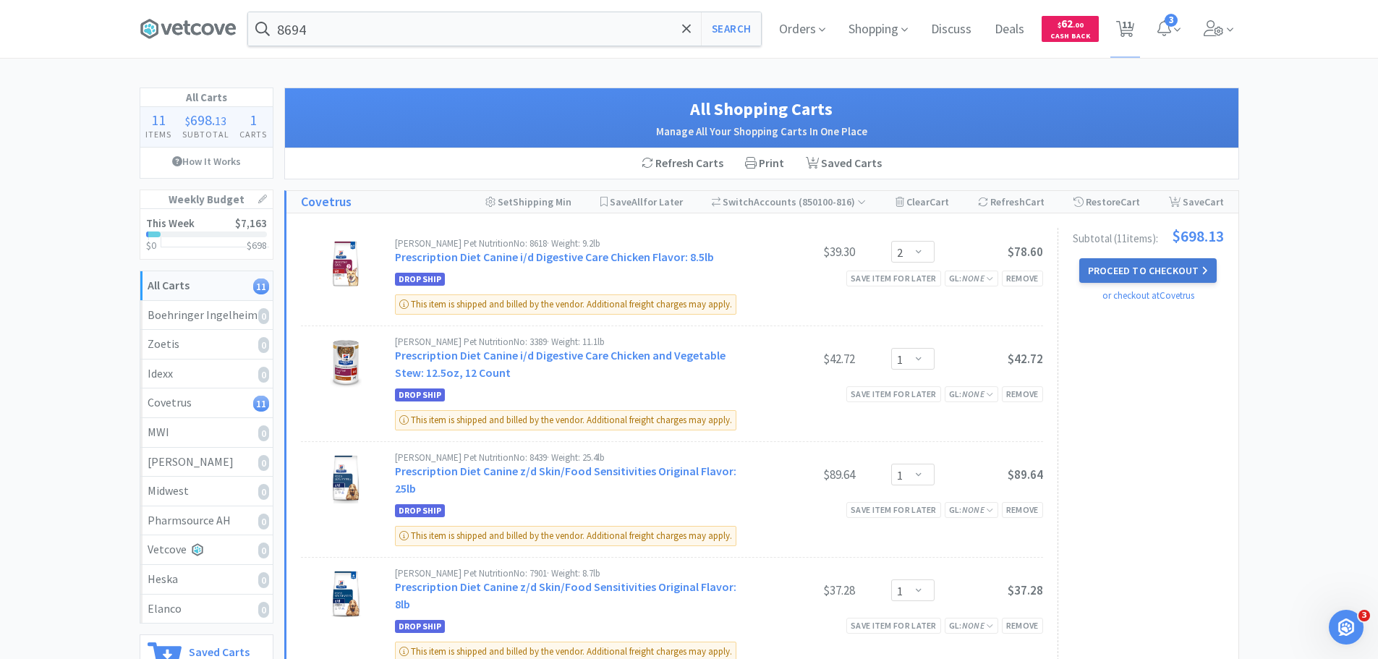
click at [1200, 263] on button "Proceed to Checkout" at bounding box center [1147, 270] width 137 height 25
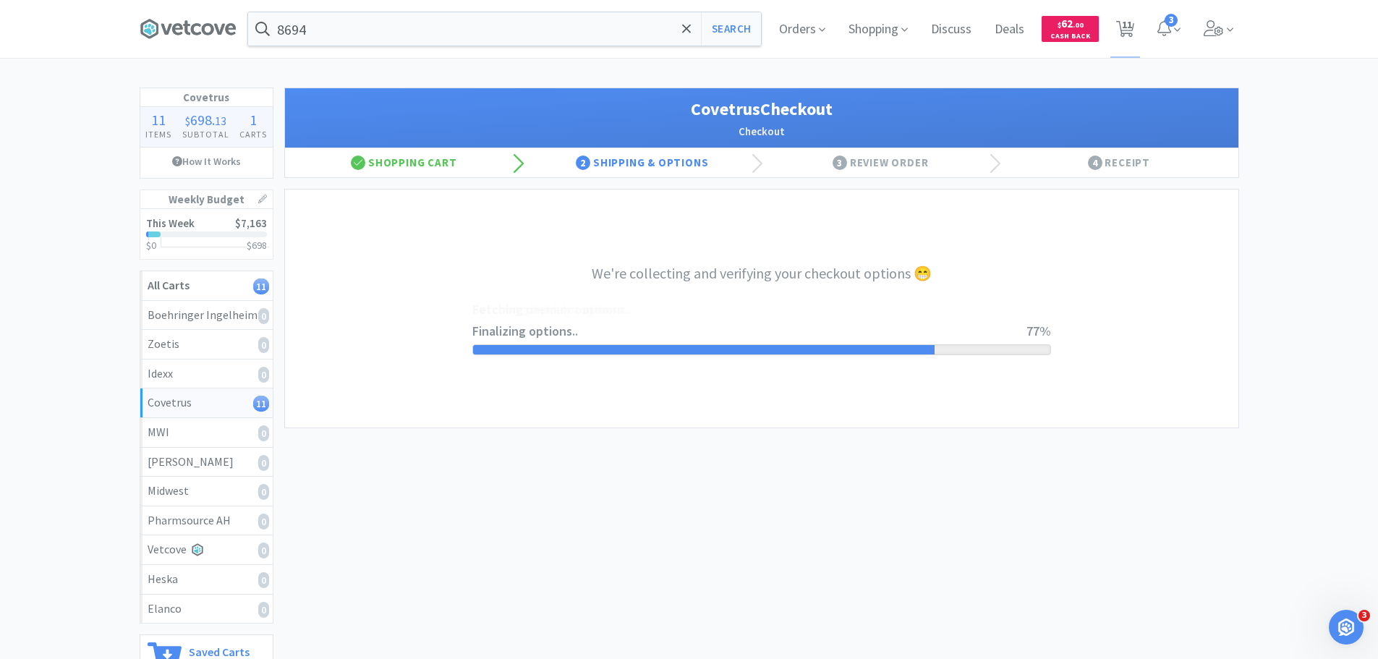
select select "ACCOUNT"
select select "cvt-standard-net"
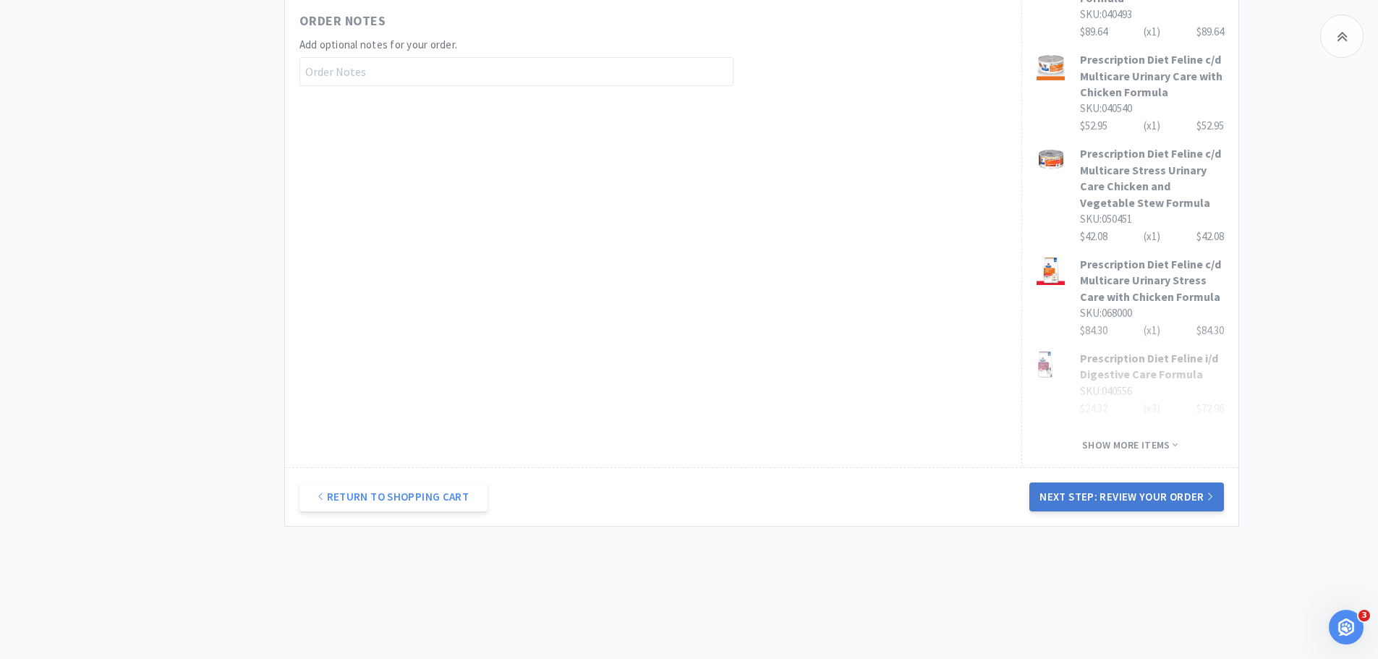
click at [1123, 488] on button "Next Step: Review Your Order" at bounding box center [1126, 496] width 194 height 29
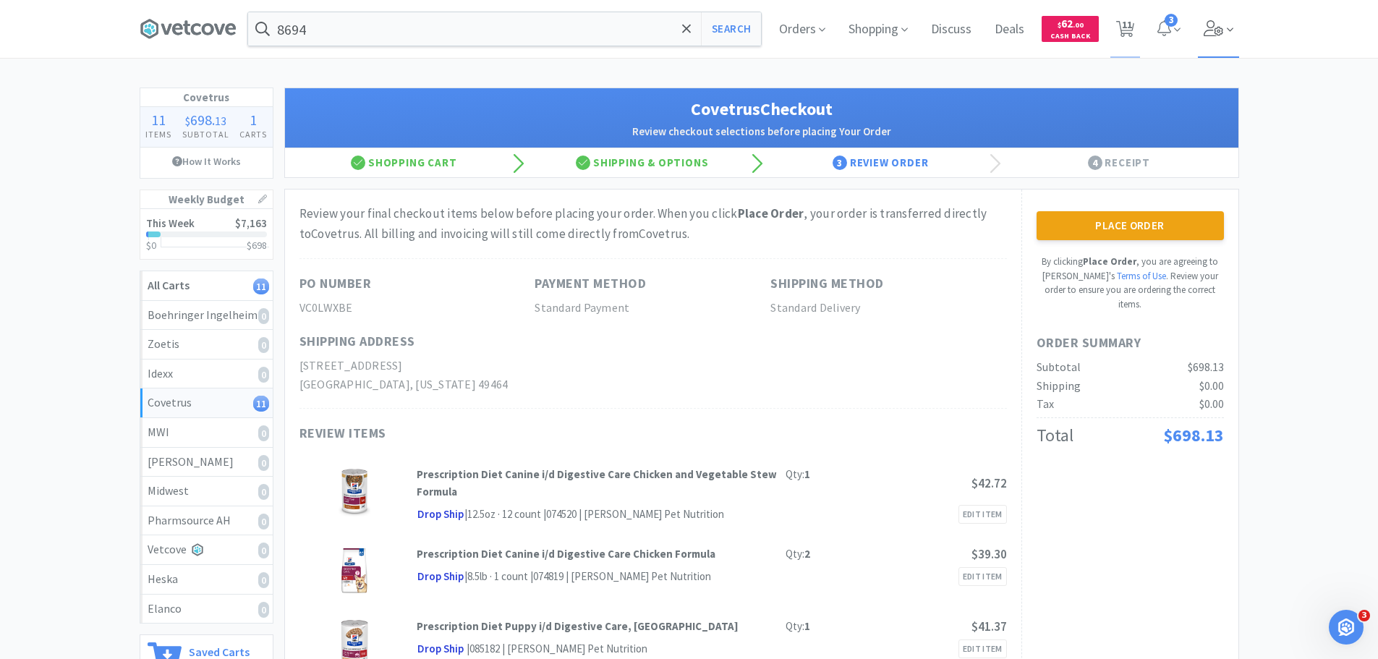
click at [1201, 22] on span at bounding box center [1218, 29] width 41 height 58
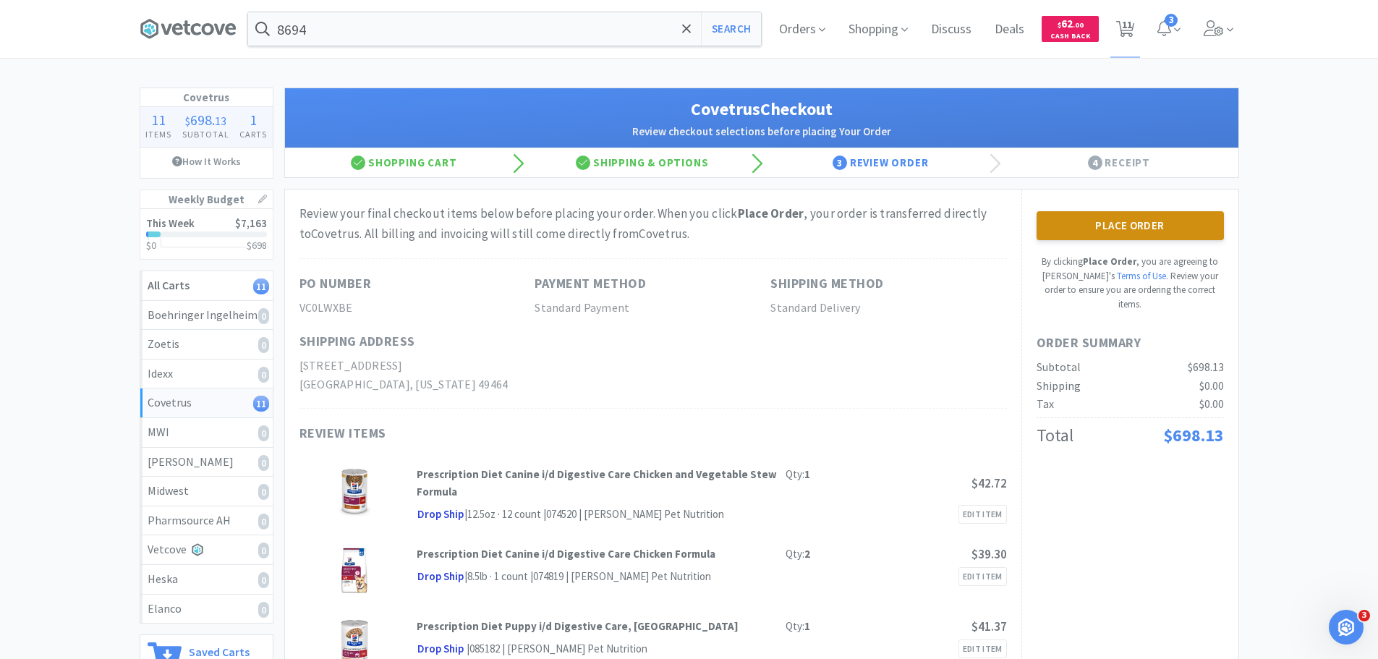
click at [1200, 239] on button "Place Order" at bounding box center [1130, 225] width 187 height 29
